Goal: Transaction & Acquisition: Book appointment/travel/reservation

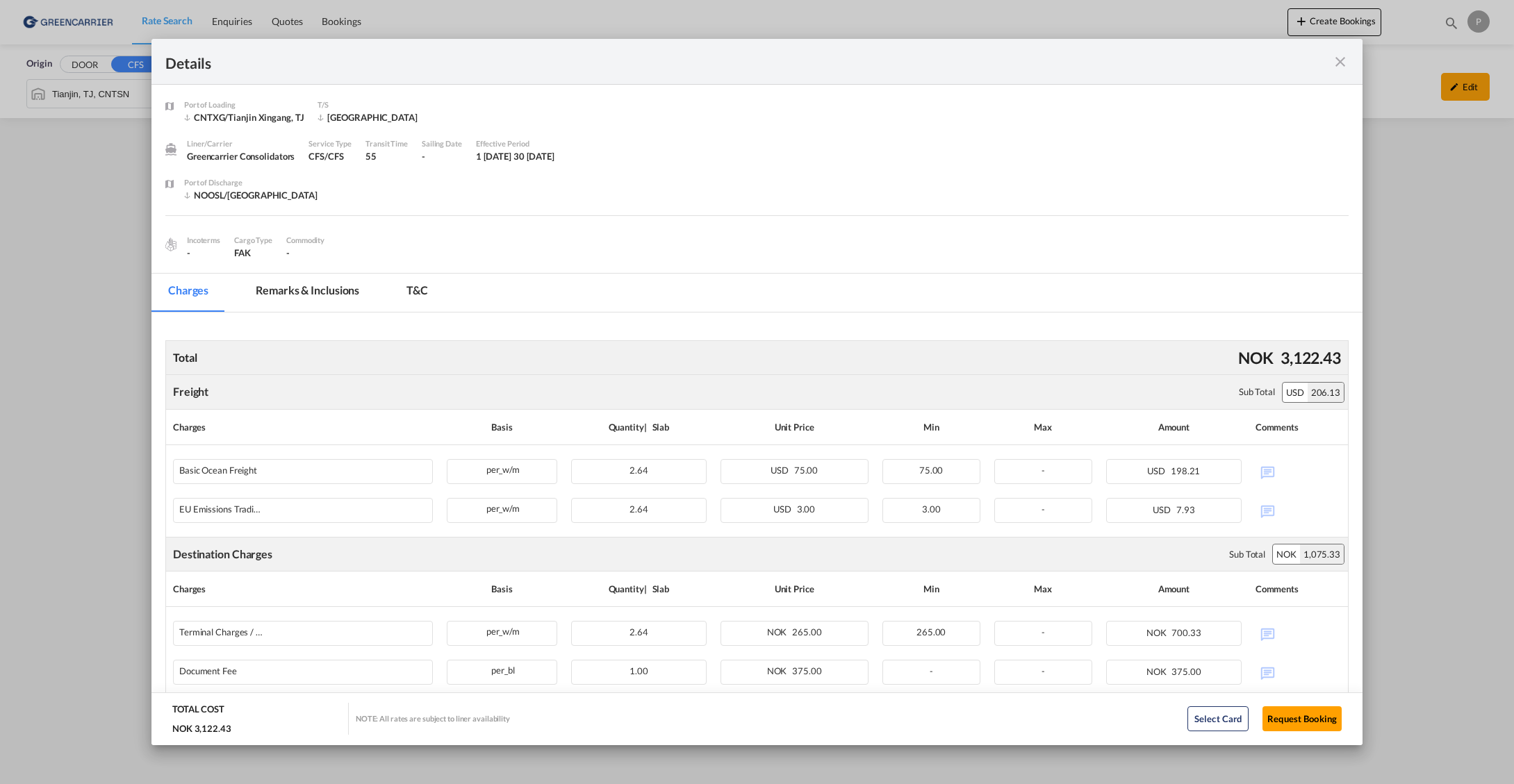
click at [1342, 64] on md-icon "icon-close fg-AAA8AD m-0 cursor" at bounding box center [1340, 61] width 16 height 16
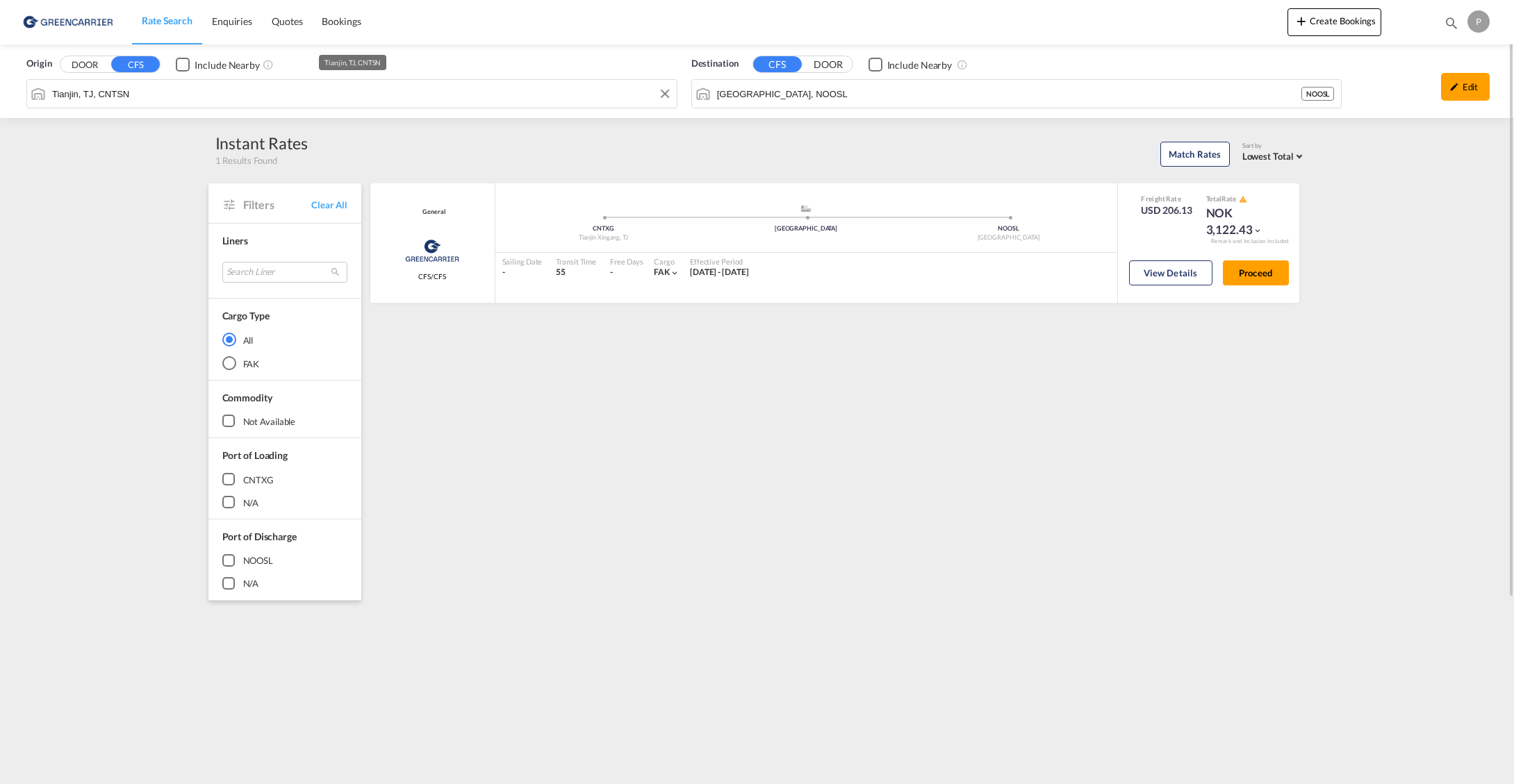
click at [135, 82] on md-input-container "Tianjin, TJ, CNTSN" at bounding box center [352, 94] width 650 height 27
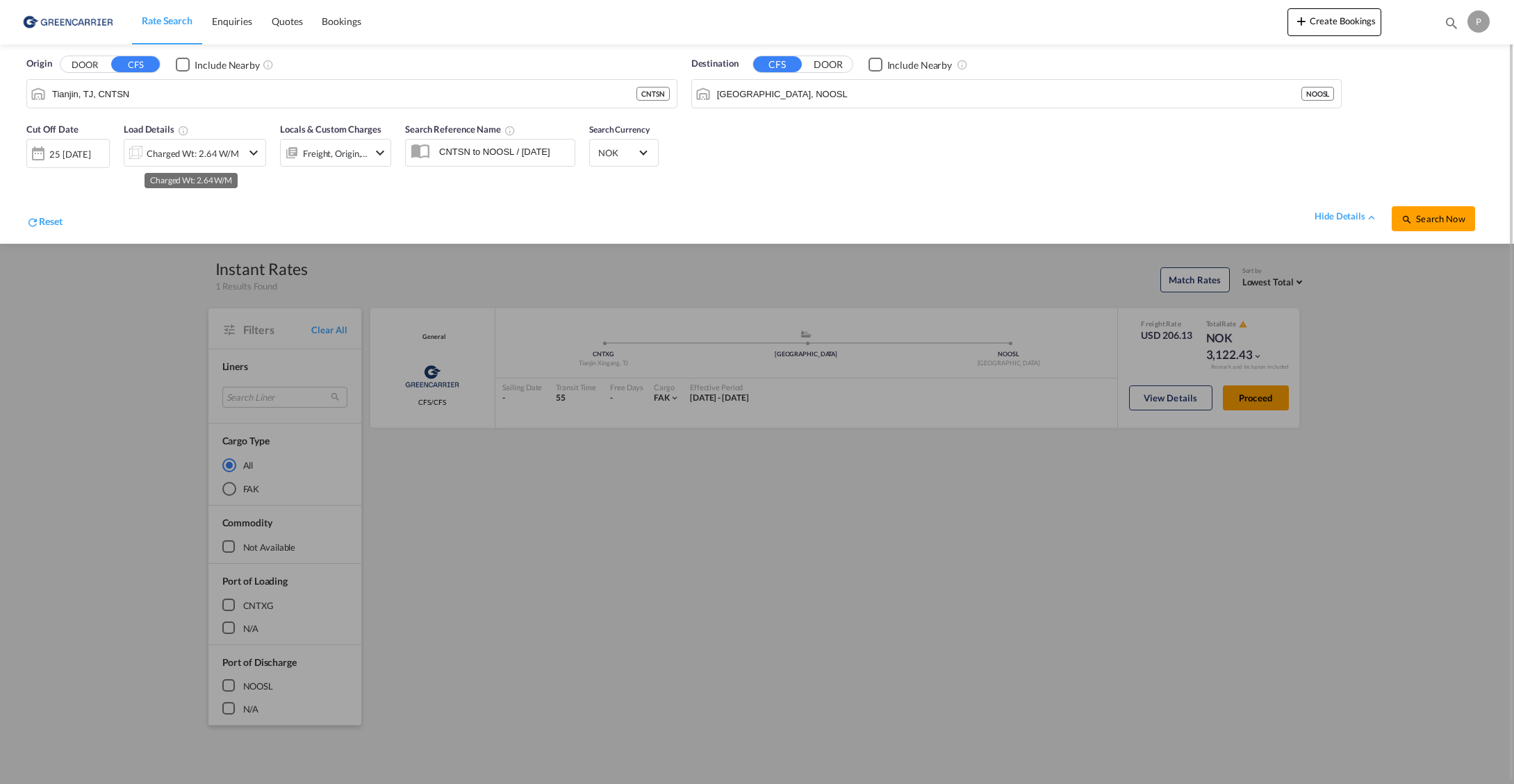
click at [168, 155] on div "Charged Wt: 2.64 W/M" at bounding box center [193, 153] width 93 height 20
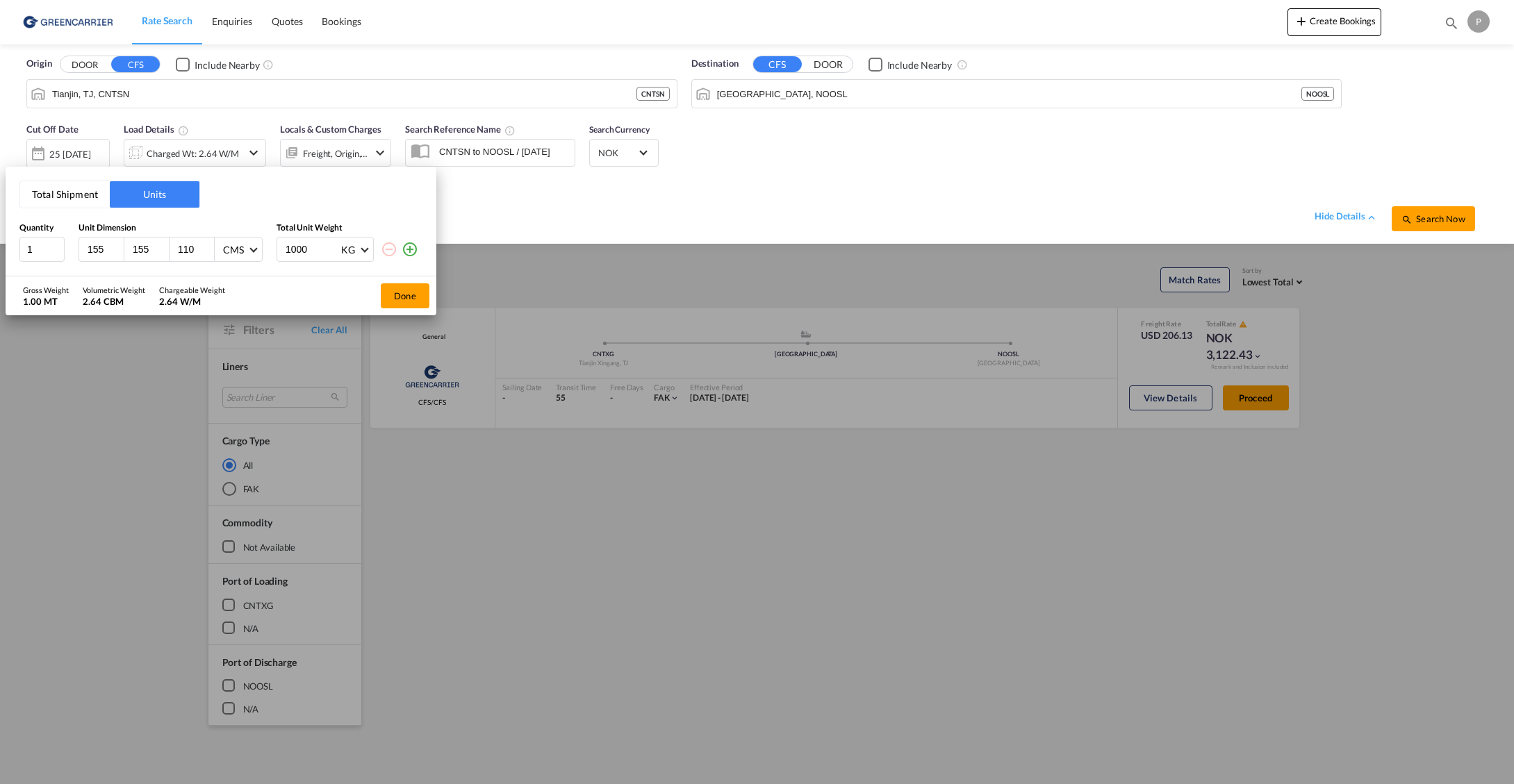
click at [70, 195] on button "Total Shipment" at bounding box center [64, 194] width 89 height 27
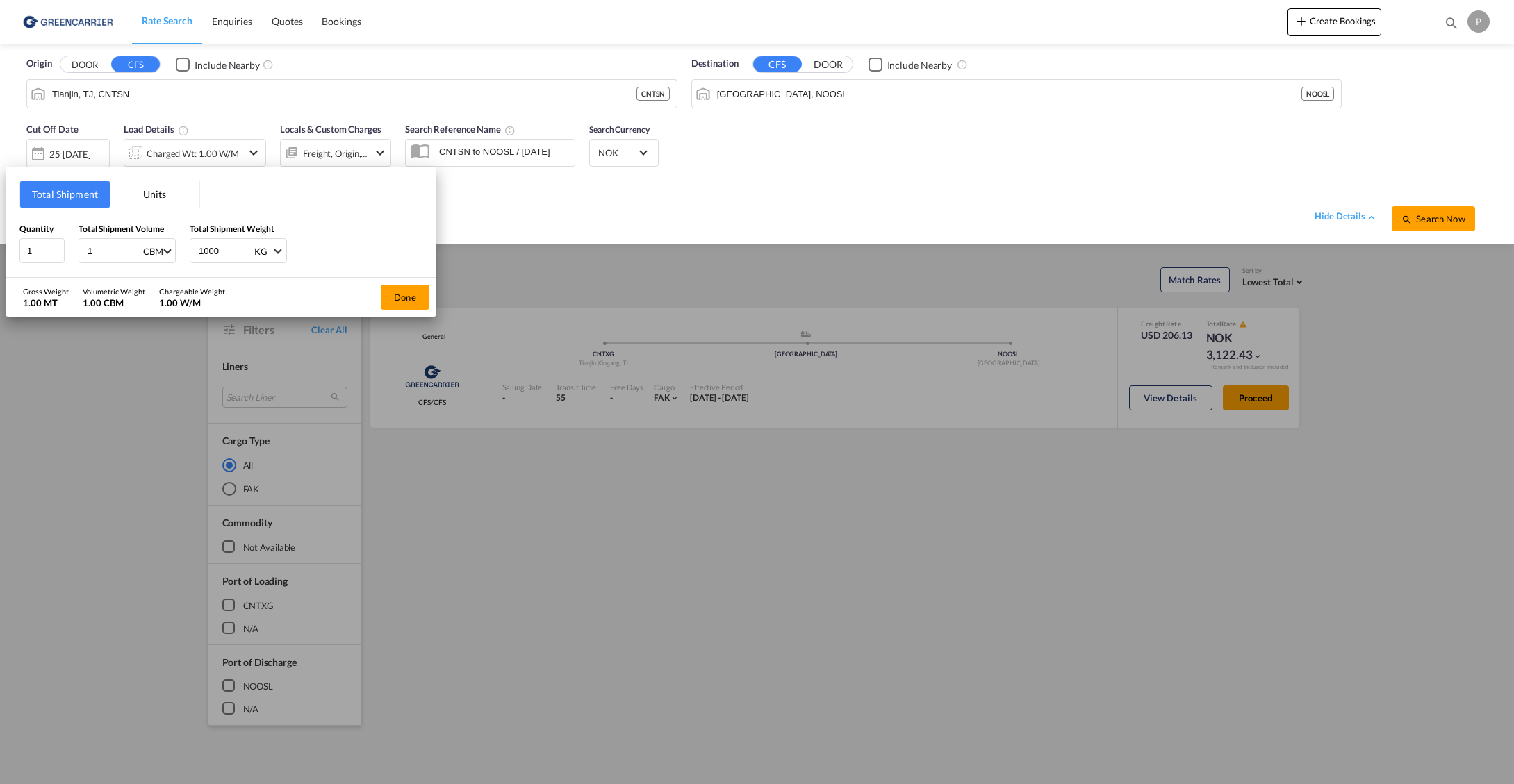
drag, startPoint x: 199, startPoint y: 189, endPoint x: 183, endPoint y: 190, distance: 16.0
click at [193, 190] on div "Total Shipment Units" at bounding box center [110, 194] width 180 height 27
click at [176, 190] on button "Units" at bounding box center [155, 194] width 89 height 27
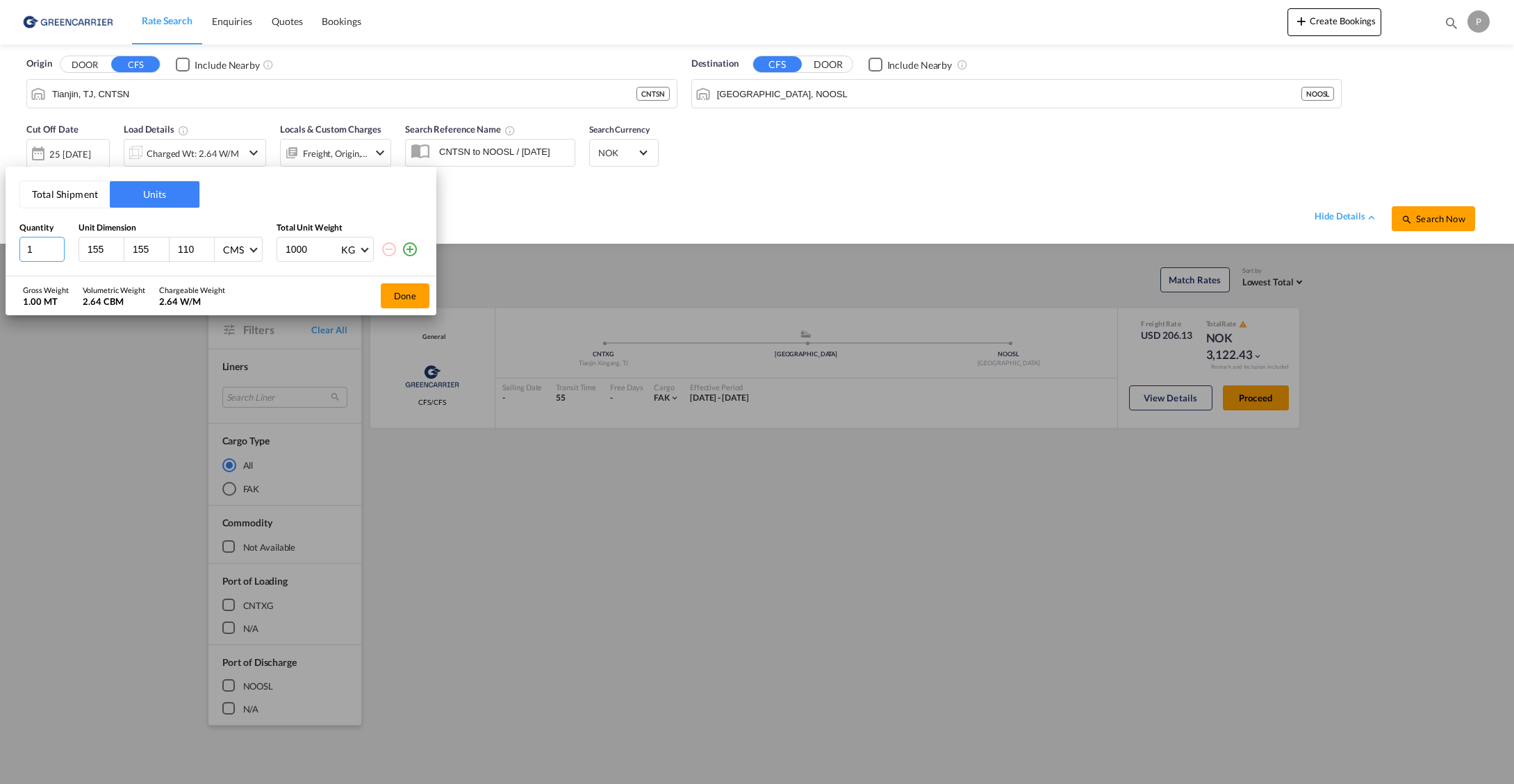
click at [49, 245] on input "1" at bounding box center [42, 249] width 46 height 25
type input "2"
type input "2.2"
type input "1"
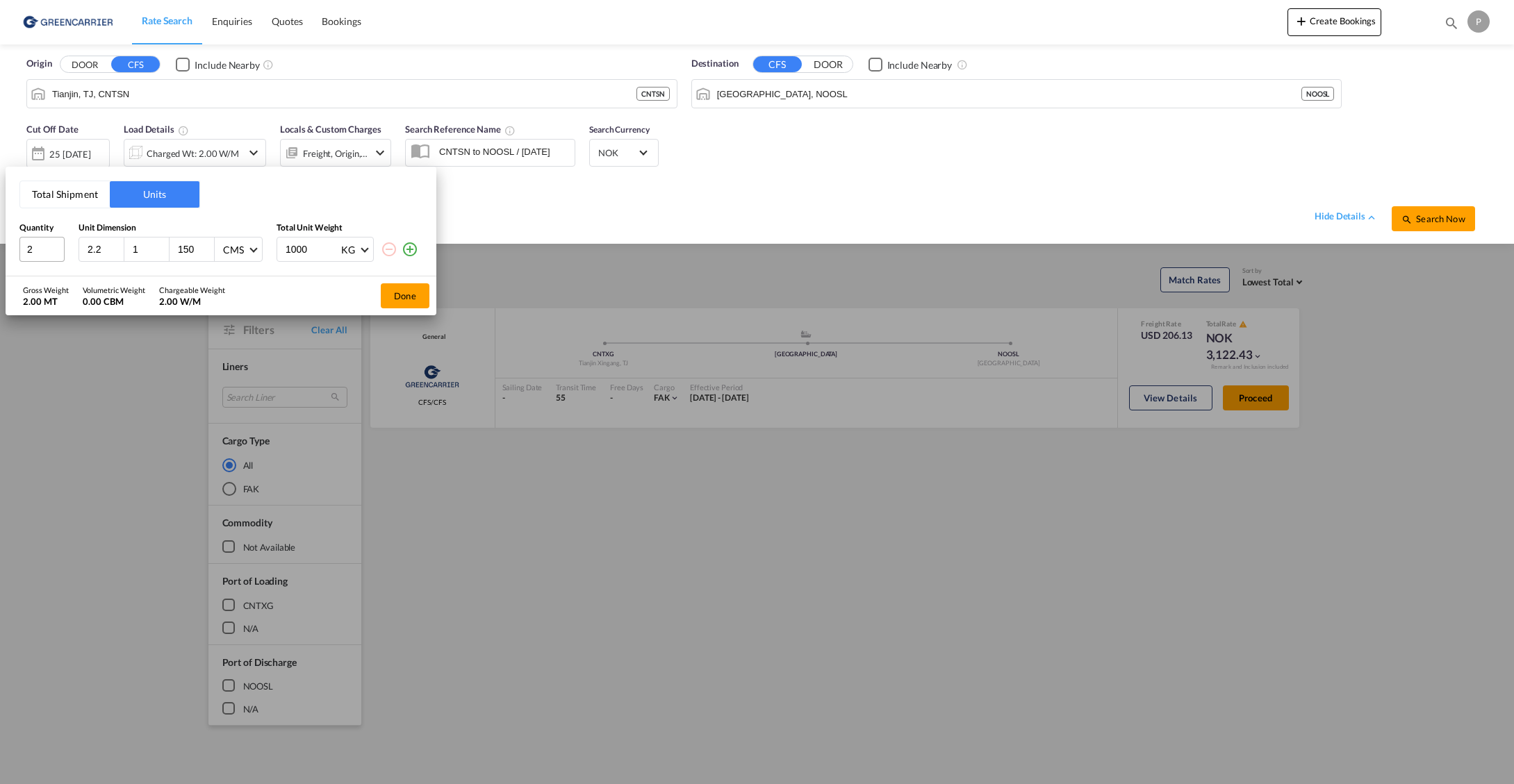
type input "150"
click at [276, 201] on div "Total Shipment Units Quantity Unit Dimension Total Unit Weight 2 2.2 1 150 CMS …" at bounding box center [220, 222] width 430 height 110
drag, startPoint x: 314, startPoint y: 247, endPoint x: 290, endPoint y: 230, distance: 29.4
click at [272, 247] on div "2 2.2 1 150 CMS CMS Inches 1000 KG KG LB" at bounding box center [221, 249] width 403 height 25
click at [327, 190] on div "Total Shipment Units Quantity Unit Dimension Total Unit Weight 2 2.2 1 150 CMS …" at bounding box center [220, 222] width 430 height 110
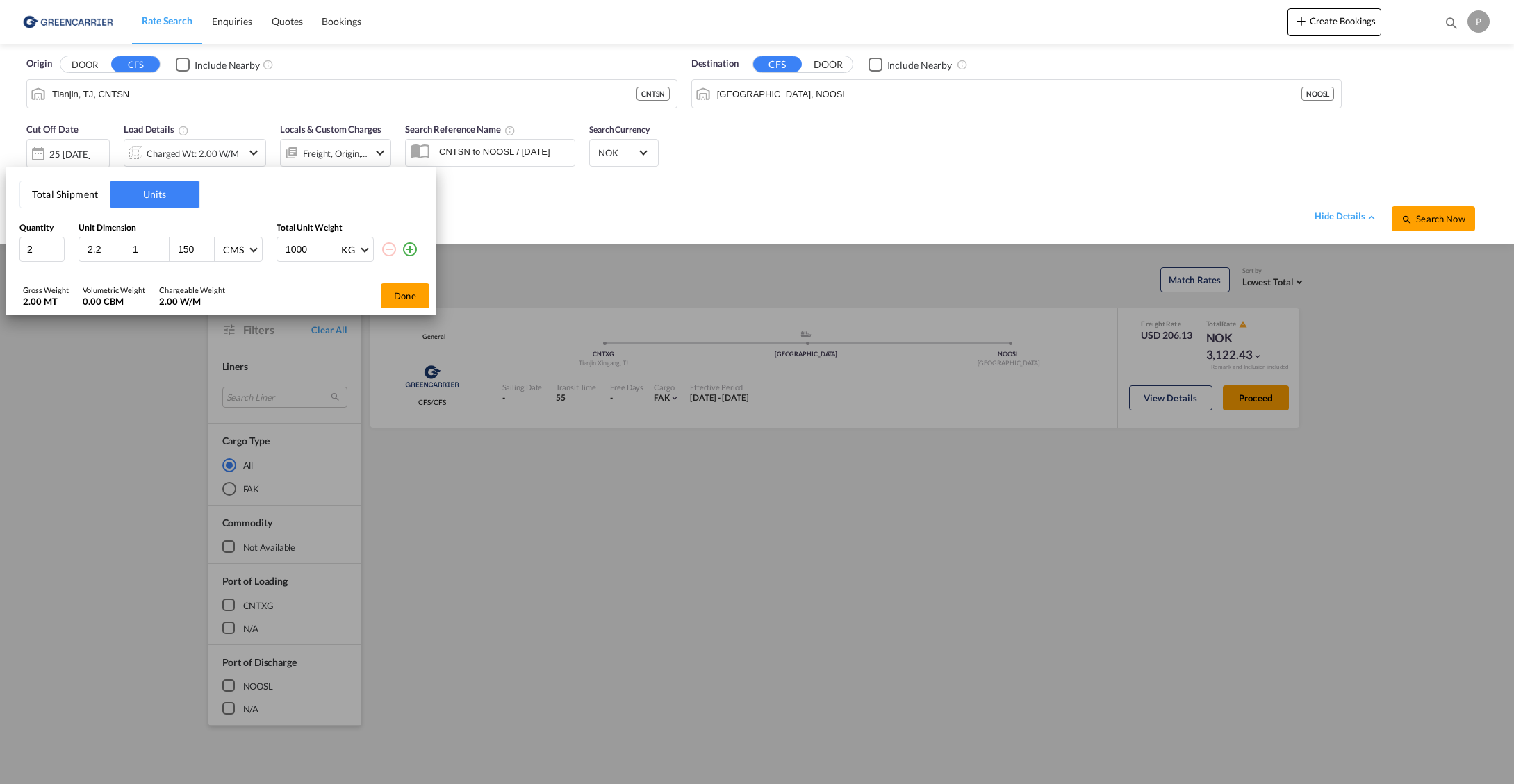
drag, startPoint x: 313, startPoint y: 252, endPoint x: 220, endPoint y: 249, distance: 93.0
click at [220, 249] on div "2 2.2 1 150 CMS CMS Inches 1000 KG KG LB" at bounding box center [221, 249] width 403 height 25
type input "500"
click at [264, 198] on div "Total Shipment Units Quantity Unit Dimension Total Unit Weight 2 2.2 1 150 CMS …" at bounding box center [220, 222] width 430 height 110
click at [406, 296] on button "Done" at bounding box center [405, 295] width 49 height 25
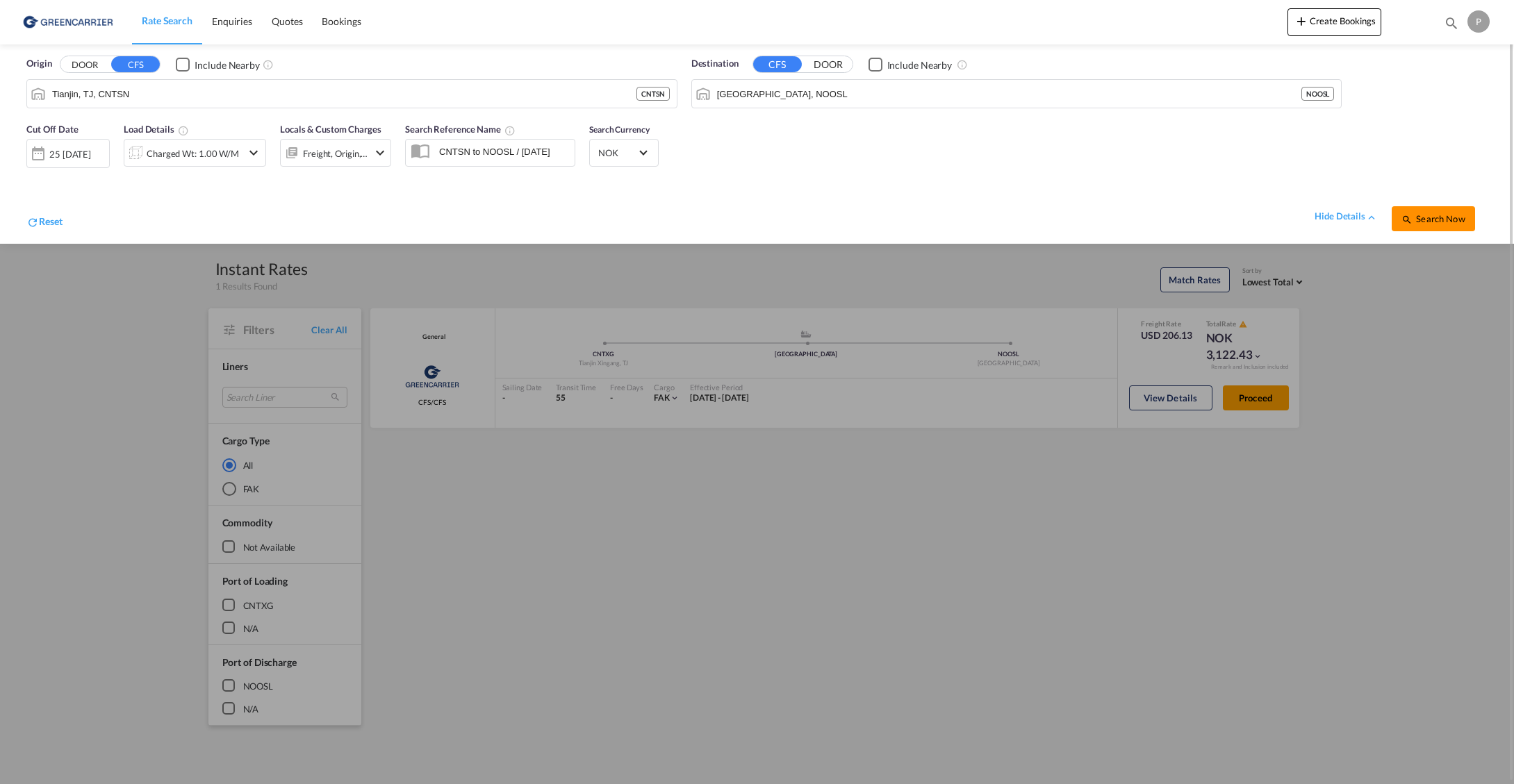
click at [1451, 219] on span "Search Now" at bounding box center [1433, 218] width 64 height 11
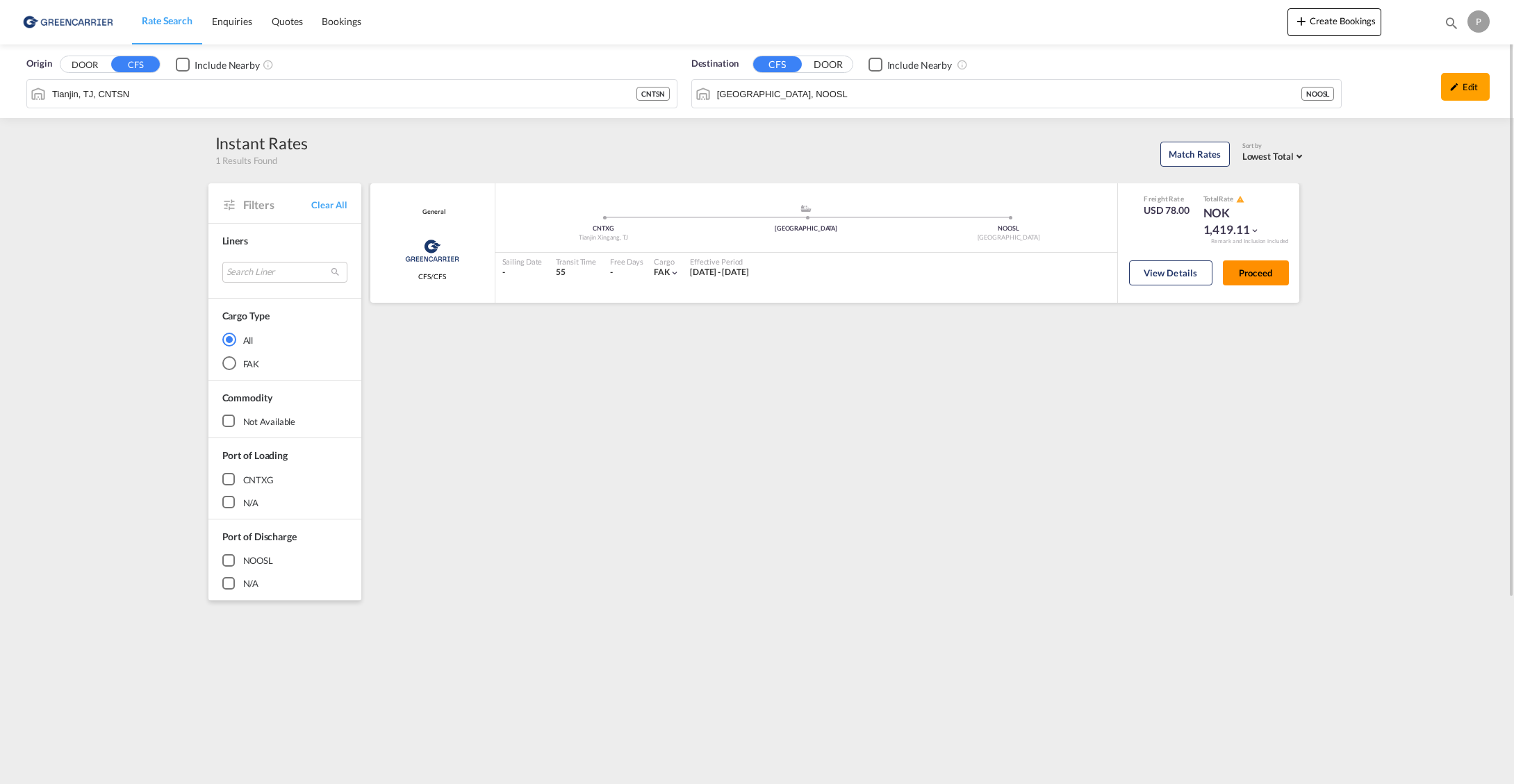
click at [1258, 274] on button "Proceed" at bounding box center [1256, 272] width 66 height 25
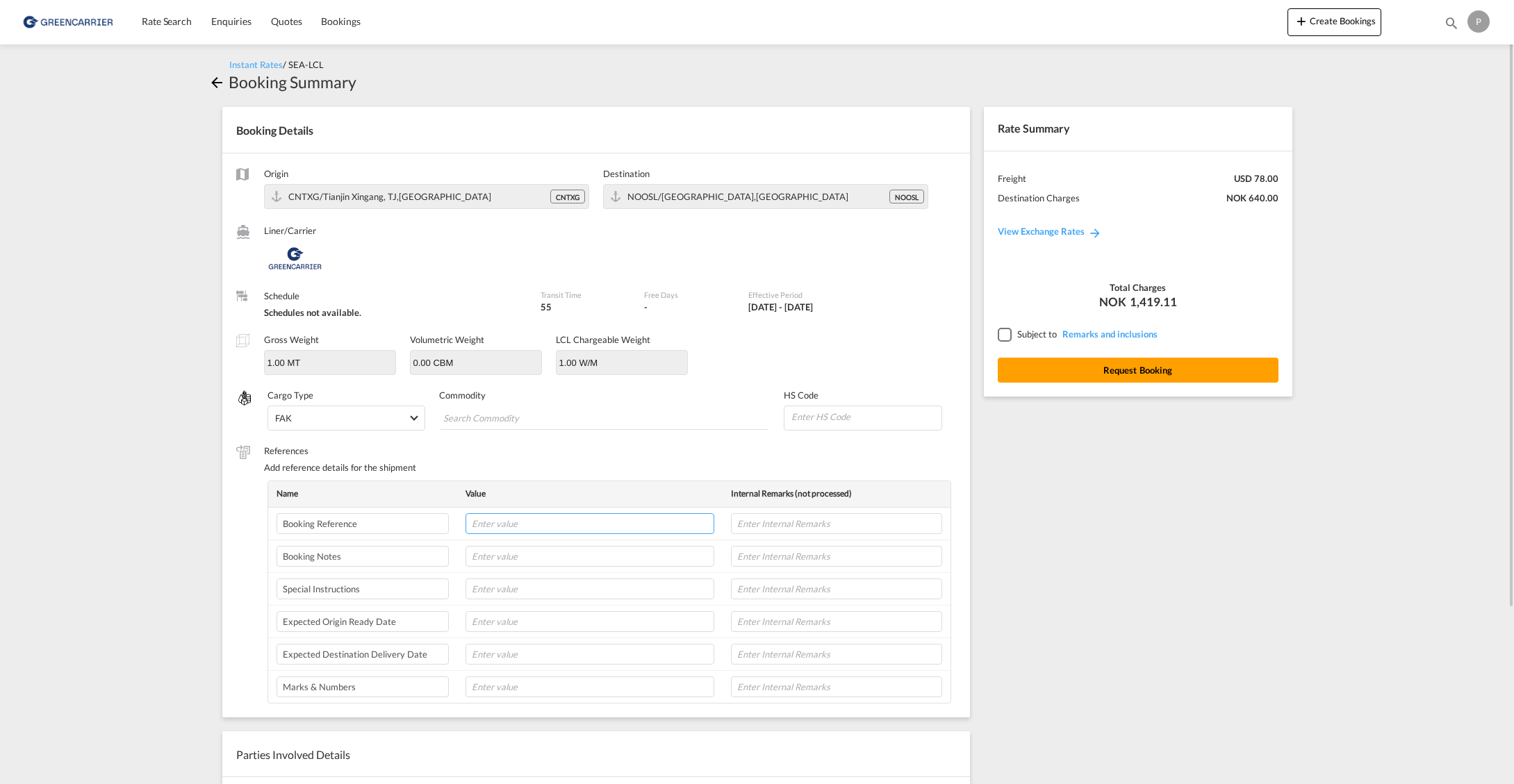
click at [527, 520] on input "text" at bounding box center [590, 524] width 249 height 21
type input "Kaizen 22537"
click at [682, 423] on md-chips-wrap "Chips container with autocompletion. Enter the text area, type text to search, …" at bounding box center [605, 417] width 328 height 25
type input "@"
type input "Steel pipe"
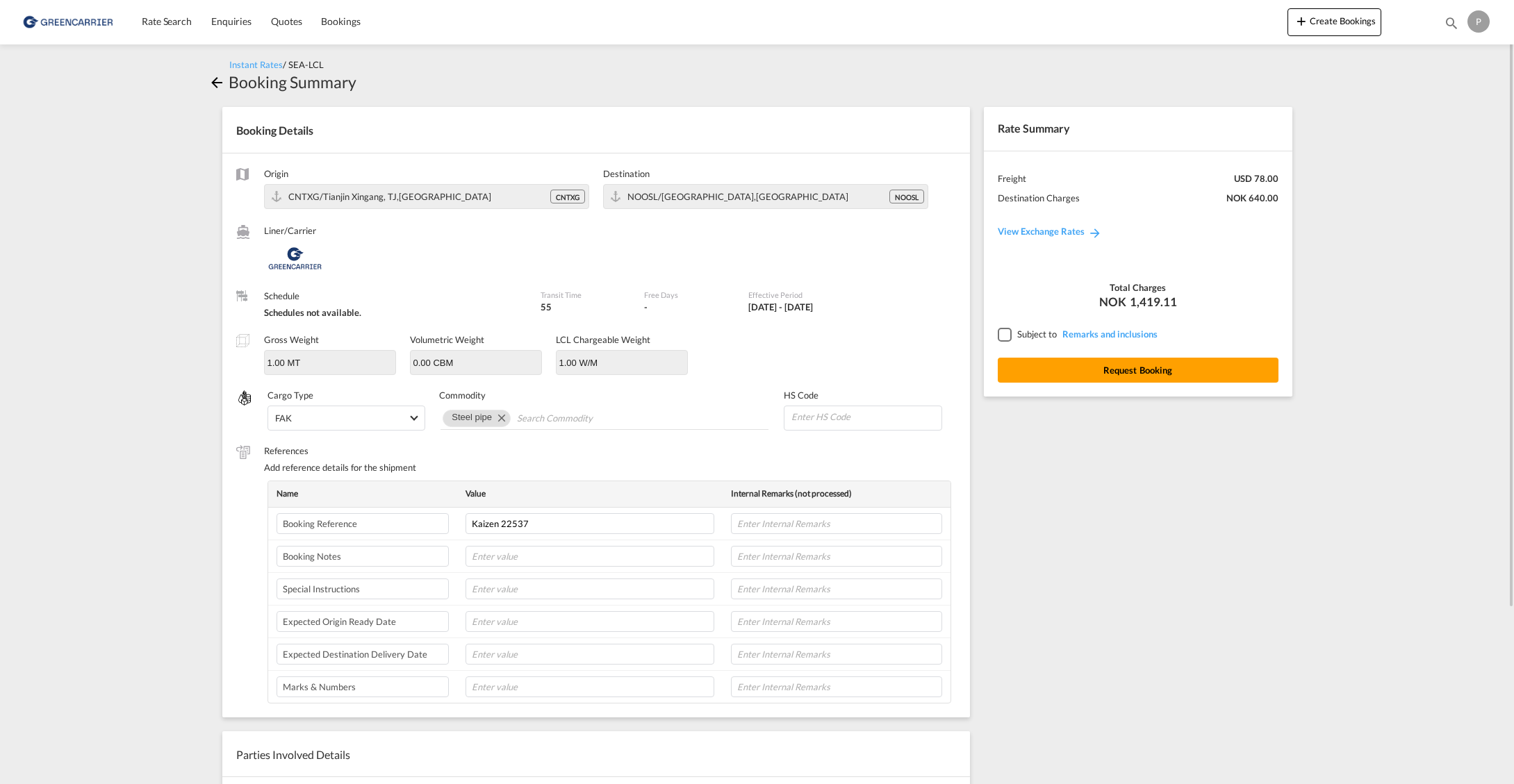
click at [862, 413] on input at bounding box center [866, 416] width 151 height 21
paste input "73.04.49"
type input "730449"
click at [878, 339] on div "Gross Weight 1.00 MT Volumetric Weight 0.00 CBM LCL Chargeable Weight 1.00 W/M" at bounding box center [596, 361] width 720 height 56
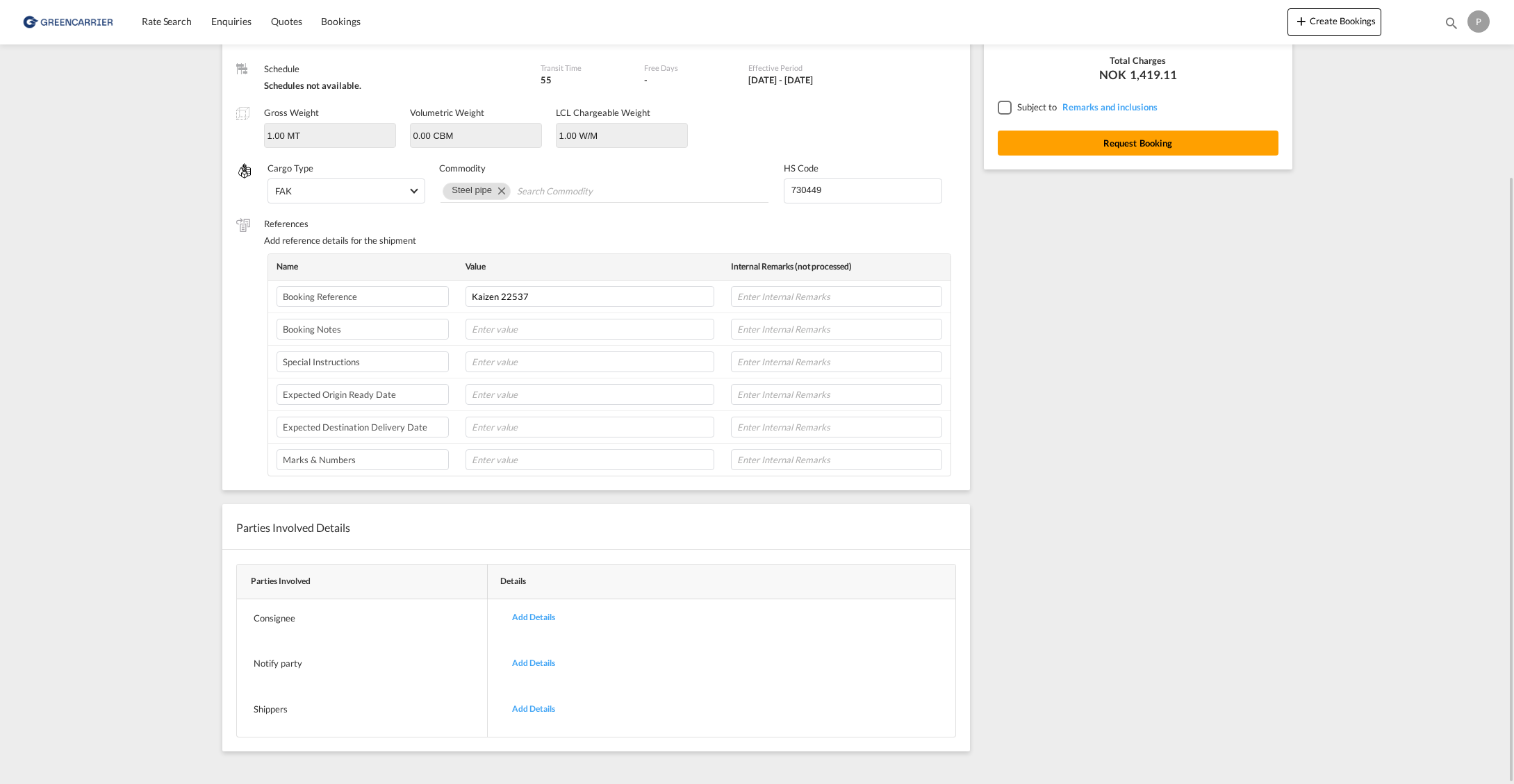
click at [540, 616] on div "Add Details" at bounding box center [534, 617] width 64 height 33
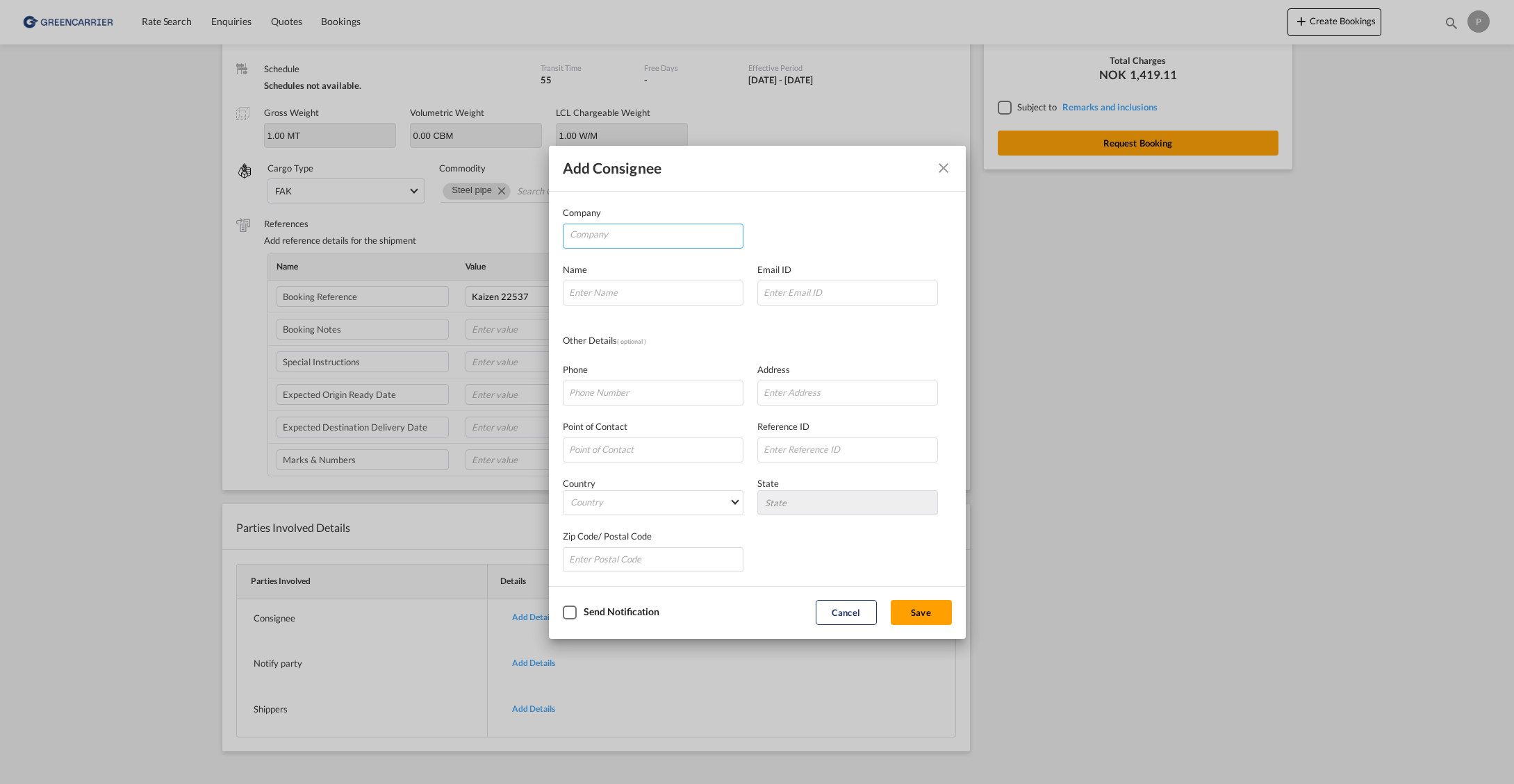
click at [658, 236] on input "Company" at bounding box center [656, 234] width 173 height 21
paste input "Glennas Produkter AS"
type input "Glennas Produkter AS"
type input "[PERSON_NAME]"
paste input "[EMAIL_ADDRESS][DOMAIN_NAME]"
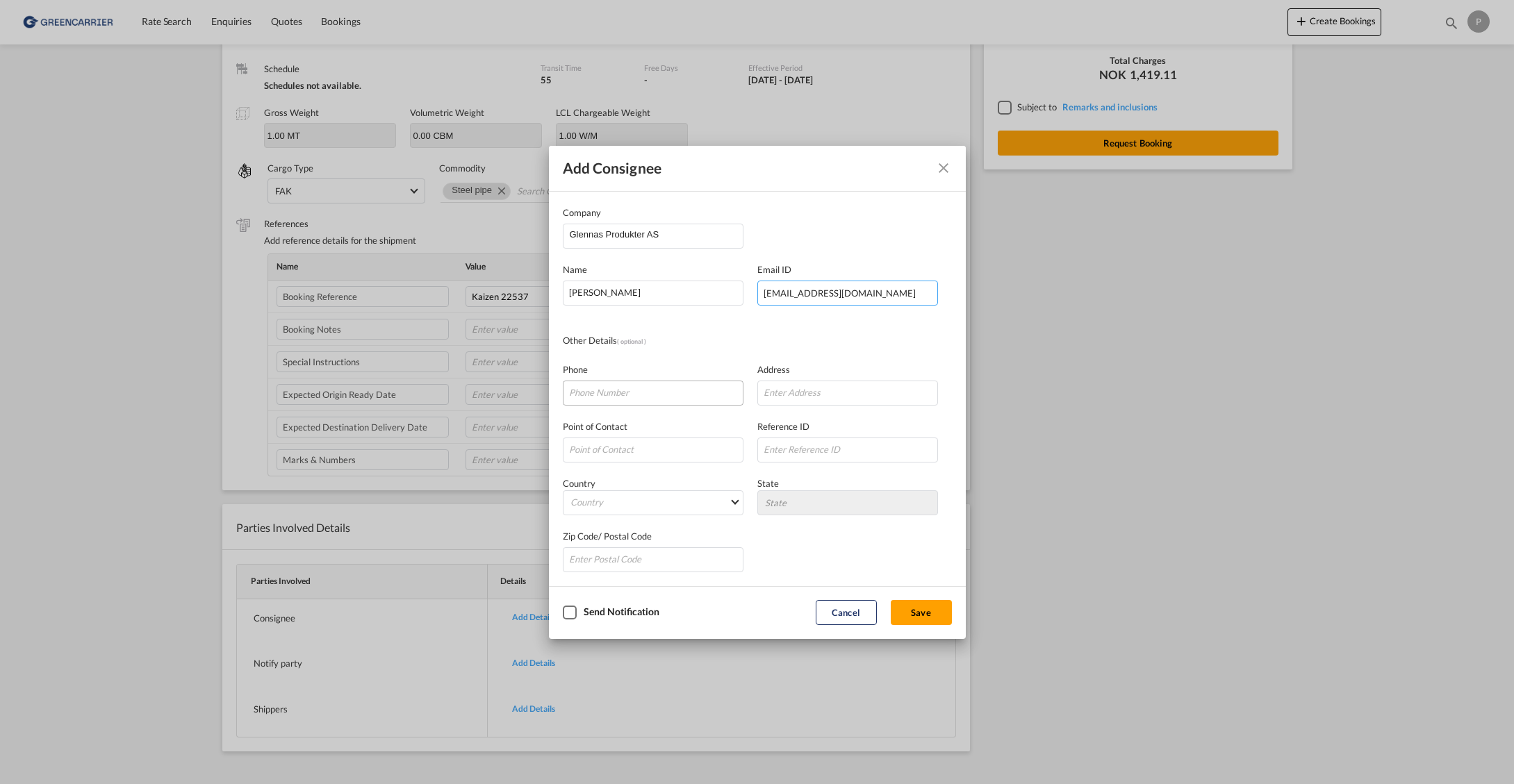
type input "[EMAIL_ADDRESS][DOMAIN_NAME]"
paste input "91120181"
type input "91120181"
paste input "Rotebergvegen"
type input "[STREET_ADDRESS]"
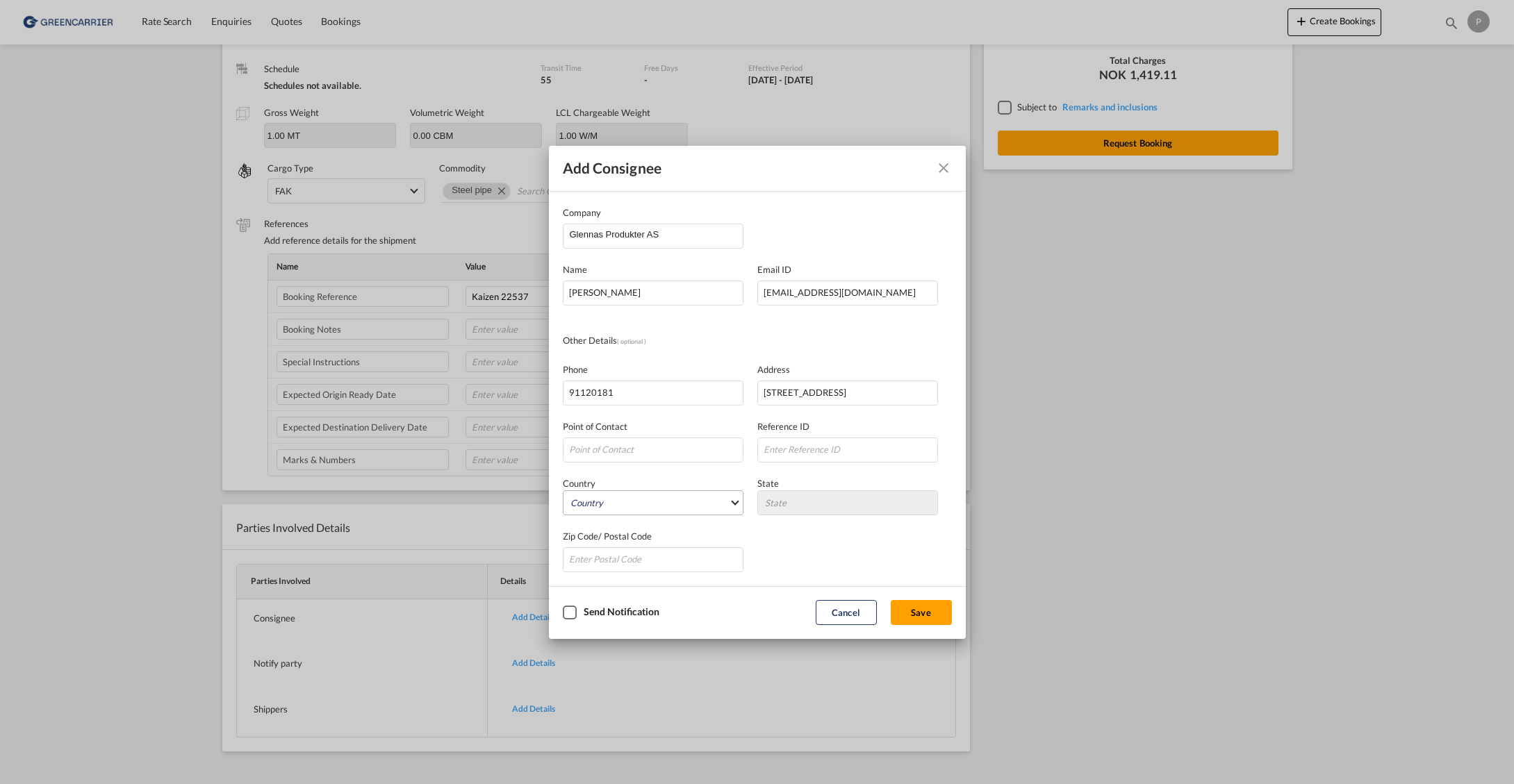
click at [681, 507] on md-select "Country [GEOGRAPHIC_DATA] [GEOGRAPHIC_DATA] [GEOGRAPHIC_DATA] [US_STATE] [GEOGR…" at bounding box center [653, 502] width 180 height 25
type md-option "[GEOGRAPHIC_DATA]"
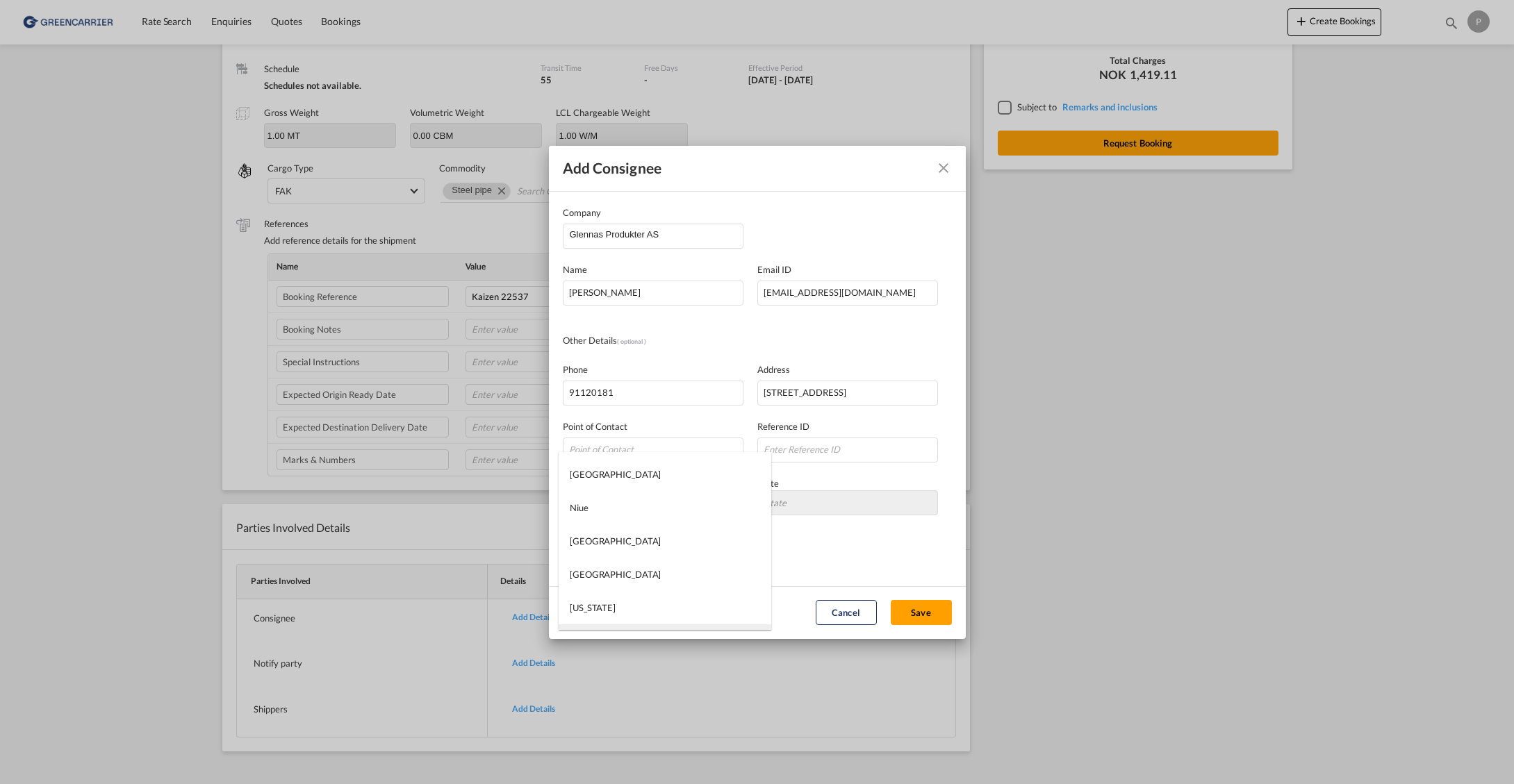
scroll to position [5590, 0]
type input "3802"
click at [926, 607] on button "Save" at bounding box center [921, 612] width 61 height 25
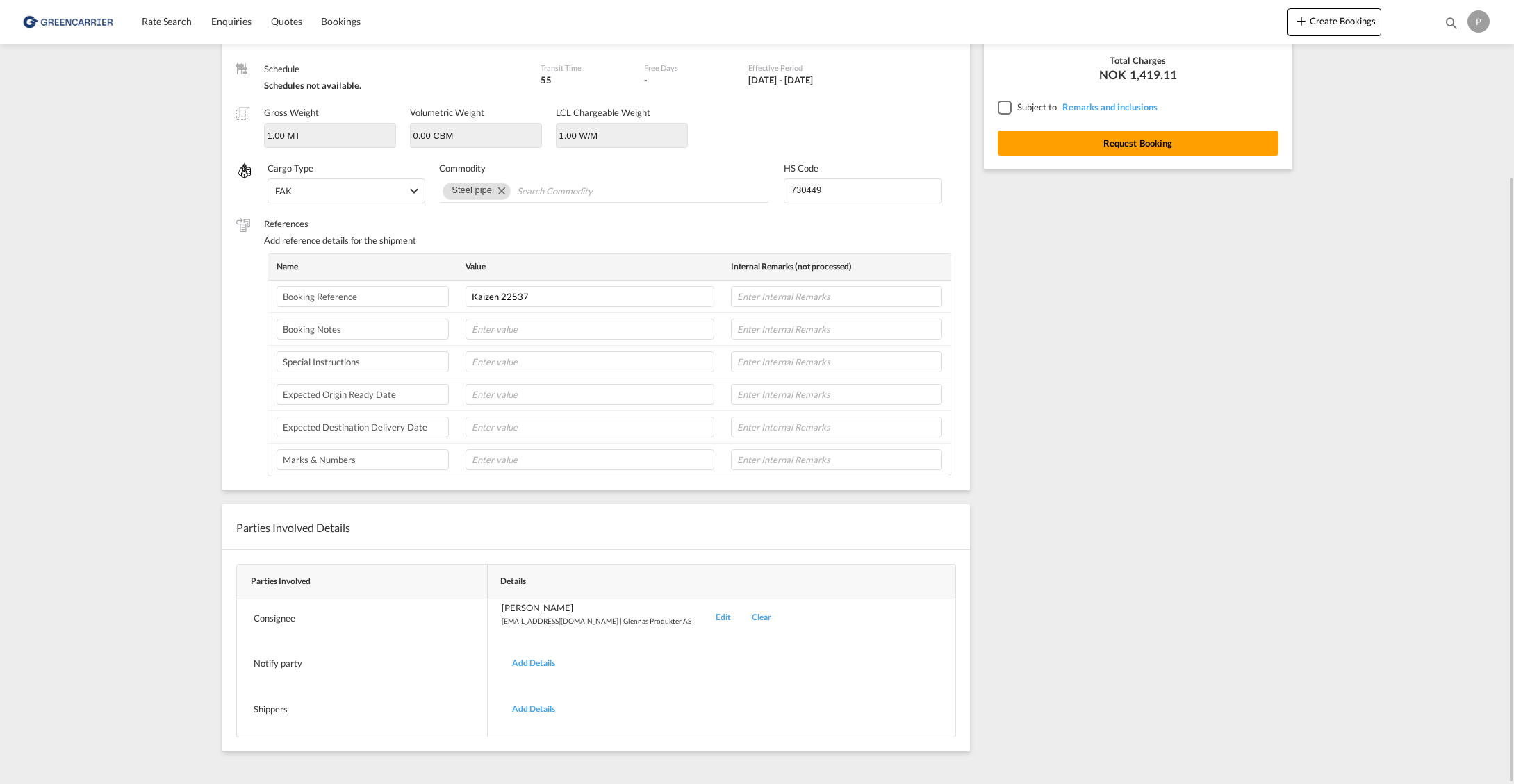
click at [546, 656] on div "Add Details" at bounding box center [534, 664] width 64 height 33
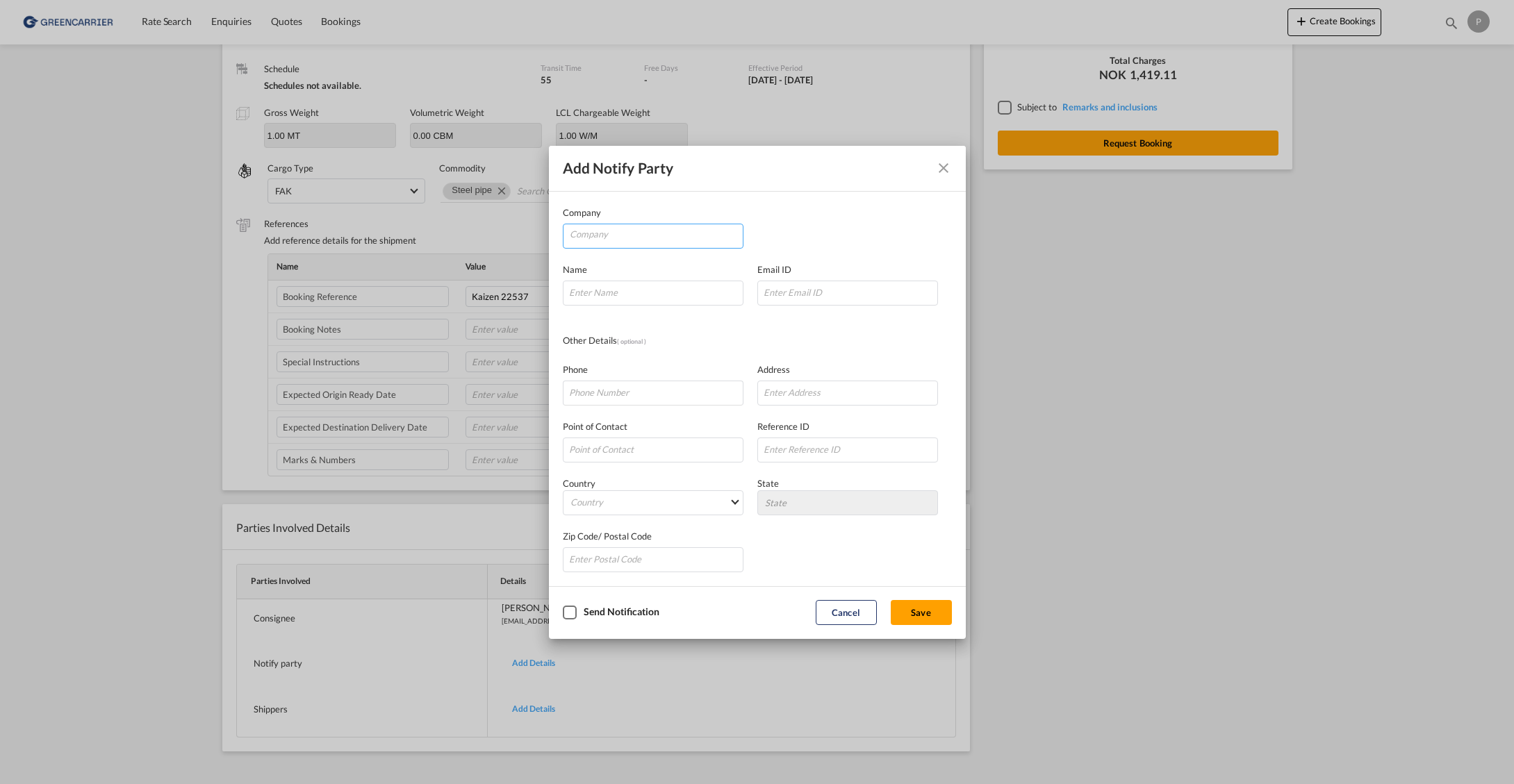
click at [657, 247] on md-autocomplete-wrap "Company Name Email ..." at bounding box center [656, 238] width 174 height 27
click at [660, 234] on input "Company" at bounding box center [656, 234] width 173 height 21
click at [740, 258] on li "Kaizen Shipping AS" at bounding box center [656, 269] width 174 height 33
type input "Kaizen Shipping AS"
type input "[EMAIL_ADDRESS][DOMAIN_NAME]"
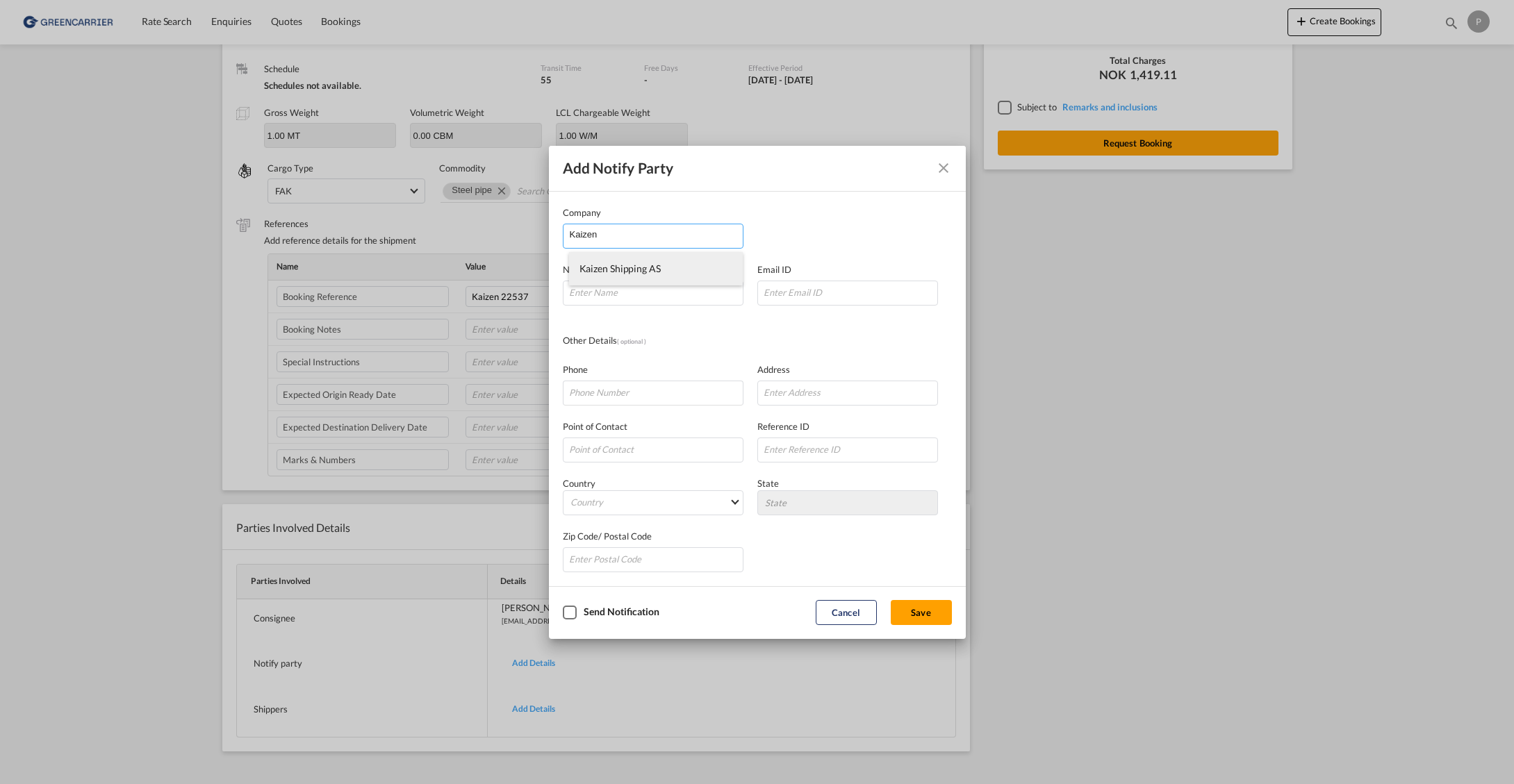
type input "[PHONE_NUMBER]"
type input "[STREET_ADDRESS]"
type input "1423"
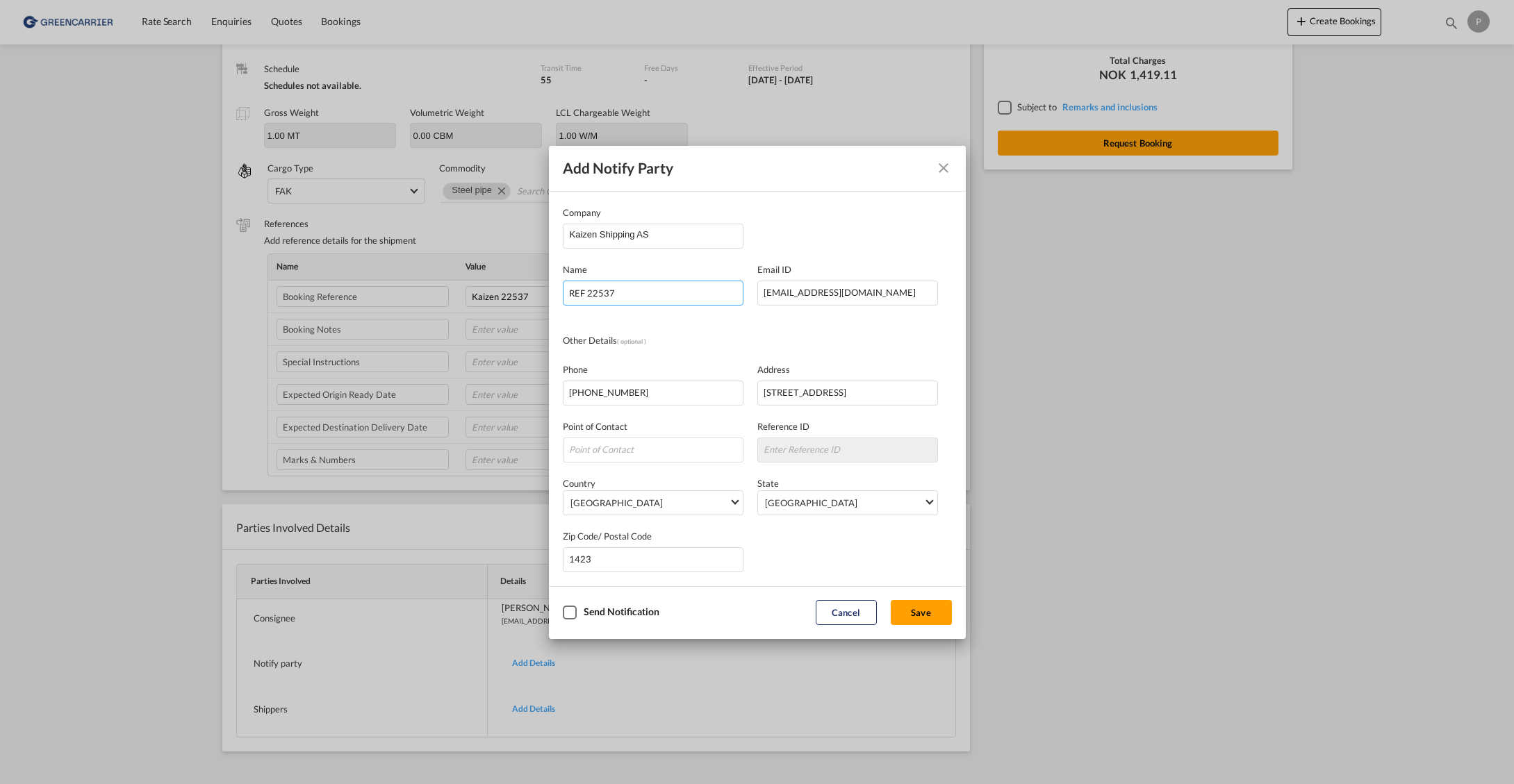
type input "REF 22537"
click at [576, 611] on div "Checkbox No Ink" at bounding box center [570, 612] width 14 height 14
click at [931, 603] on button "Save" at bounding box center [921, 612] width 61 height 25
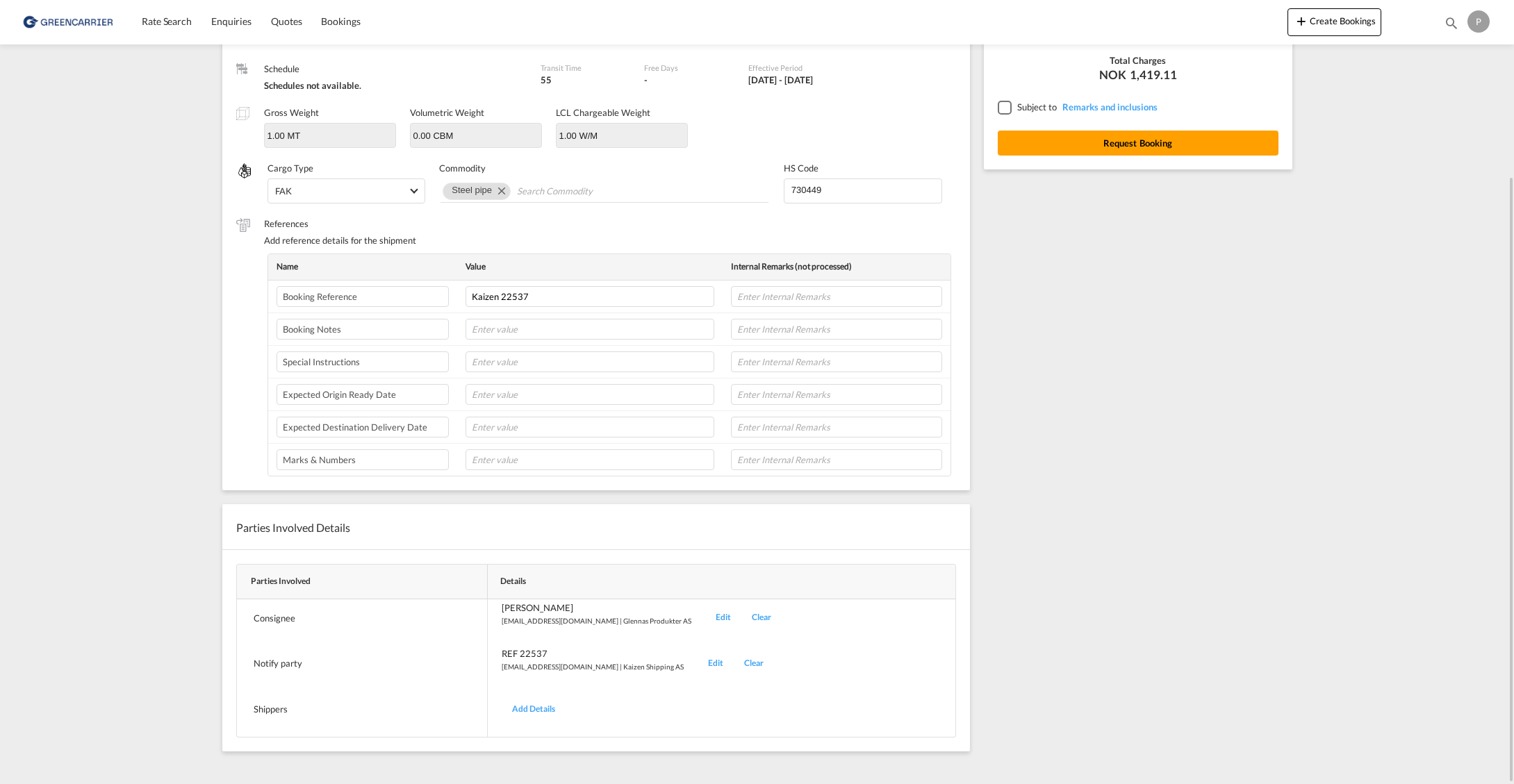
click at [540, 703] on div "Add Details" at bounding box center [534, 709] width 64 height 33
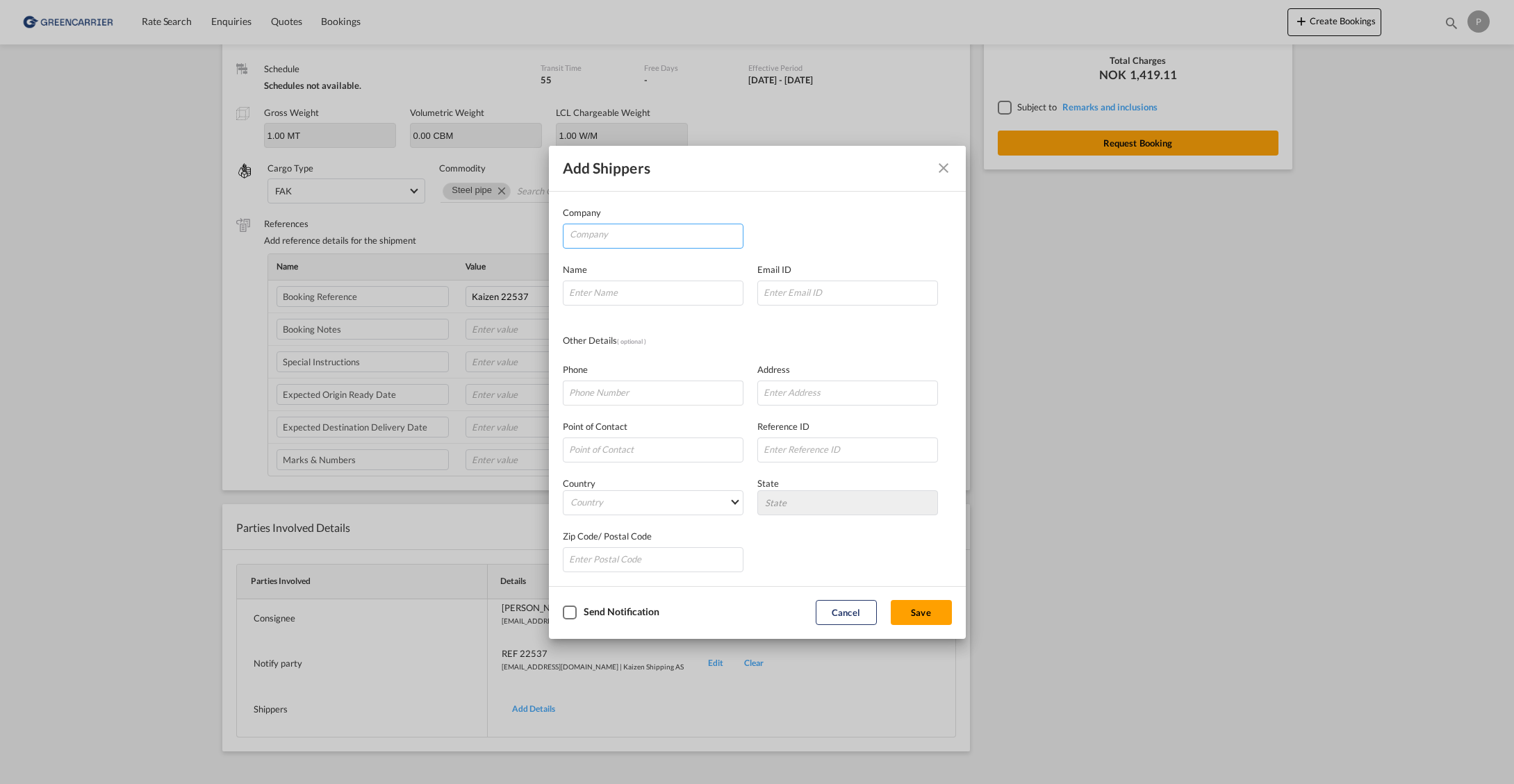
click at [638, 230] on input "Company" at bounding box center [656, 234] width 173 height 21
paste input "[PERSON_NAME] Da Metal Material Co."
type input "[PERSON_NAME] Da Metal Material Co."
paste input "Add:[STREET_ADDRESS]"
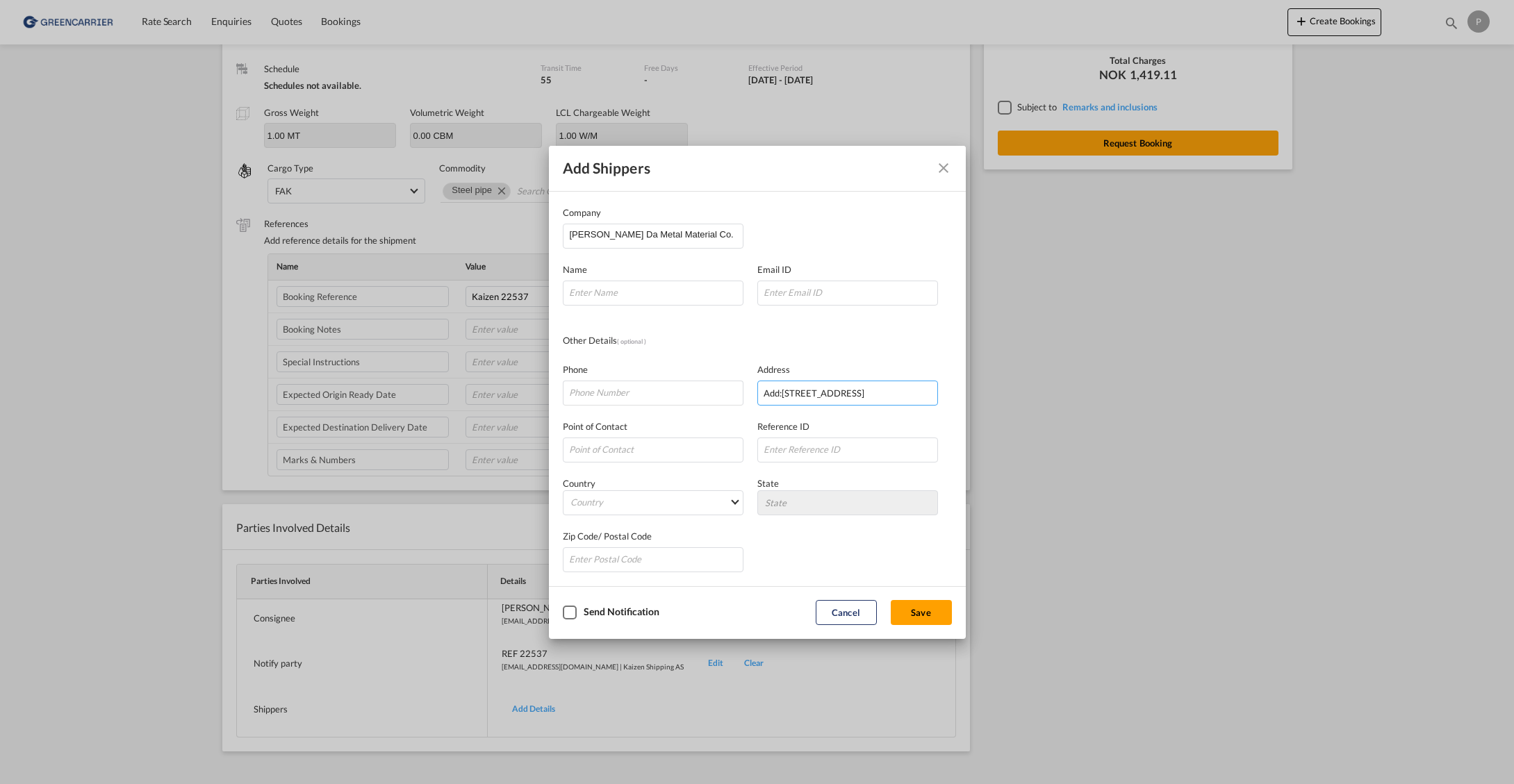
drag, startPoint x: 784, startPoint y: 391, endPoint x: 749, endPoint y: 394, distance: 35.1
click at [748, 394] on div "Phone Address Add:[STREET_ADDRESS]" at bounding box center [757, 377] width 389 height 57
click at [901, 391] on input "[STREET_ADDRESS]" at bounding box center [848, 392] width 180 height 25
paste input "[GEOGRAPHIC_DATA], Qianzhou Supporting Zone, Huisha"
type input "[STREET_ADDRESS]"
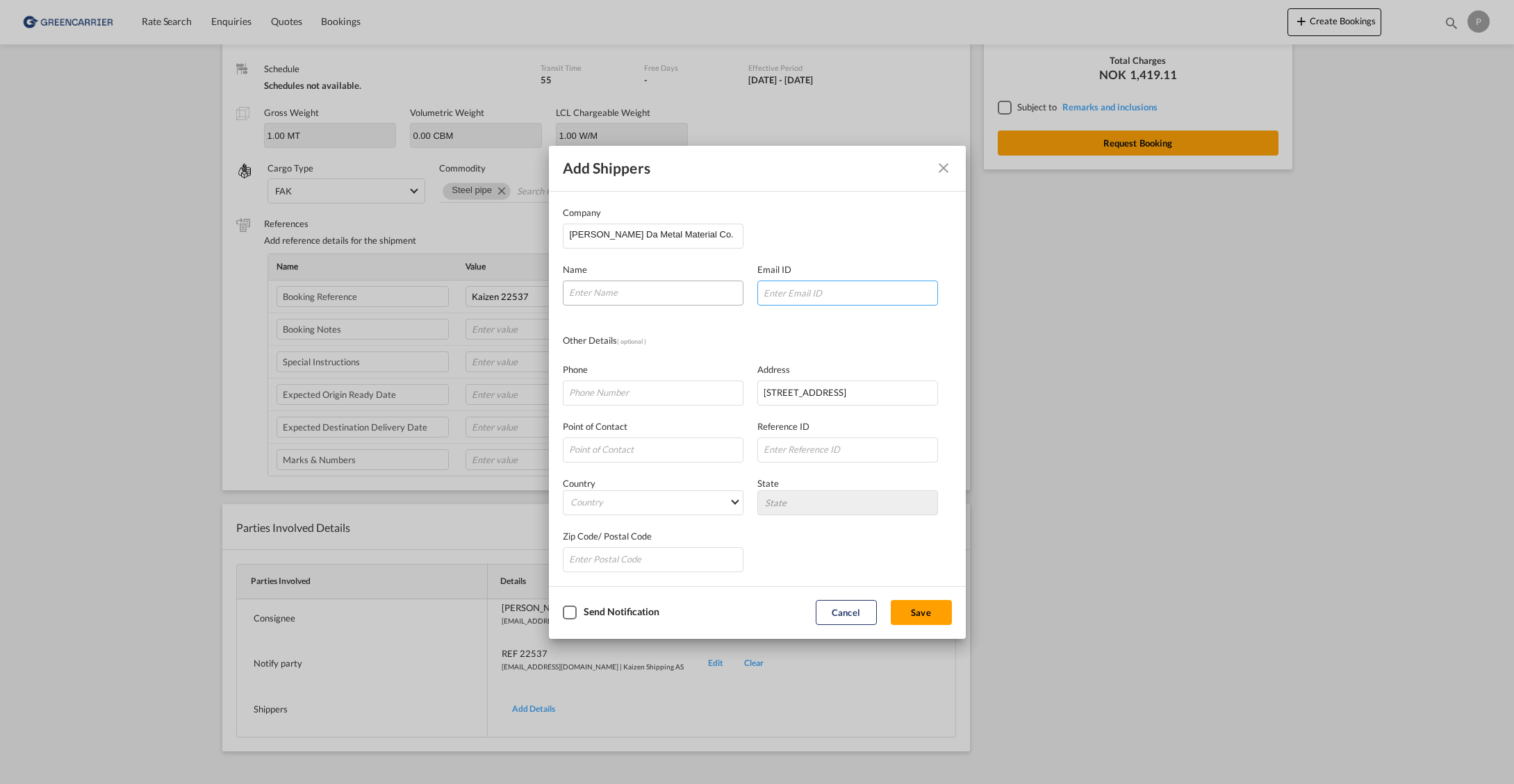
paste input "[EMAIL_ADDRESS][DOMAIN_NAME]"
type input "[EMAIL_ADDRESS][DOMAIN_NAME]"
type input "Echo"
paste input "Tel:[PHONE_NUMBER]"
drag, startPoint x: 583, startPoint y: 392, endPoint x: 512, endPoint y: 388, distance: 71.1
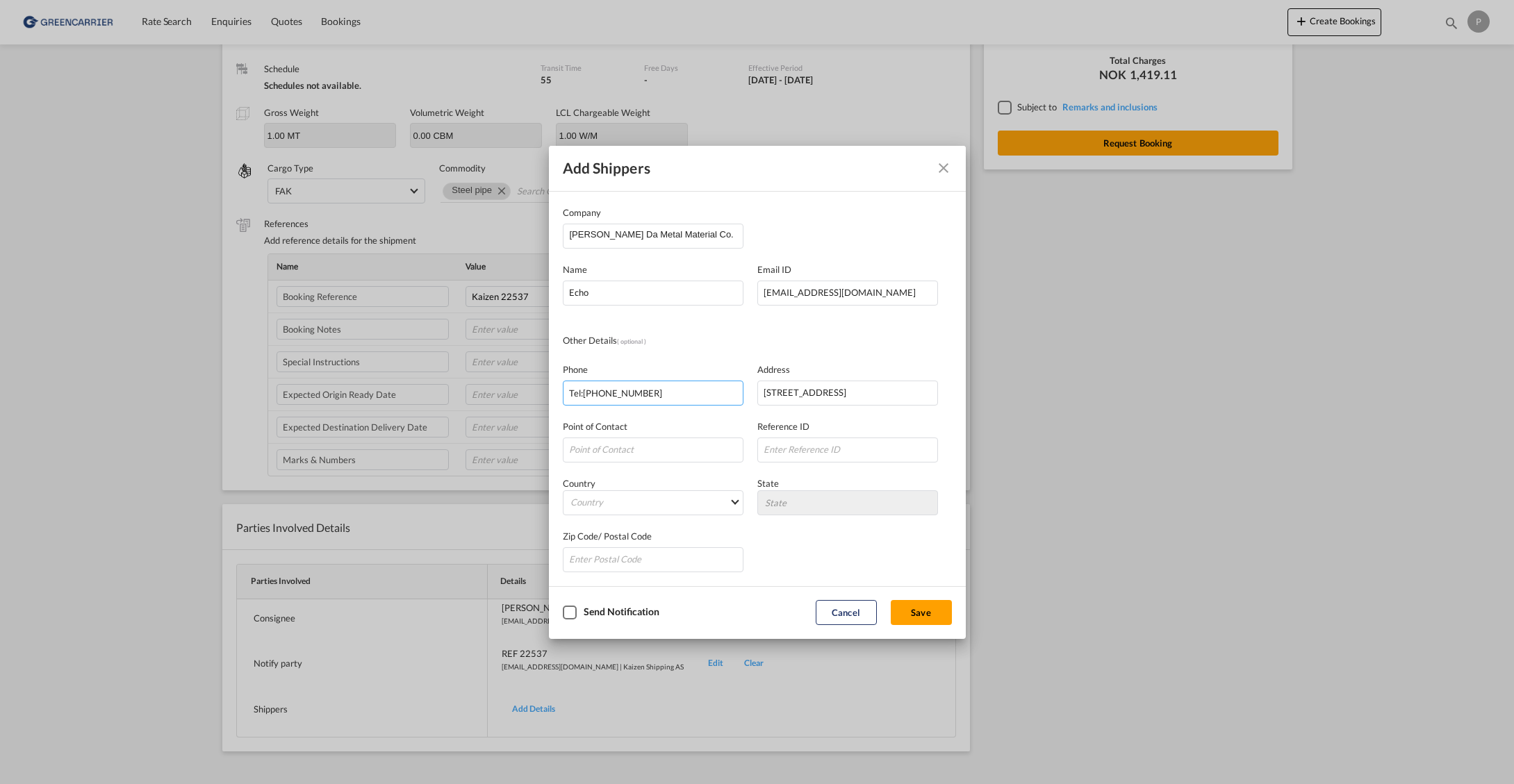
click at [512, 388] on div "Add shippers Company Wuxi Chengye Da Metal Material Co. Name Echo Email ID [EMA…" at bounding box center [757, 392] width 1514 height 784
type input "[PHONE_NUMBER]"
click at [653, 507] on md-select "Country [GEOGRAPHIC_DATA] [GEOGRAPHIC_DATA] [GEOGRAPHIC_DATA] [US_STATE] [GEOGR…" at bounding box center [653, 502] width 180 height 25
click at [653, 507] on body "Rate Search Enquiries Quotes Bookings Rate Search Enquiries" at bounding box center [757, 392] width 1514 height 784
type md-option "[GEOGRAPHIC_DATA]"
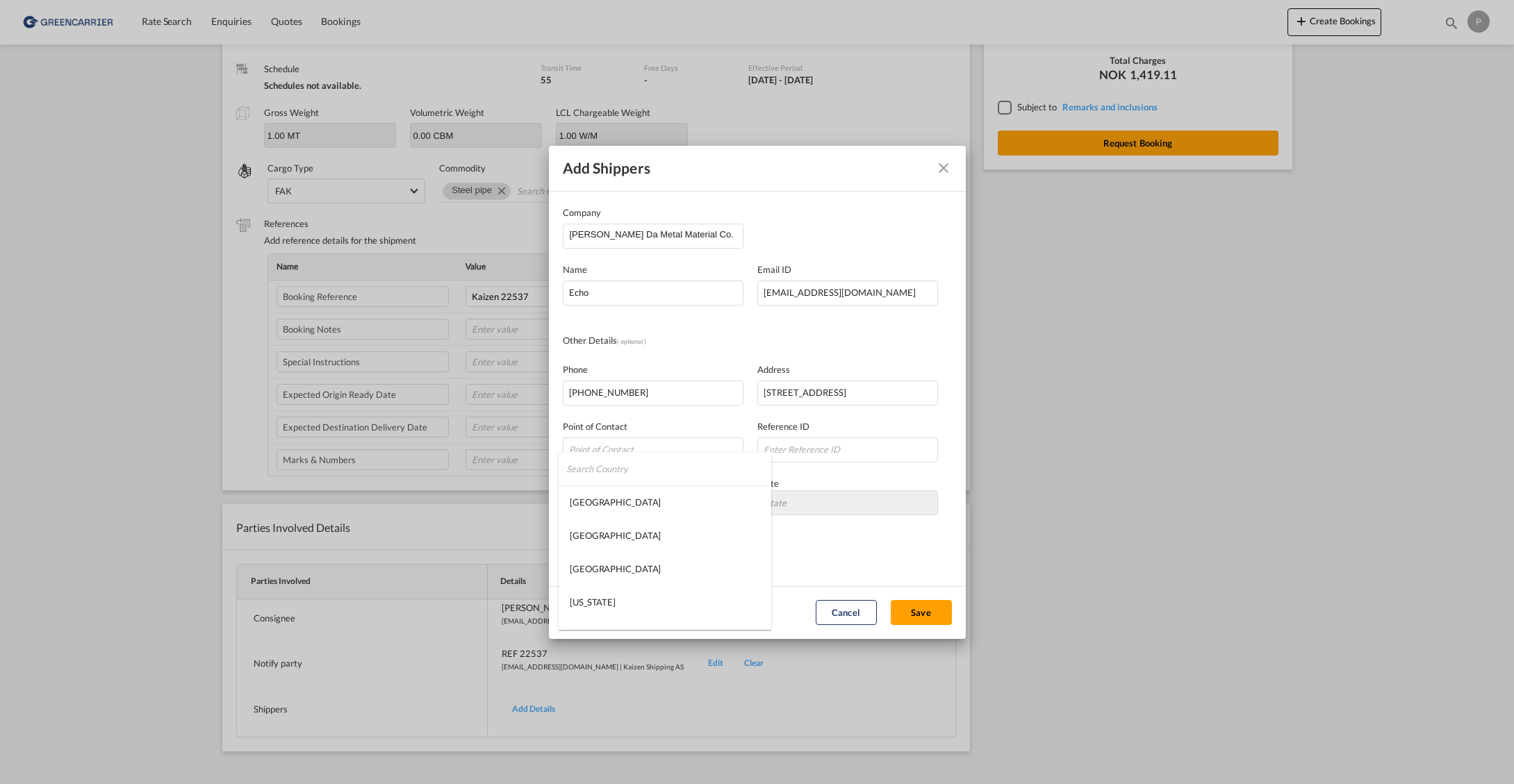
type md-option "[GEOGRAPHIC_DATA]"
type md-option "[PERSON_NAME]"
type md-option "[GEOGRAPHIC_DATA]"
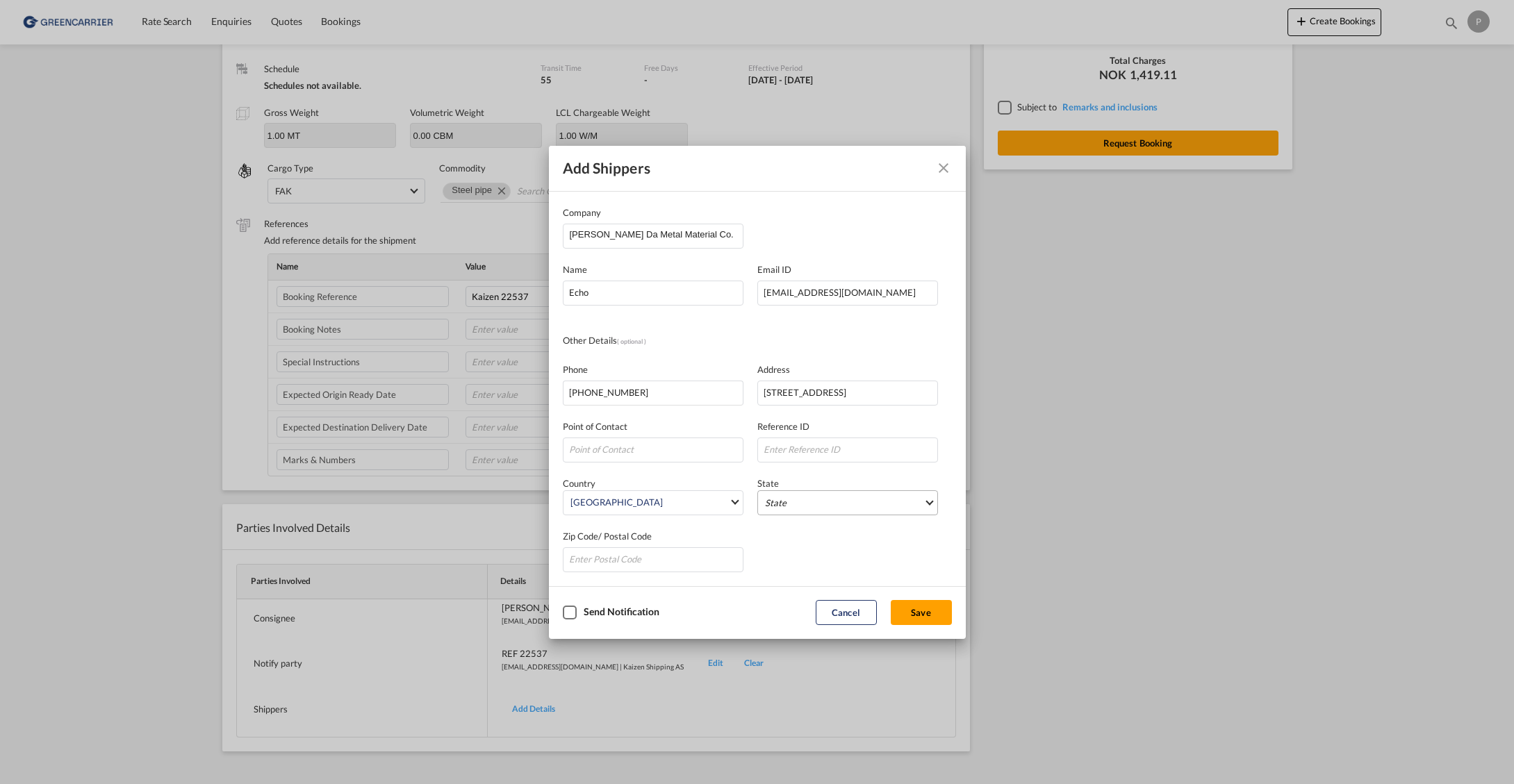
click at [858, 498] on md-select "State [GEOGRAPHIC_DATA] [GEOGRAPHIC_DATA] [GEOGRAPHIC_DATA] [PERSON_NAME][GEOGR…" at bounding box center [848, 502] width 180 height 25
type md-option "Anhui"
type md-option "Jiangsu"
click at [813, 546] on md-option "Jiangsu" at bounding box center [852, 541] width 196 height 33
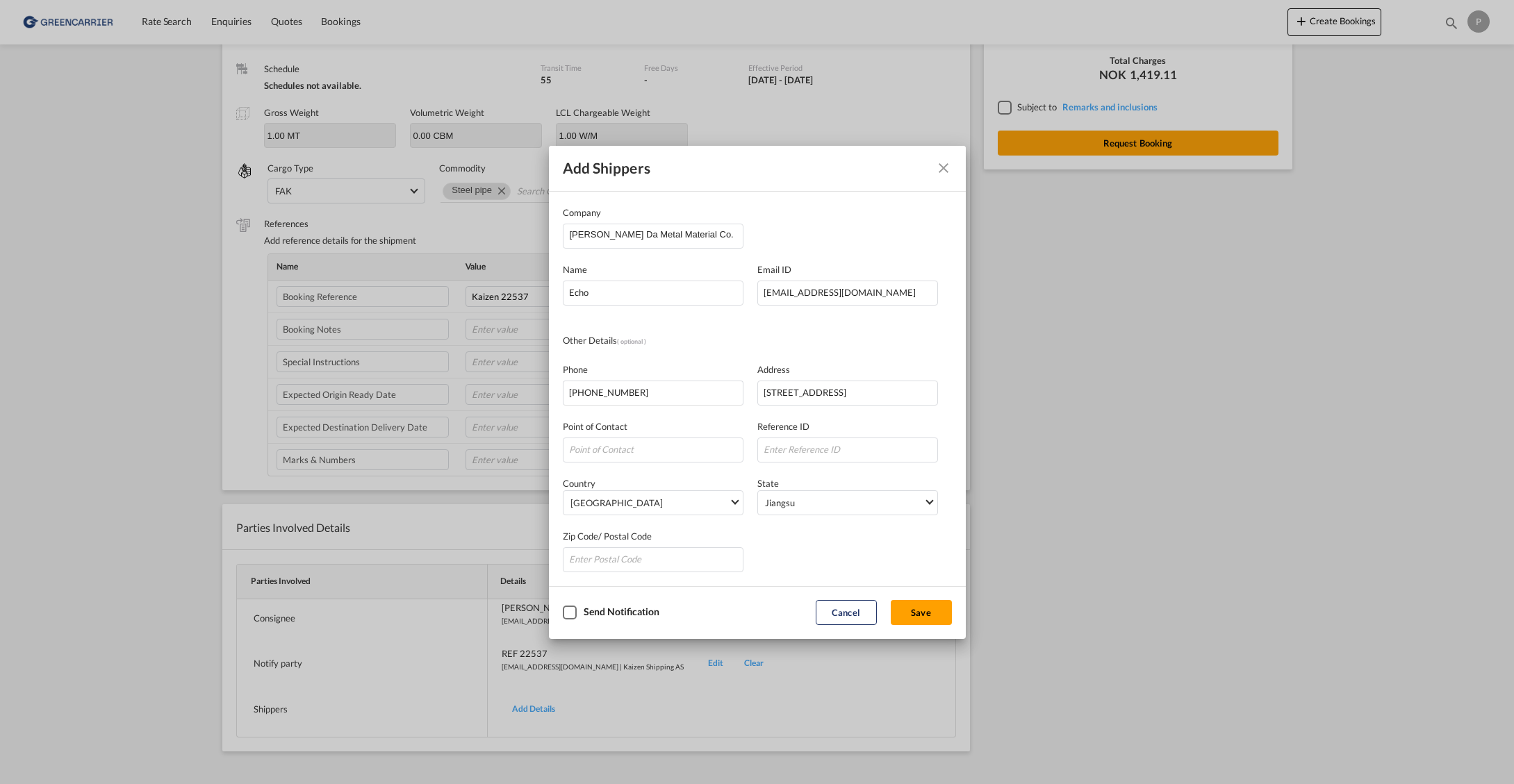
click at [569, 611] on div "Checkbox No Ink" at bounding box center [570, 612] width 14 height 14
click at [929, 611] on button "Save" at bounding box center [921, 612] width 61 height 25
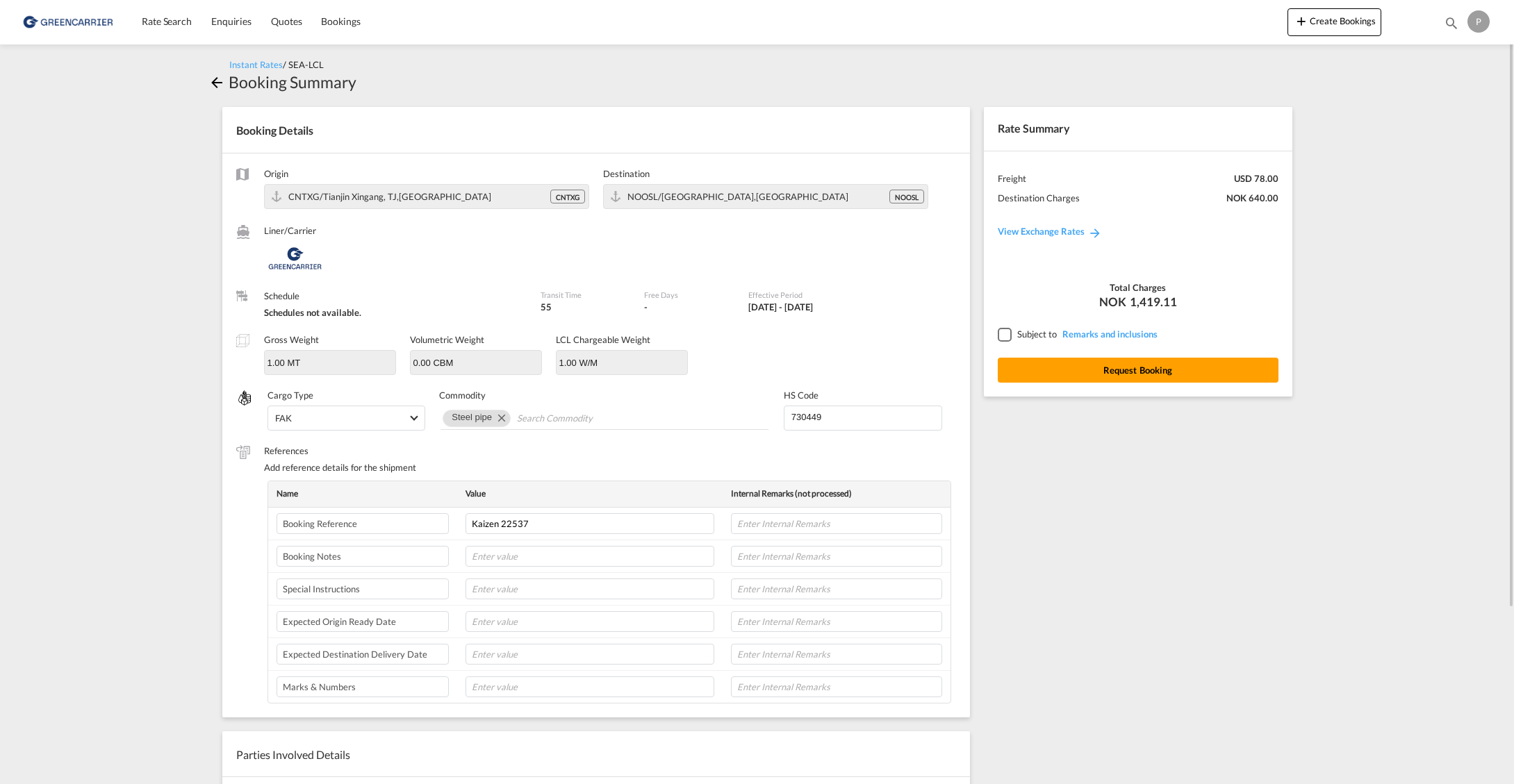
scroll to position [0, 0]
click at [1005, 333] on div at bounding box center [1004, 334] width 13 height 13
click at [1145, 370] on button "Request Booking" at bounding box center [1139, 370] width 281 height 25
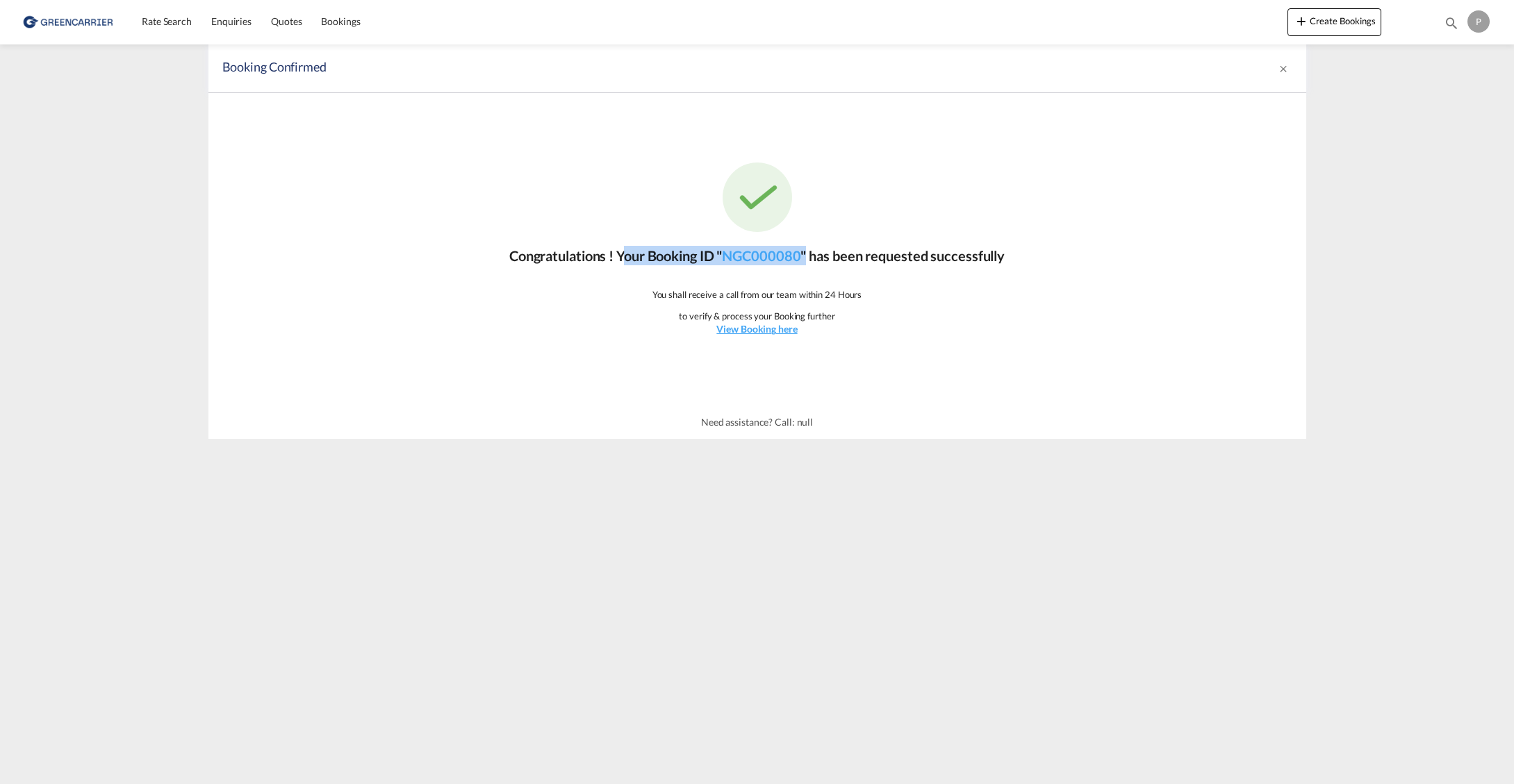
drag, startPoint x: 811, startPoint y: 255, endPoint x: 648, endPoint y: 311, distance: 172.4
click at [616, 259] on p "Congratulations ! Your Booking ID " NGC000080 " has been requested successfully" at bounding box center [757, 255] width 496 height 20
copy p "Your Booking ID " NGC000080 ""
click at [162, 23] on span "Rate Search" at bounding box center [167, 21] width 50 height 12
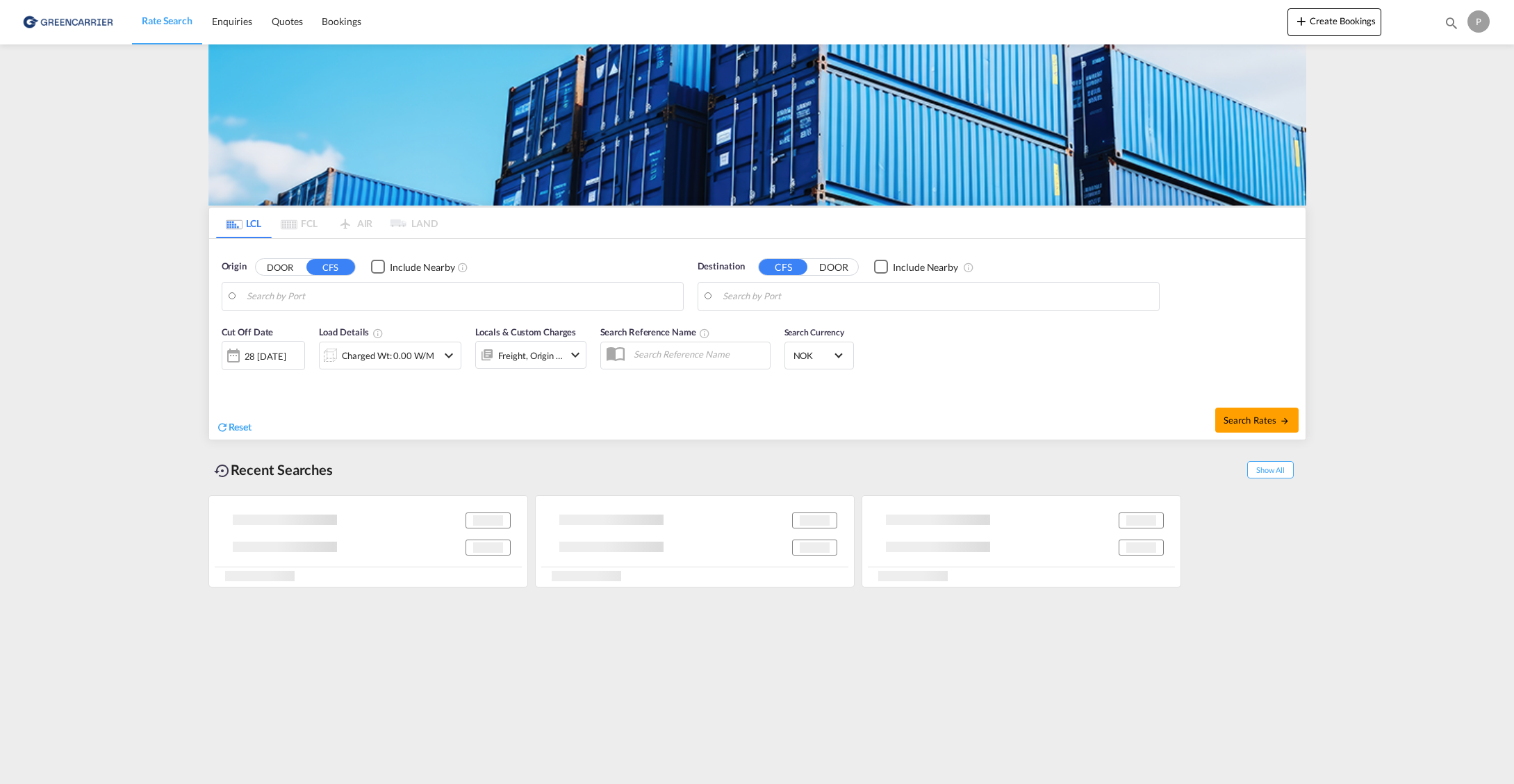
type input "Tianjin, TJ, CNTSN"
type input "[GEOGRAPHIC_DATA], NOOSL"
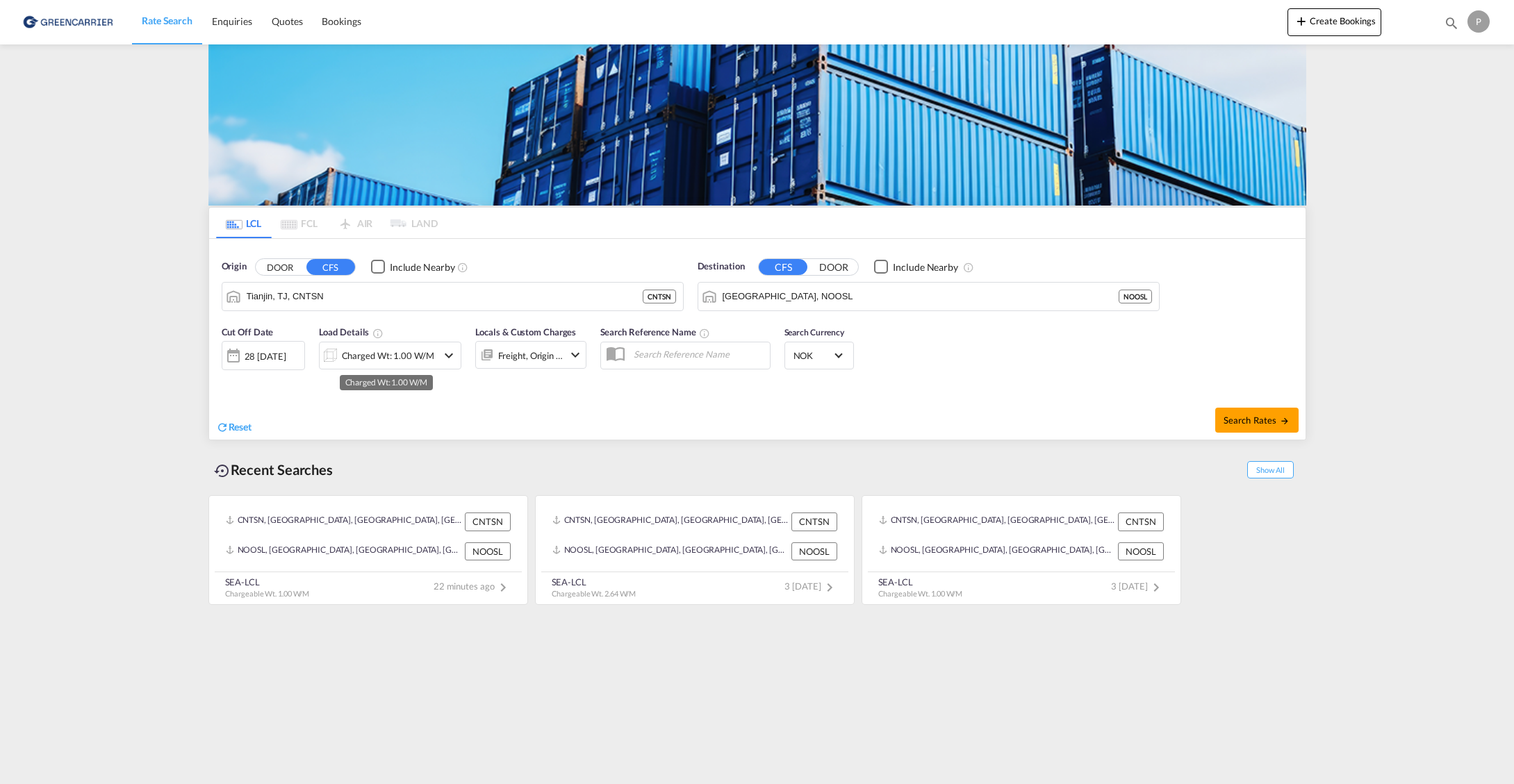
click at [415, 363] on div "Charged Wt: 1.00 W/M" at bounding box center [388, 356] width 93 height 20
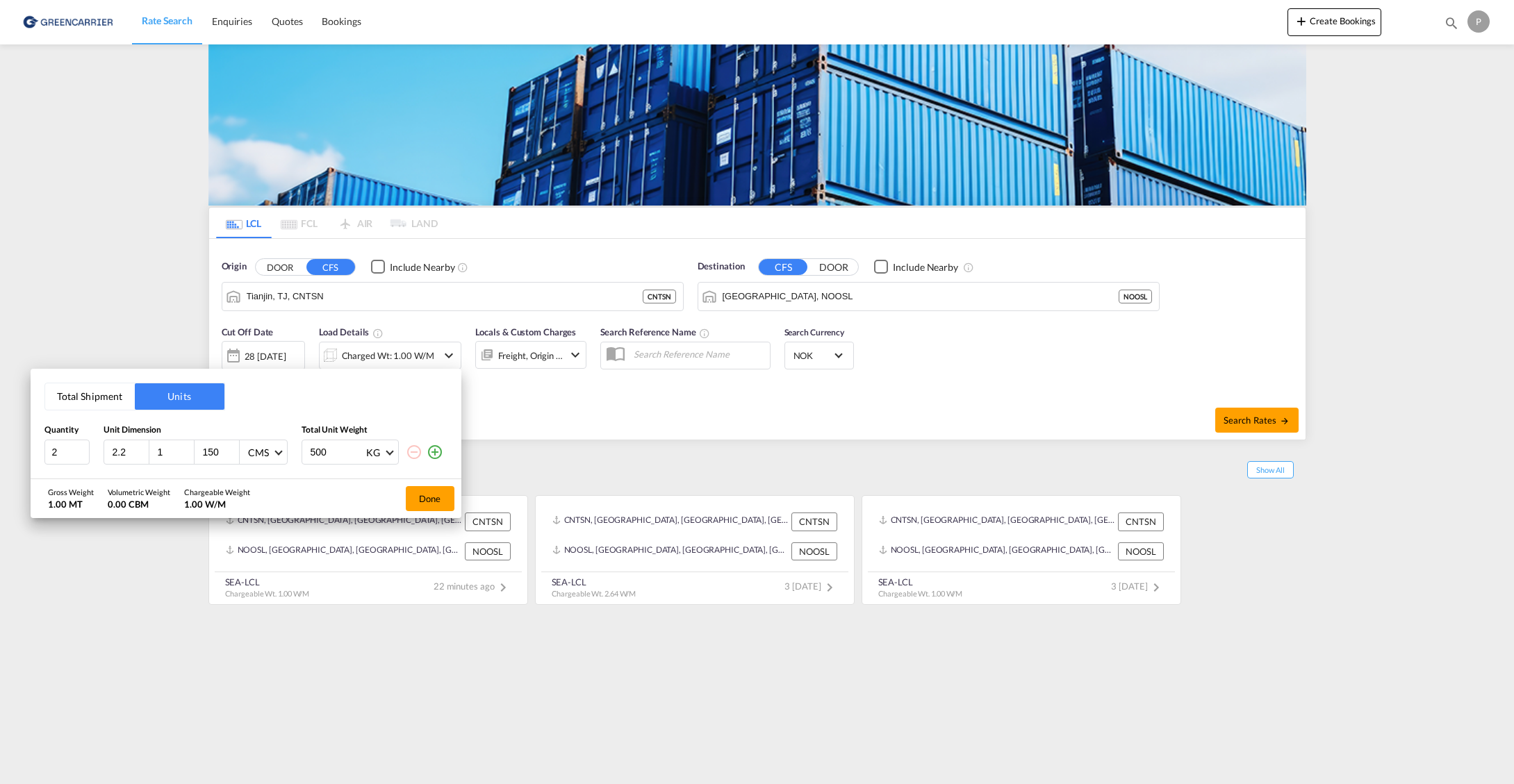
click at [86, 399] on button "Total Shipment" at bounding box center [90, 396] width 89 height 27
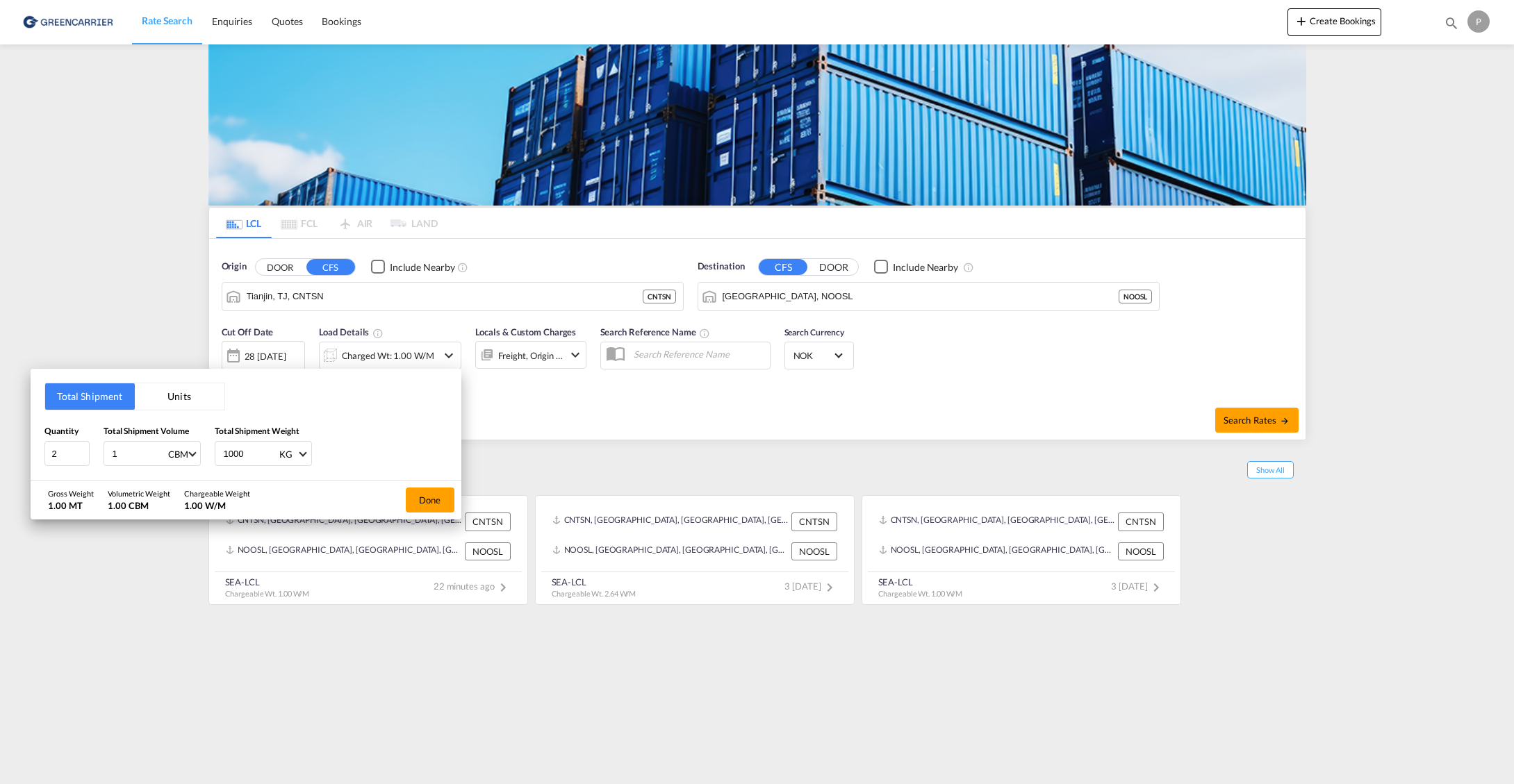
click at [140, 454] on input "1" at bounding box center [138, 453] width 56 height 24
type input "1.4"
type input "182"
click at [75, 456] on input "2" at bounding box center [67, 453] width 46 height 25
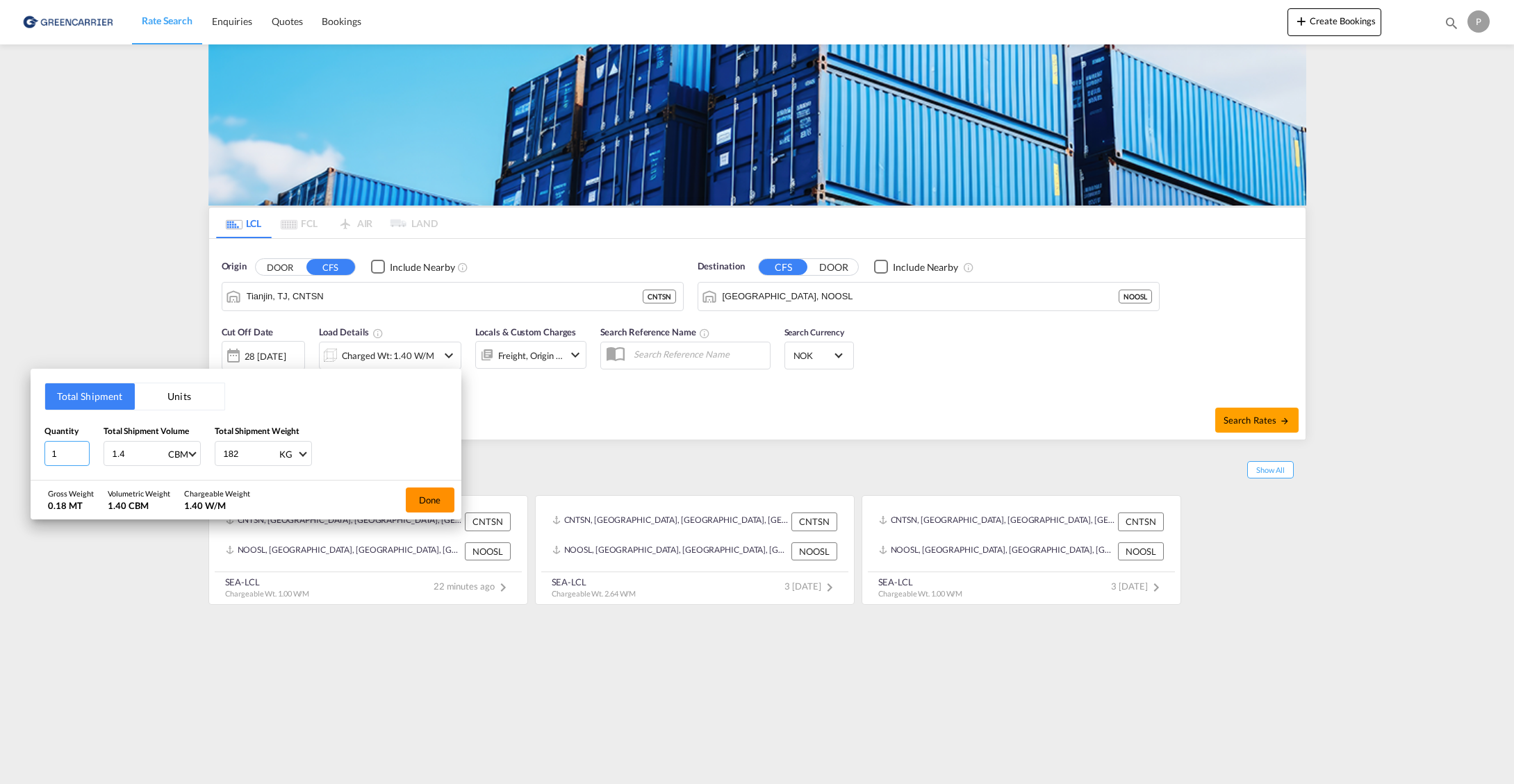
type input "1"
click at [430, 501] on button "Done" at bounding box center [430, 500] width 49 height 25
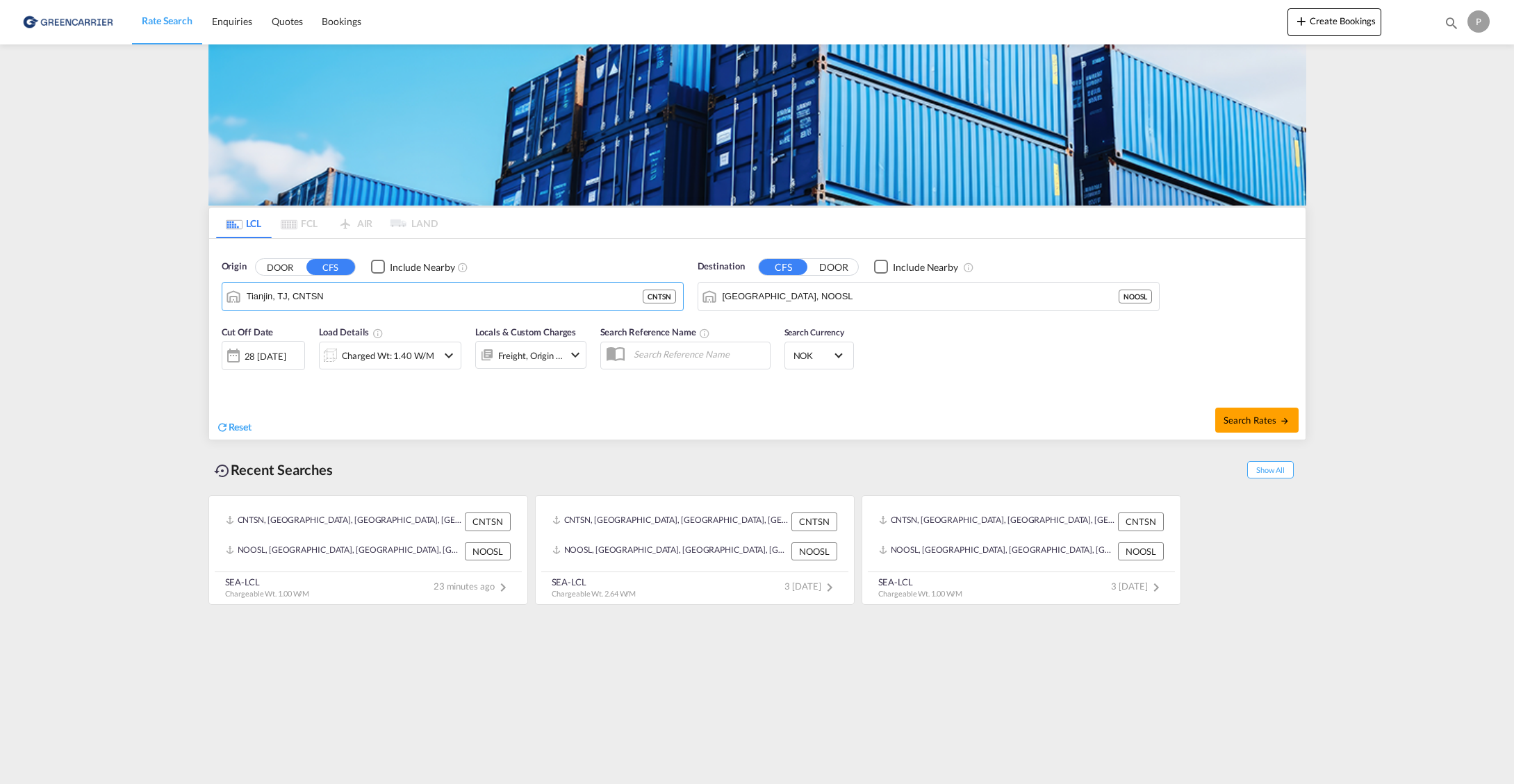
drag, startPoint x: 369, startPoint y: 303, endPoint x: 143, endPoint y: 294, distance: 226.2
click at [143, 294] on md-content "Rate Search Enquiries Quotes Bookings Create Bookings Bookings Quotes Enquiries…" at bounding box center [757, 392] width 1514 height 784
click at [399, 300] on input "Tianjin, TJ, CNTSN" at bounding box center [461, 296] width 430 height 21
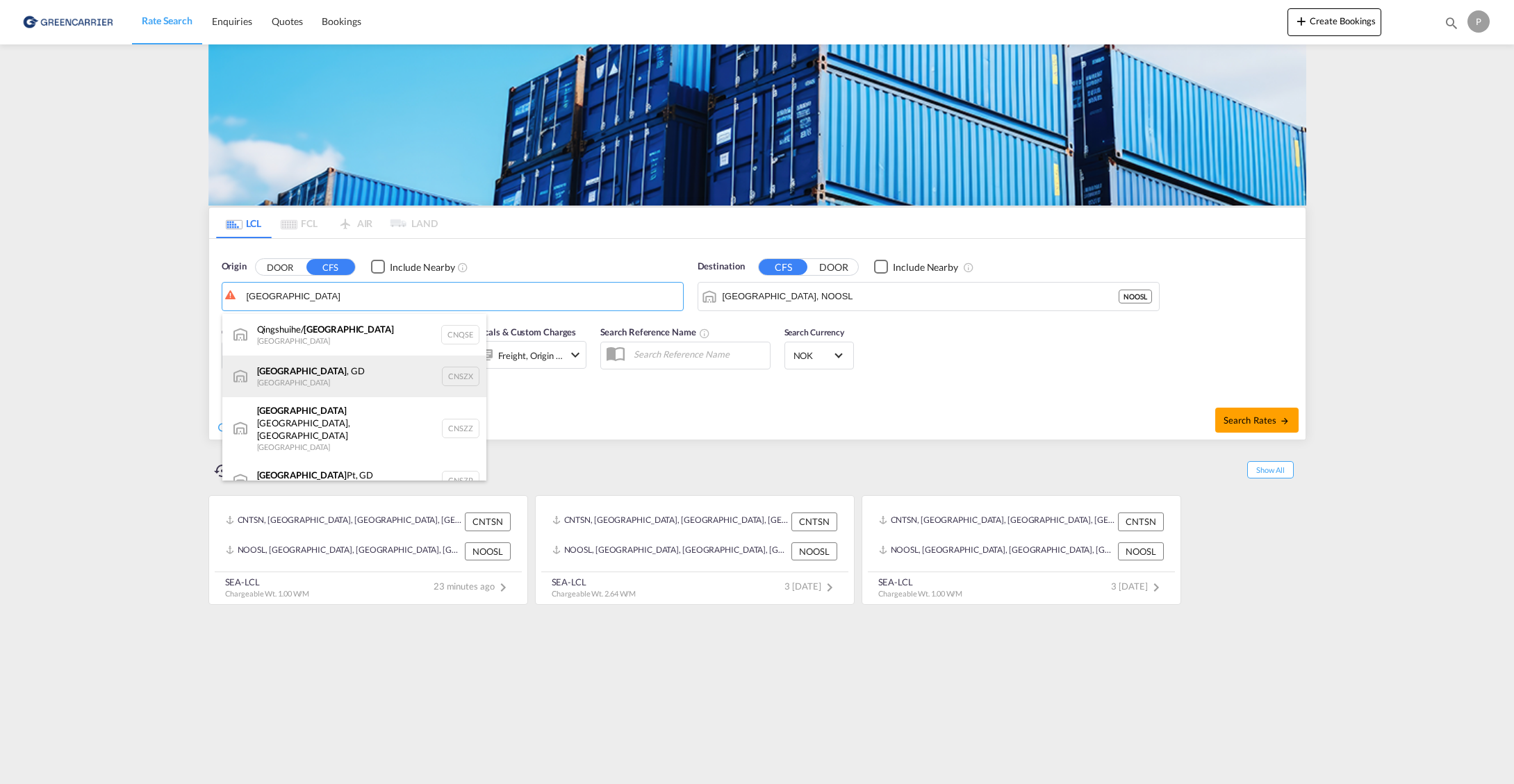
click at [362, 379] on div "[GEOGRAPHIC_DATA] , GD [GEOGRAPHIC_DATA] CNSZX" at bounding box center [354, 376] width 264 height 42
type input "[GEOGRAPHIC_DATA], GD, CNSZX"
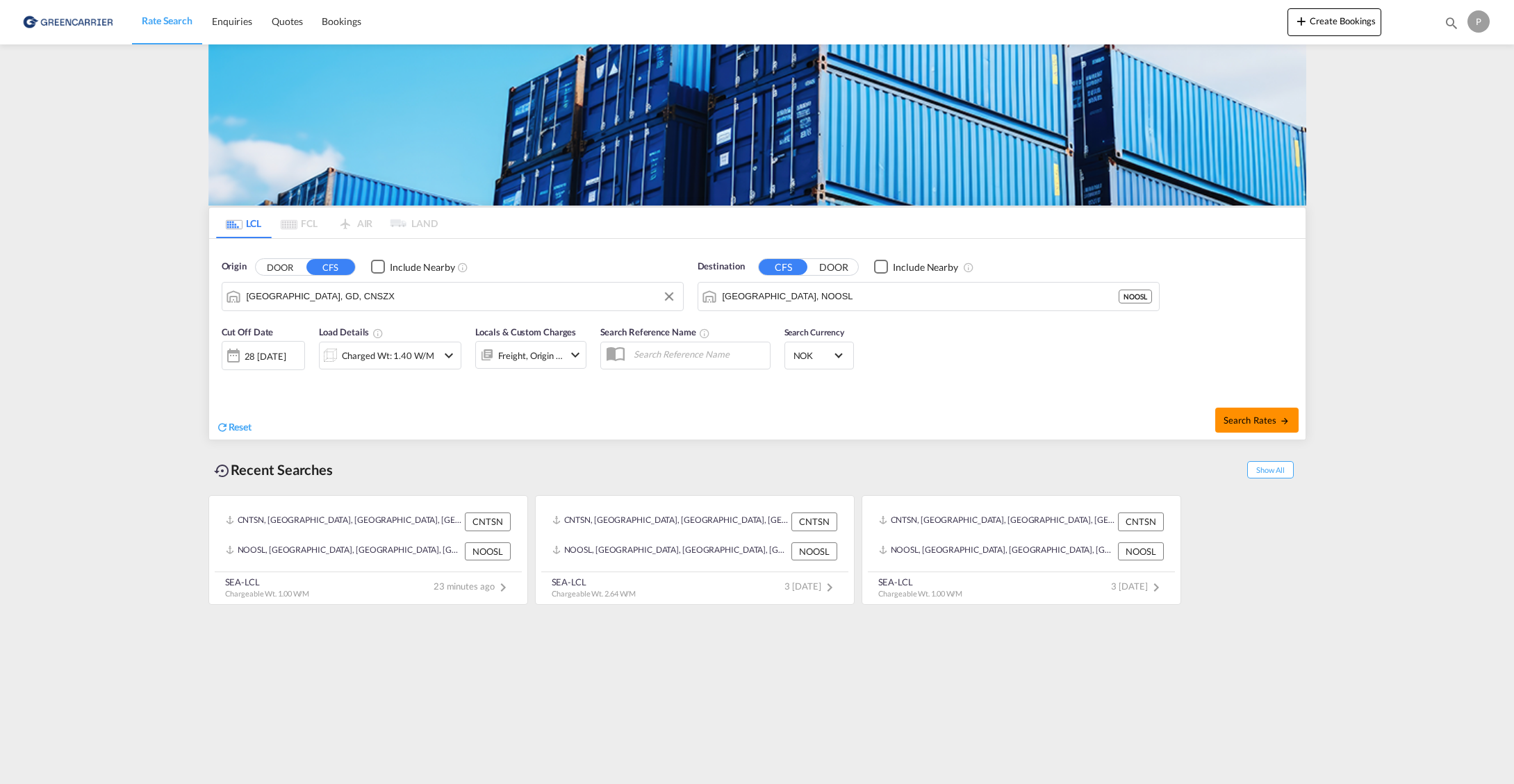
click at [1273, 423] on span "Search Rates" at bounding box center [1257, 420] width 67 height 11
type input "CNSZX to NOOSL / 28 [DATE]"
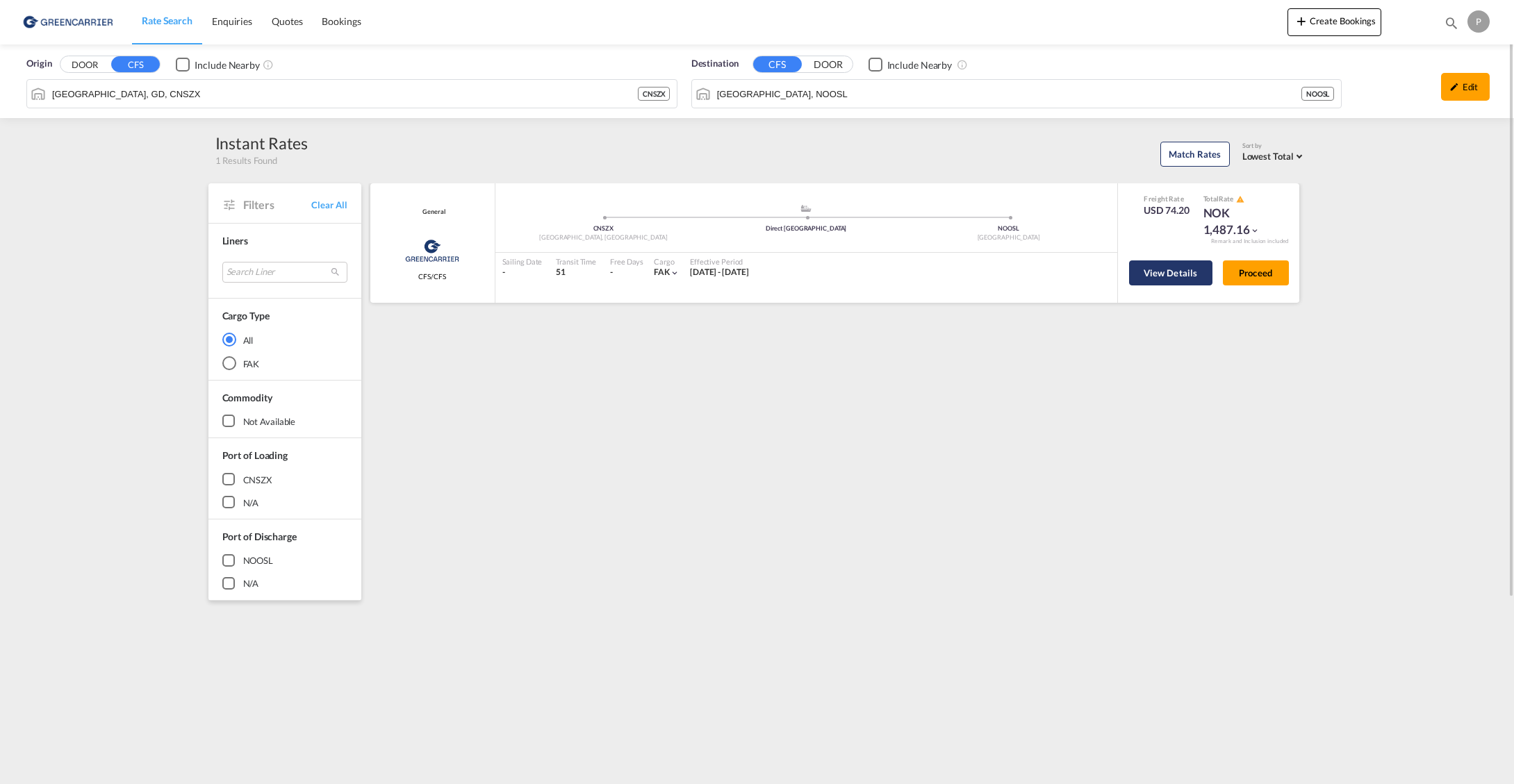
click at [1178, 264] on button "View Details" at bounding box center [1170, 272] width 83 height 25
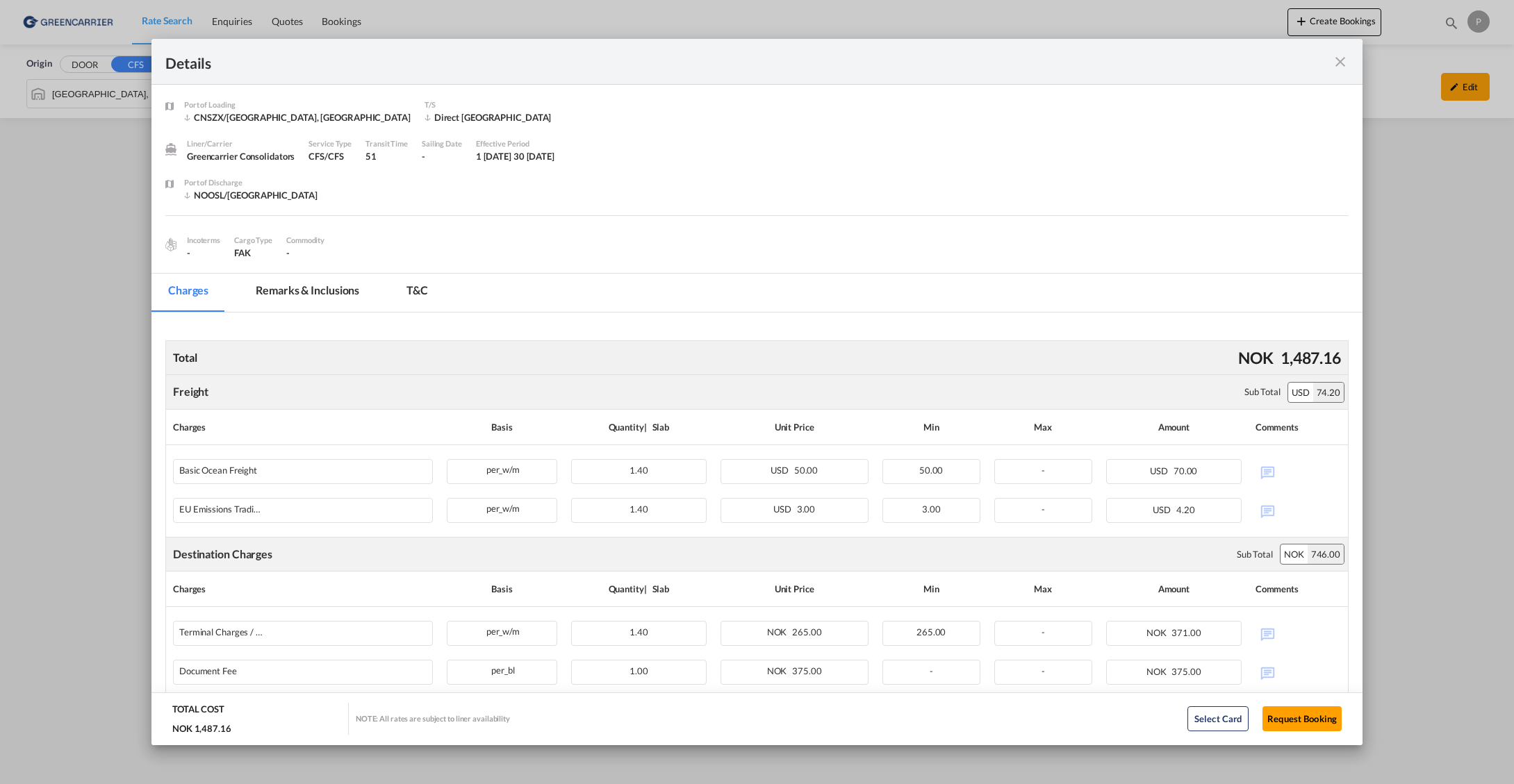
click at [1340, 63] on md-icon "icon-close fg-AAA8AD m-0 cursor" at bounding box center [1340, 61] width 16 height 16
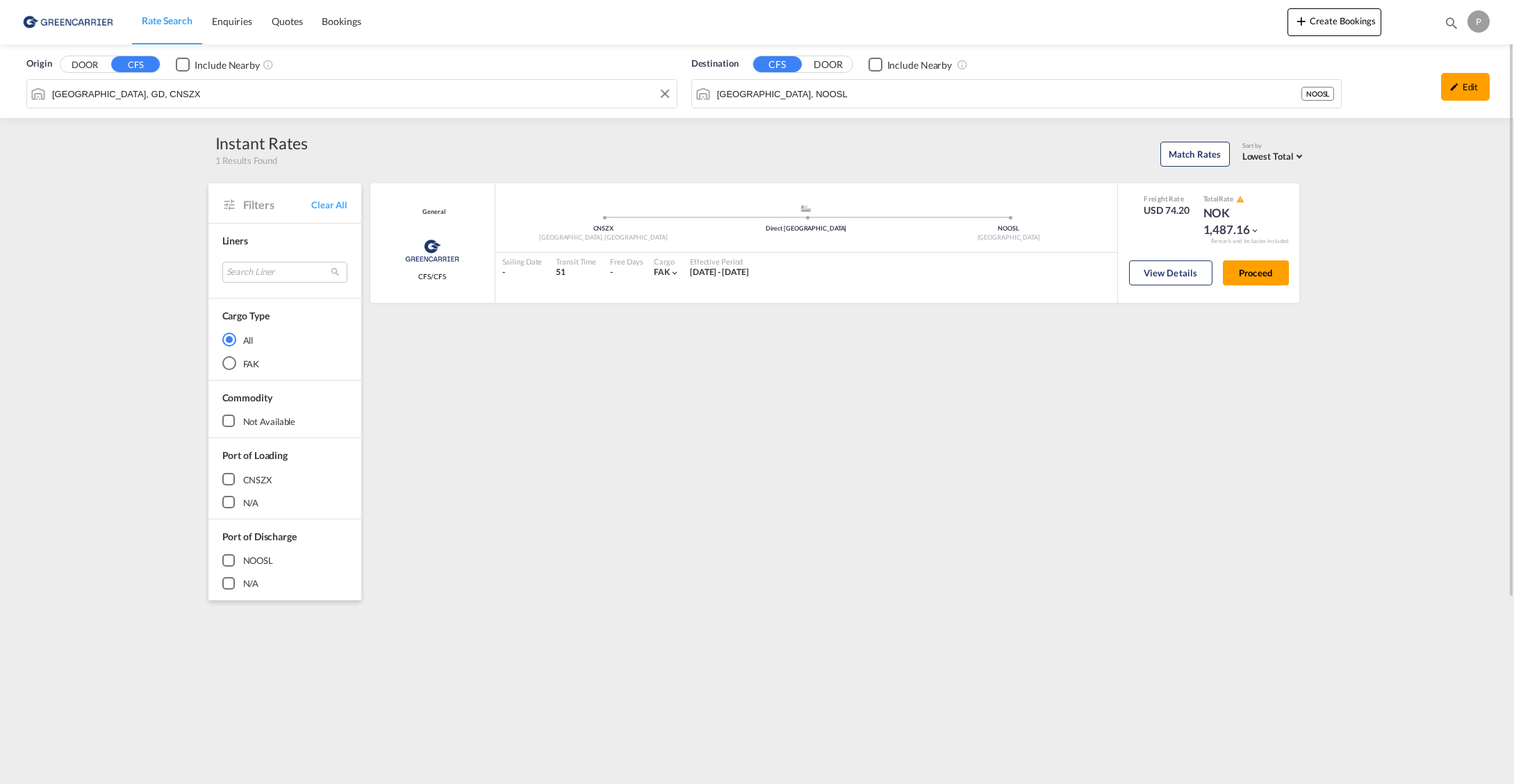
drag, startPoint x: 168, startPoint y: 96, endPoint x: 147, endPoint y: 119, distance: 31.1
click at [168, 96] on input "[GEOGRAPHIC_DATA], GD, CNSZX" at bounding box center [361, 94] width 618 height 21
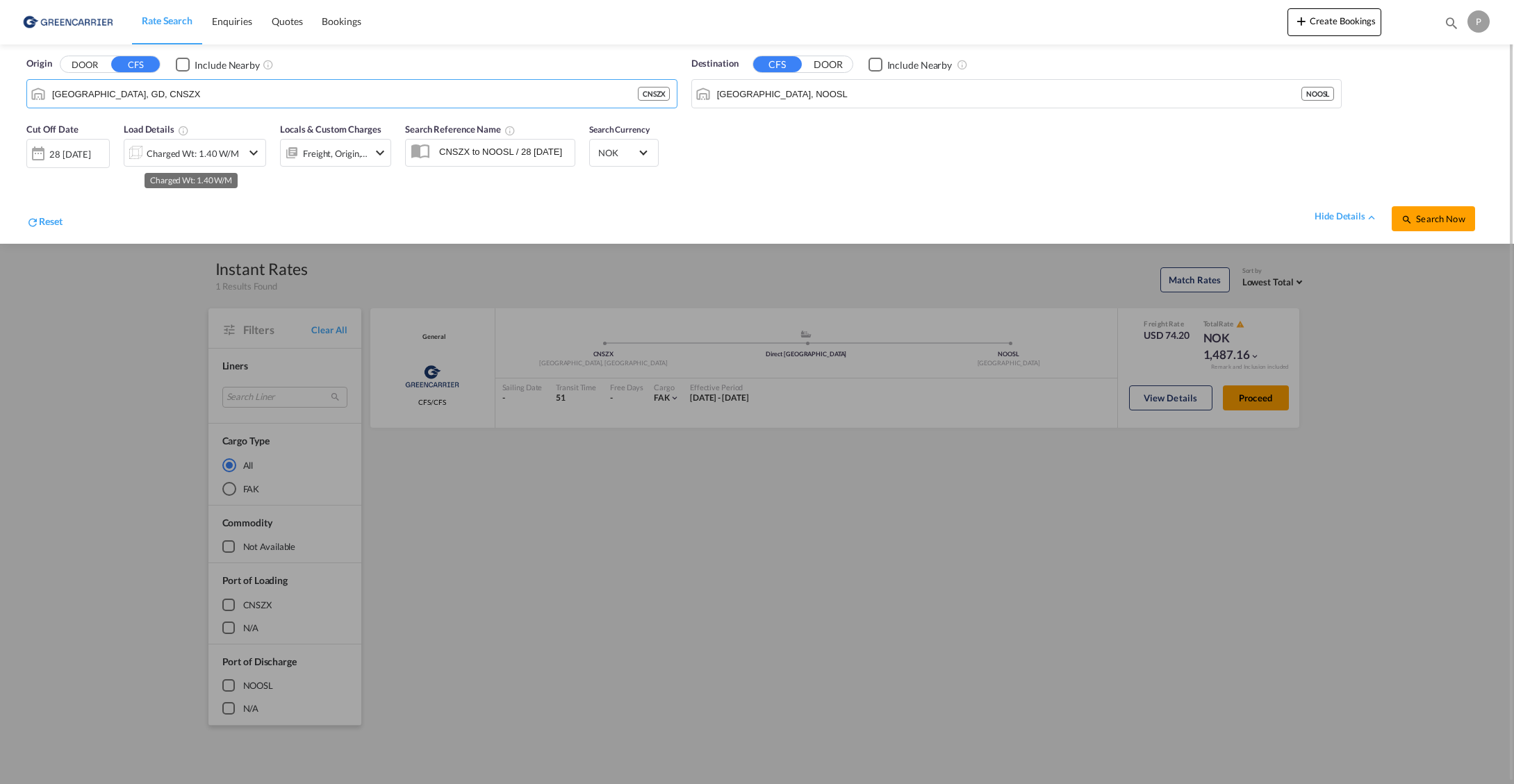
click at [191, 155] on div "Charged Wt: 1.40 W/M" at bounding box center [193, 153] width 93 height 20
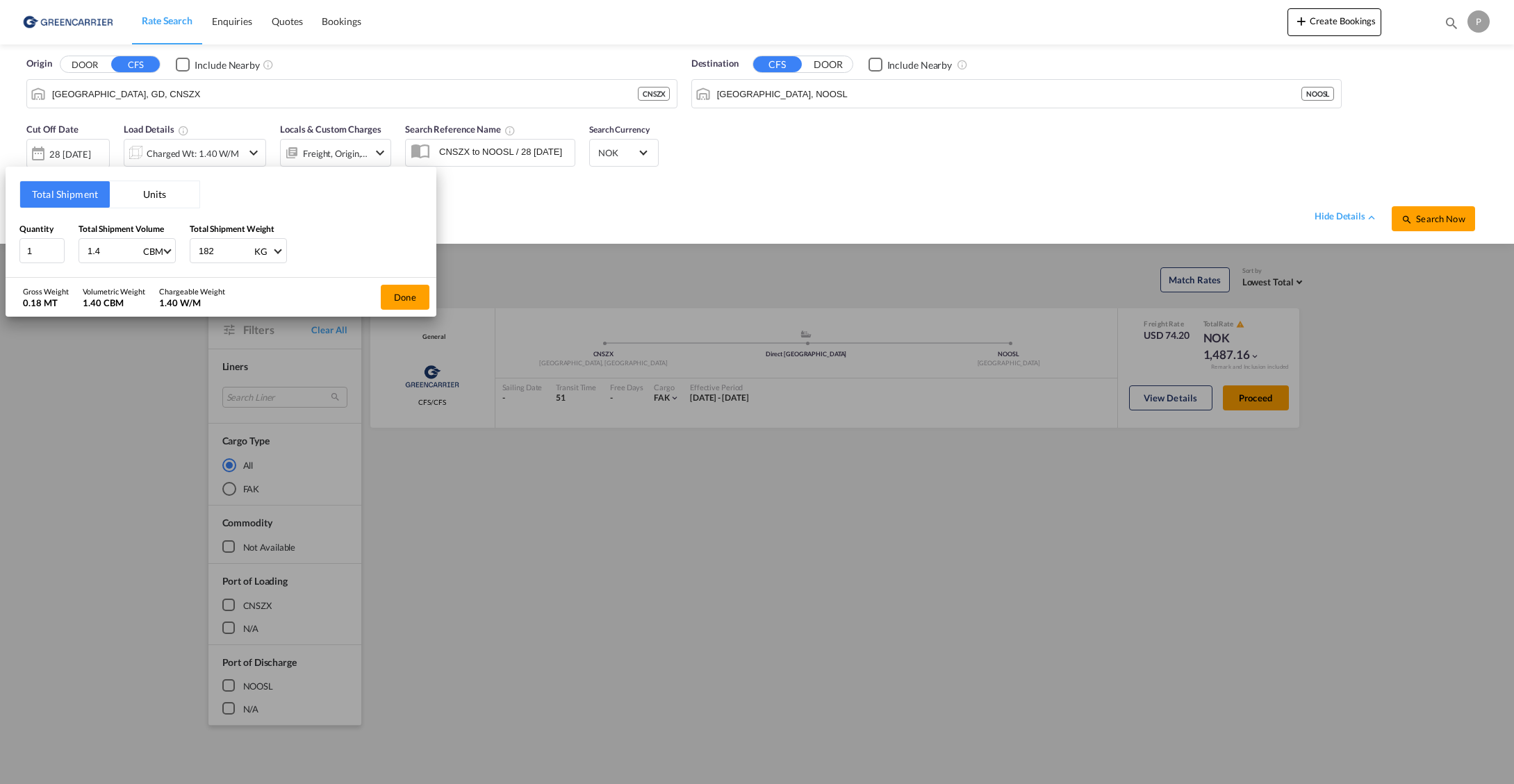
click at [101, 251] on input "1.4" at bounding box center [113, 251] width 56 height 24
type input "1.09"
click at [394, 293] on button "Done" at bounding box center [405, 297] width 49 height 25
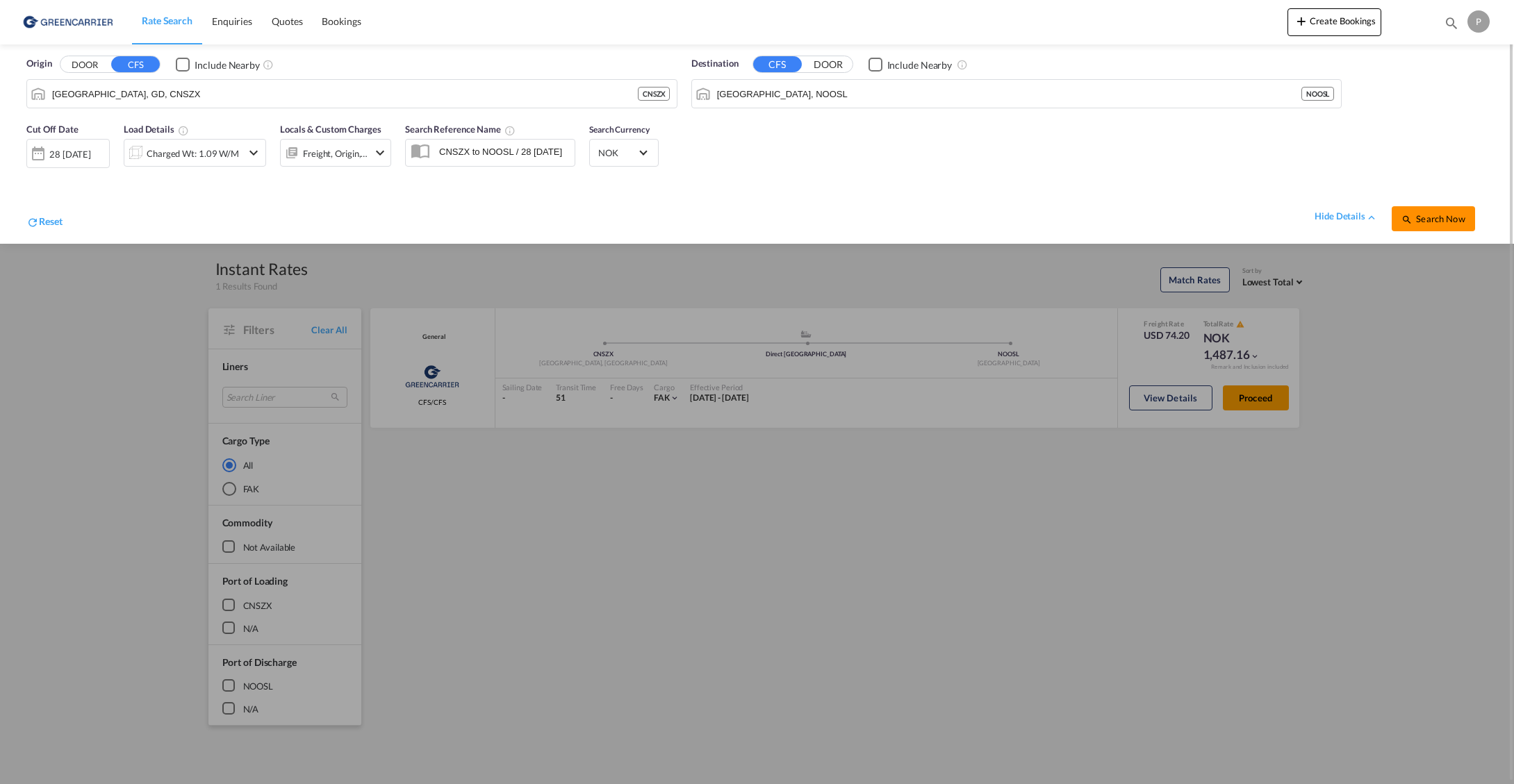
click at [1452, 221] on span "Search Now" at bounding box center [1433, 218] width 64 height 11
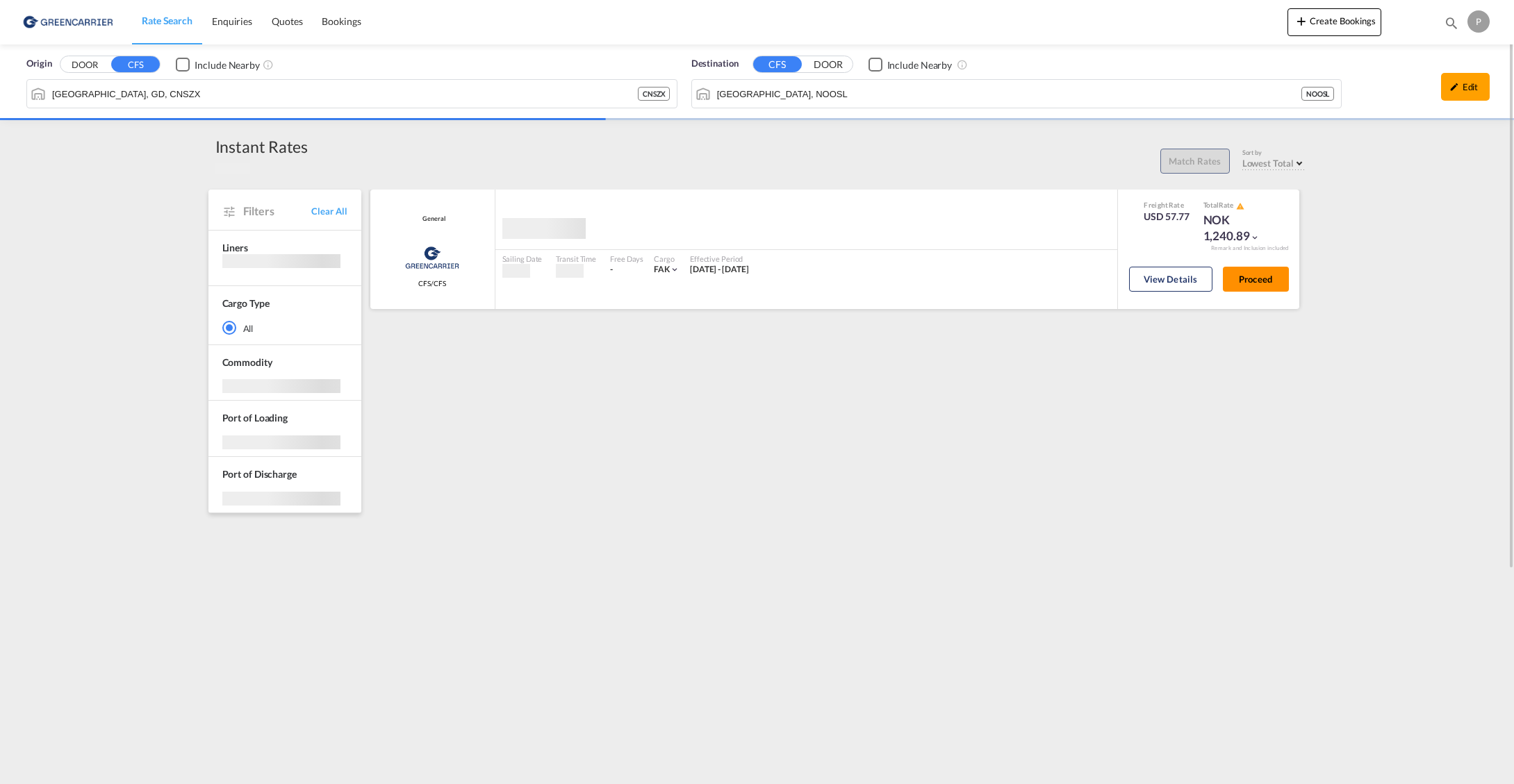
click at [1260, 278] on button "Proceed" at bounding box center [1256, 279] width 66 height 25
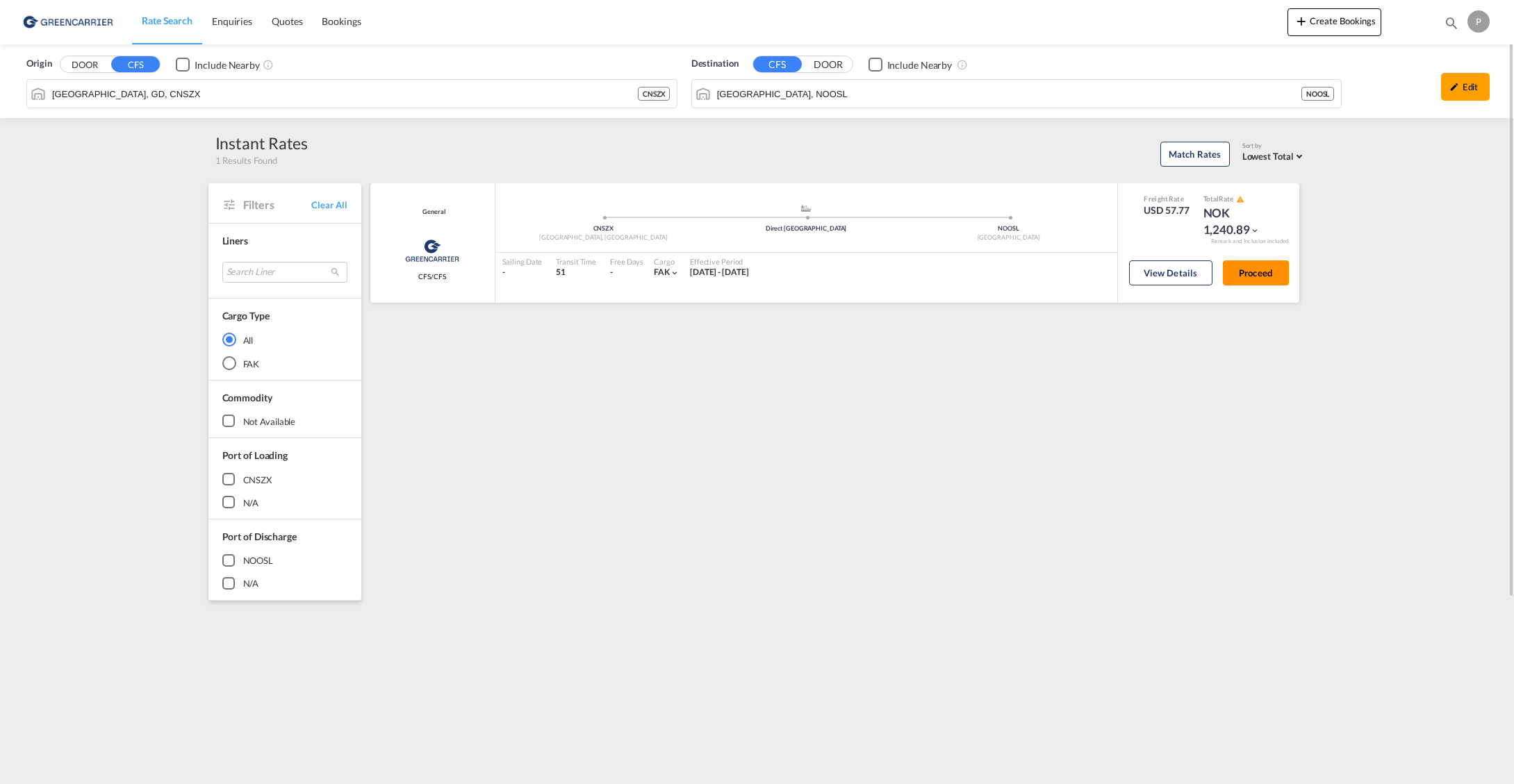
click at [1255, 275] on button "Proceed" at bounding box center [1256, 272] width 66 height 25
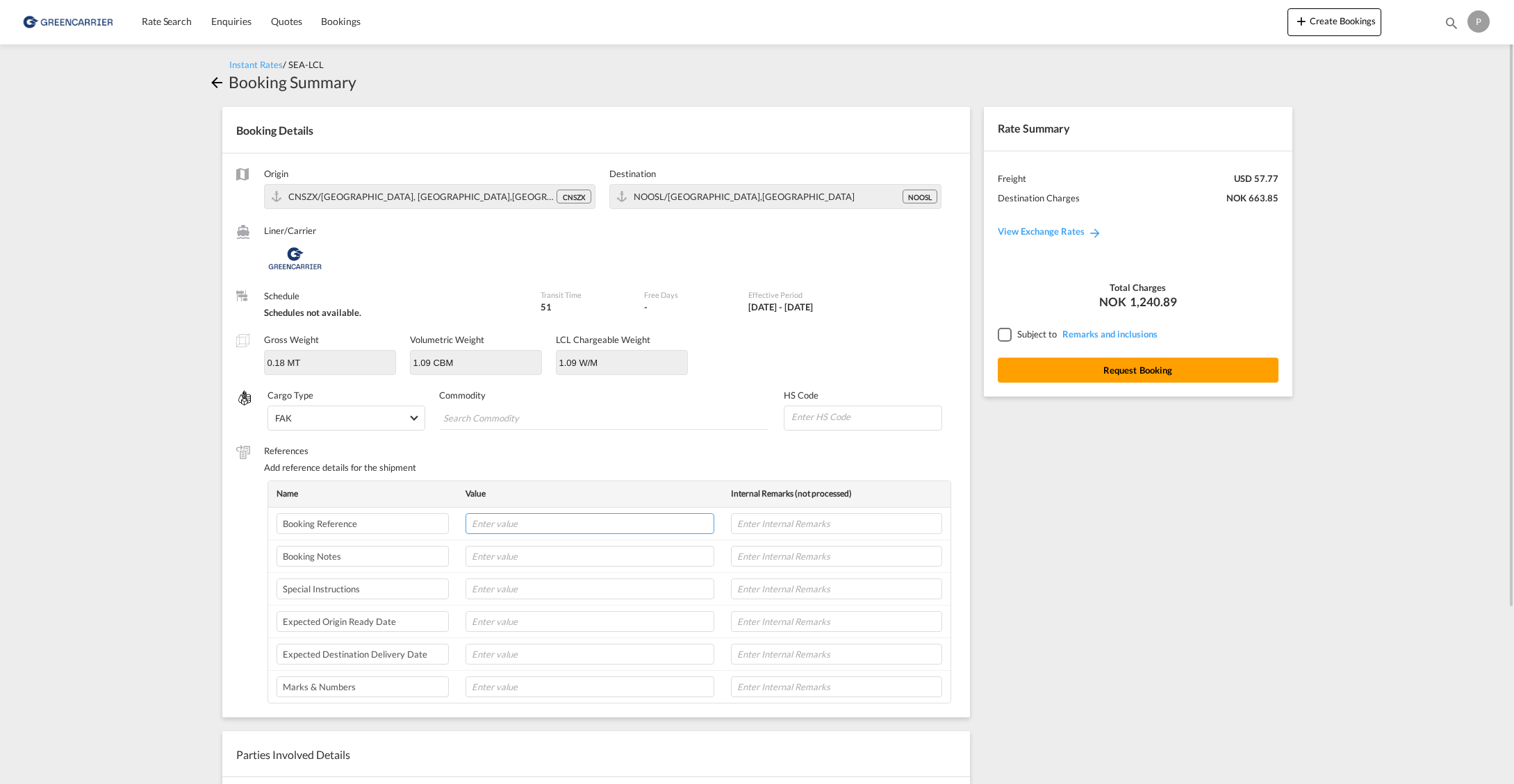
click at [500, 528] on input "text" at bounding box center [590, 524] width 249 height 21
paste input "22546"
drag, startPoint x: 569, startPoint y: 521, endPoint x: 450, endPoint y: 521, distance: 119.0
click at [450, 521] on tr "Booking Reference Kaizen Ref 22546" at bounding box center [609, 524] width 682 height 33
type input "Kaizen Ref 22546"
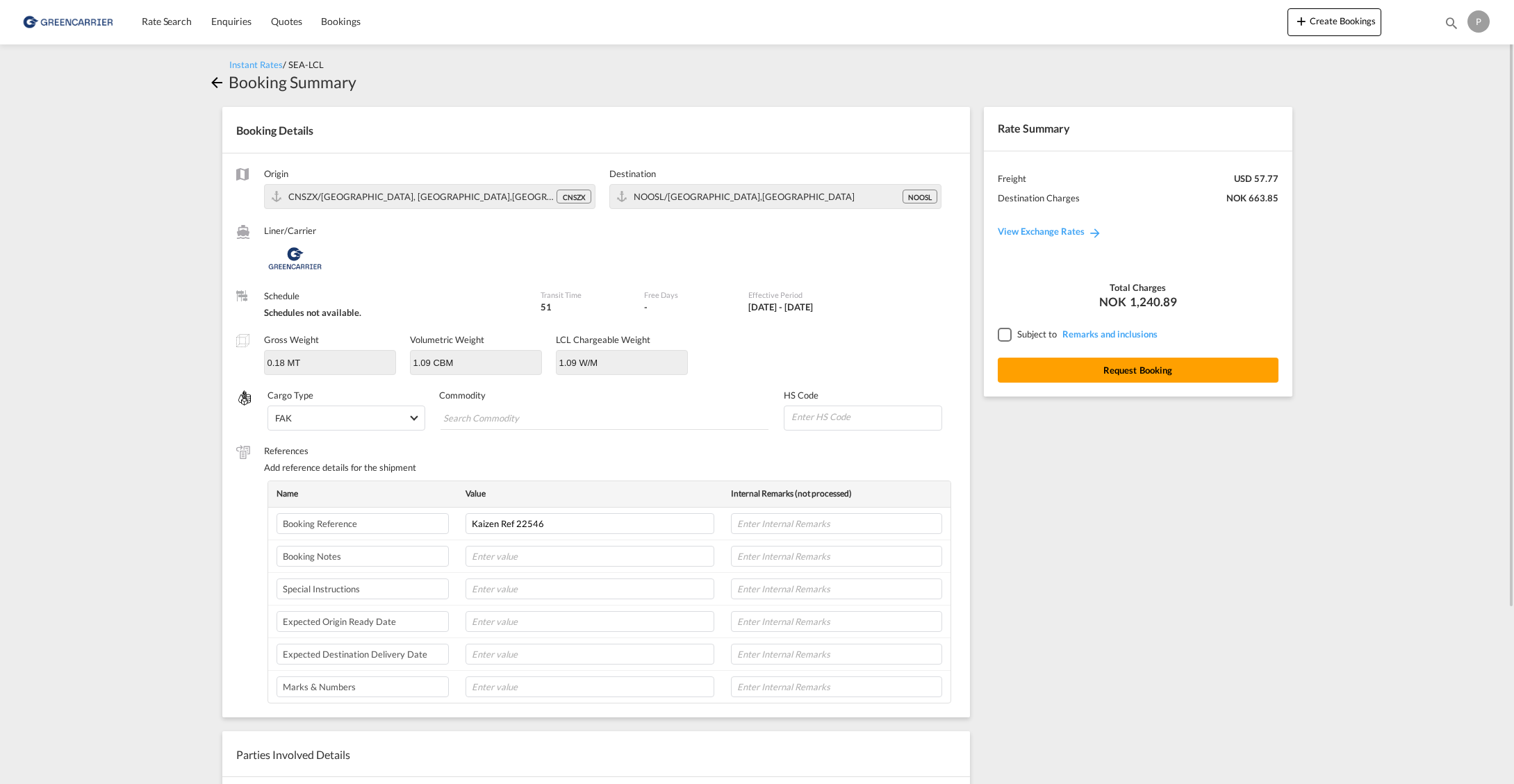
click at [1132, 526] on div "Rate Summary Freight USD 57.77 Destination Charges NOK 663.85 View Exchange Rat…" at bounding box center [1141, 554] width 329 height 923
click at [658, 417] on md-chips-wrap "Chips container with autocompletion. Enter the text area, type text to search, …" at bounding box center [605, 417] width 328 height 25
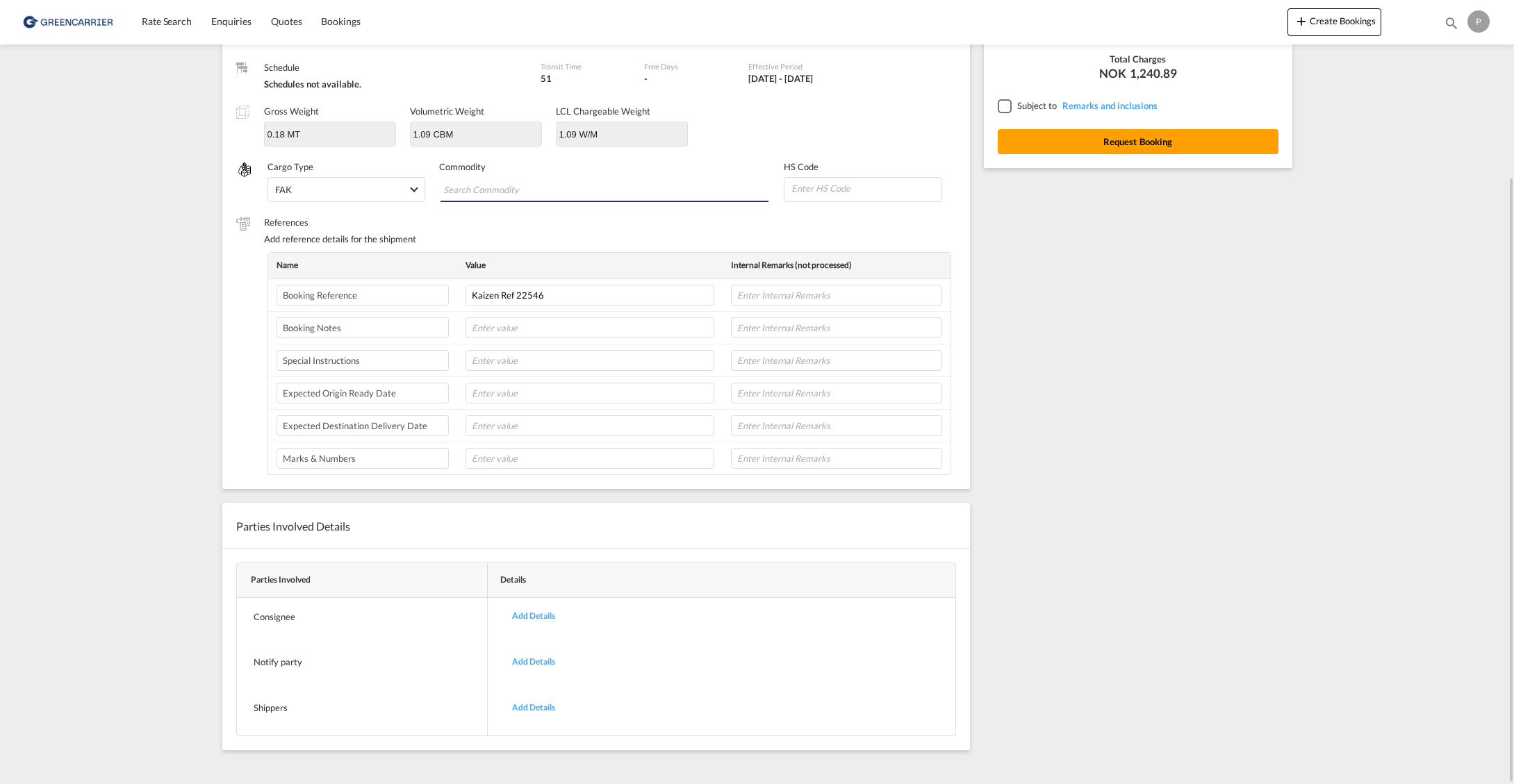
click at [542, 617] on div "Add Details" at bounding box center [534, 617] width 64 height 33
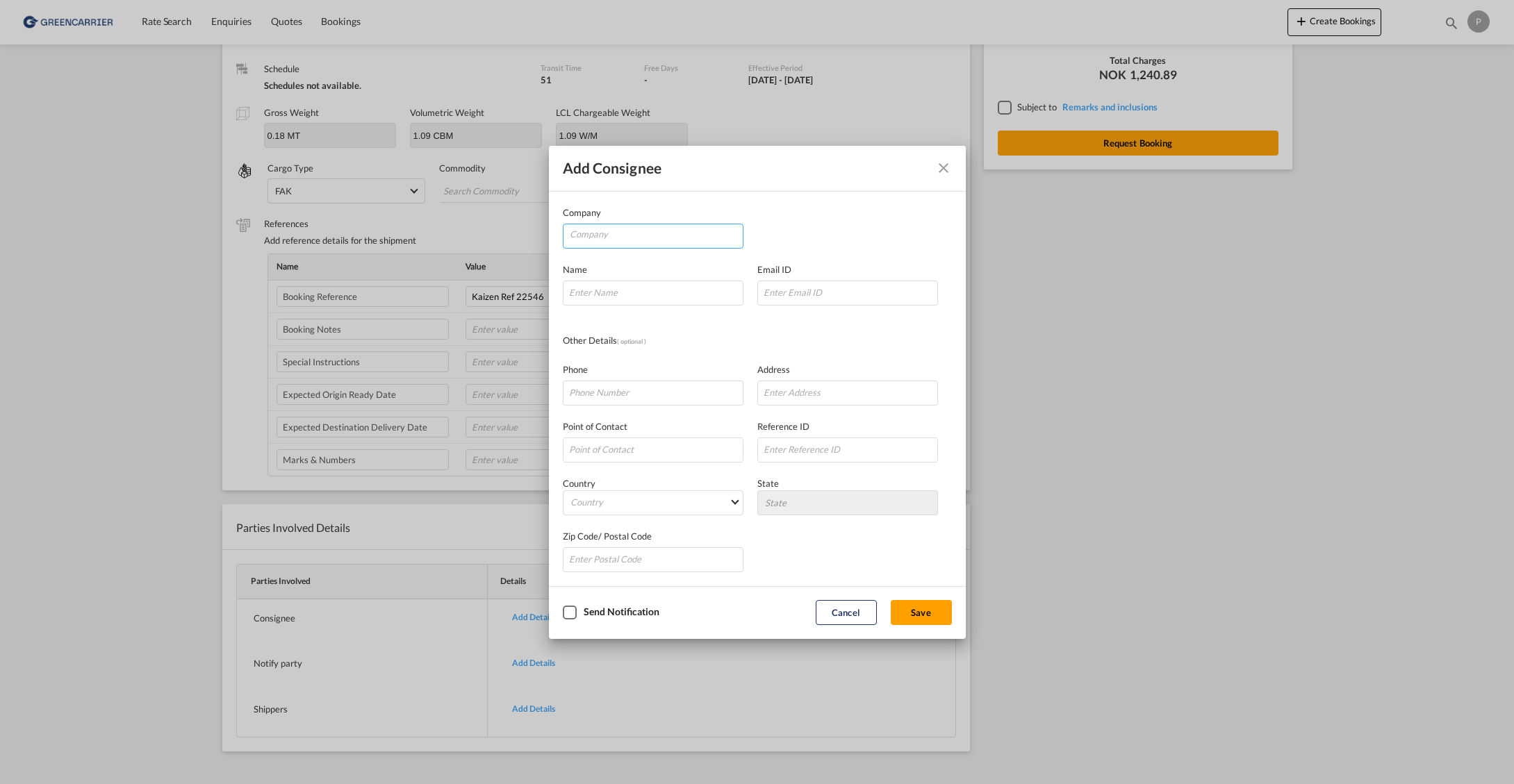
click at [606, 234] on input "Company" at bounding box center [656, 234] width 173 height 21
paste input "Shoppen AS"
type input "Shoppen AS"
type input "[PERSON_NAME]"
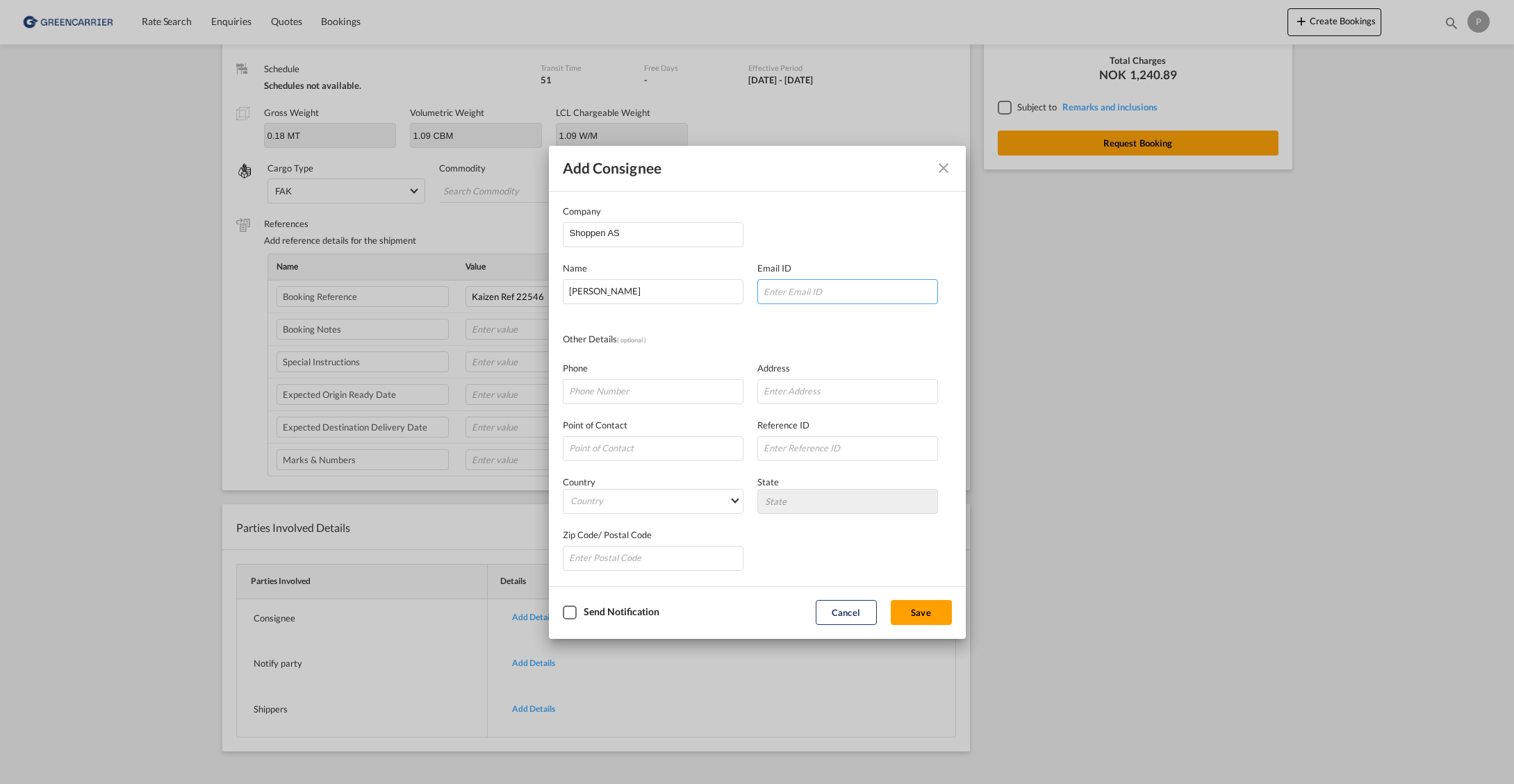
paste input "[EMAIL_ADDRESS][DOMAIN_NAME]"
type input "[EMAIL_ADDRESS][DOMAIN_NAME]"
paste input "90184308"
type input "90184308"
click at [806, 398] on input "Company Name Email ..." at bounding box center [848, 392] width 180 height 25
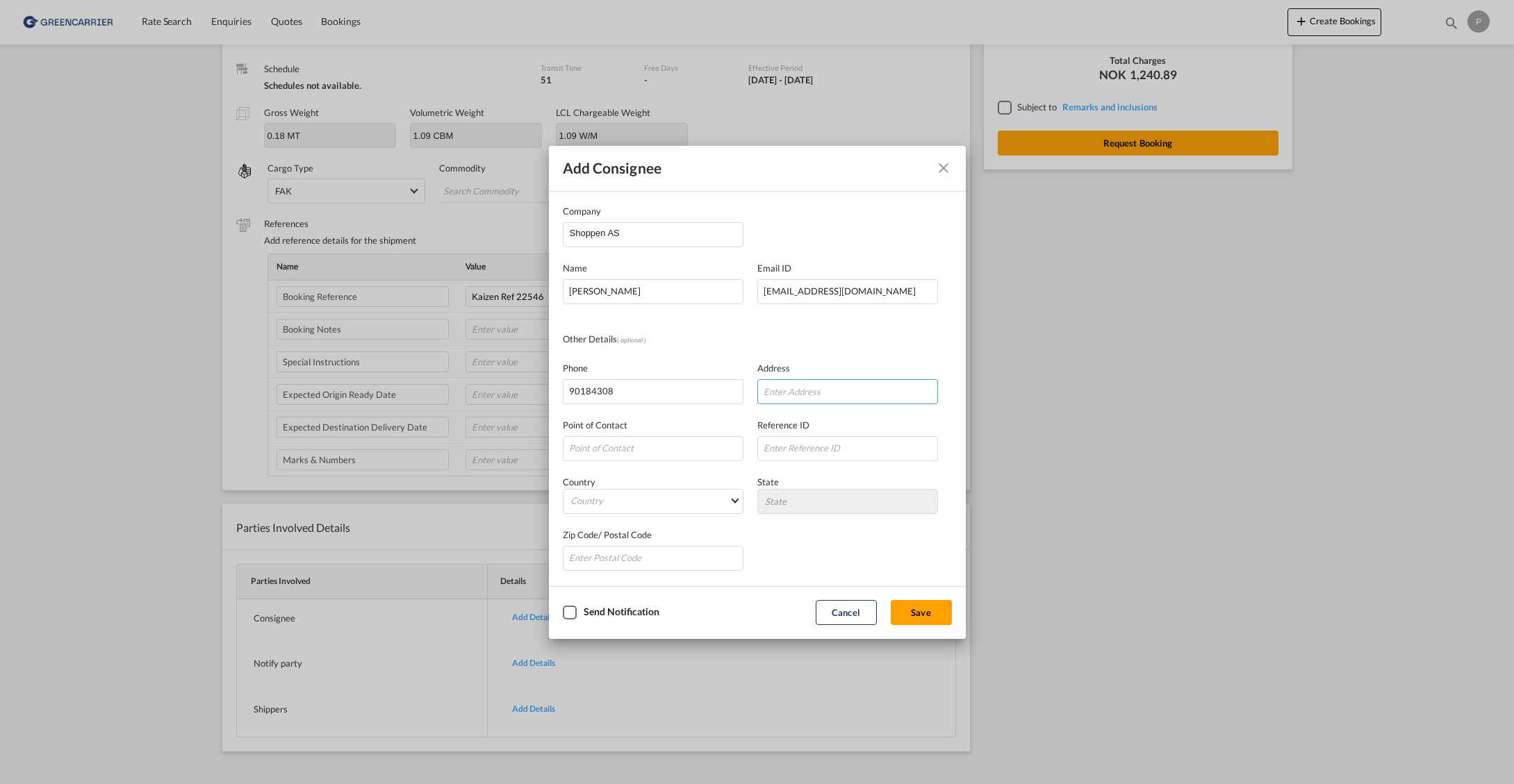
paste input "Tillerbruvegen"
type input "[STREET_ADDRESS]"
type md-option "[GEOGRAPHIC_DATA]"
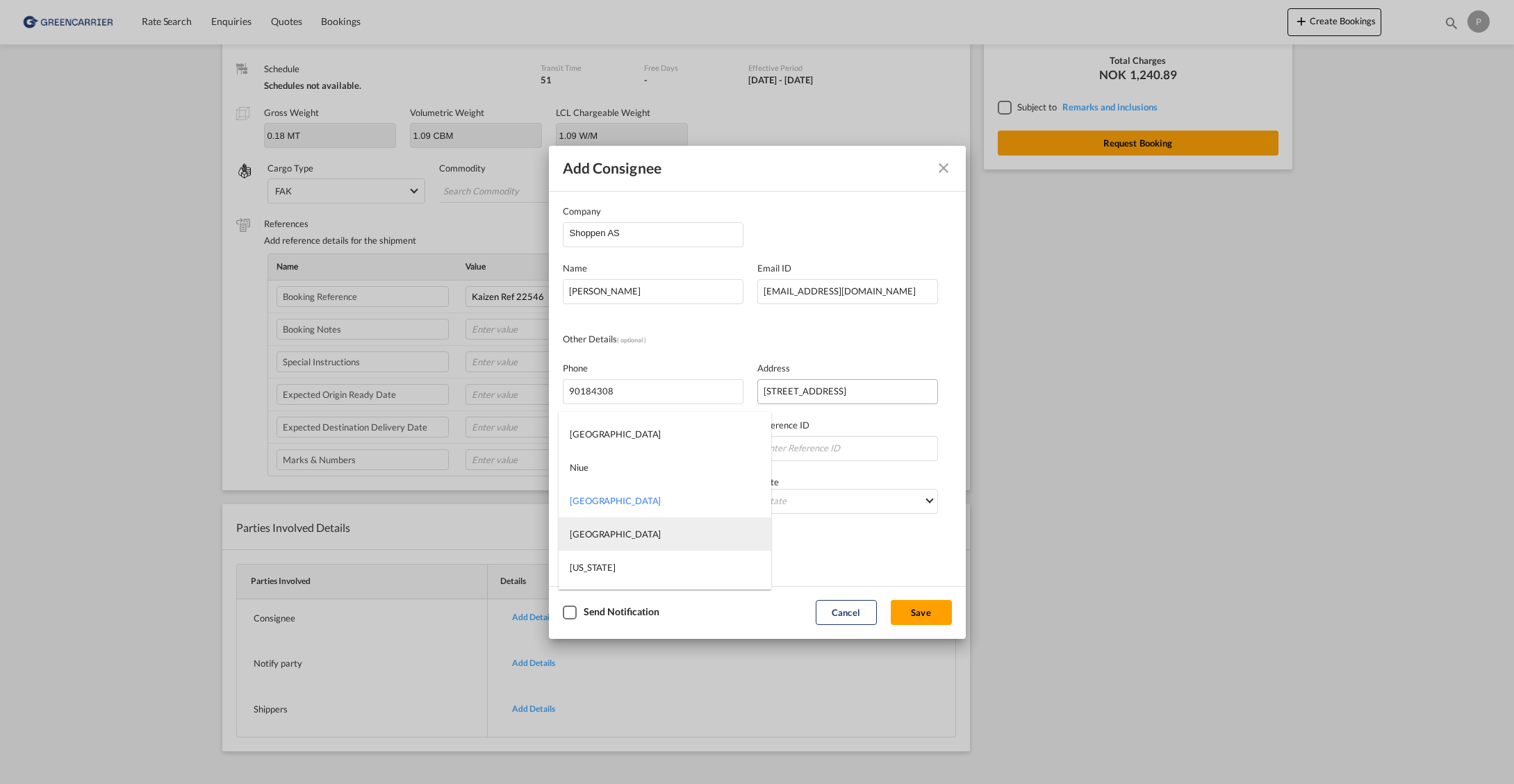
type md-option "[GEOGRAPHIC_DATA]"
type md-option "[US_STATE]"
type md-option "[GEOGRAPHIC_DATA]"
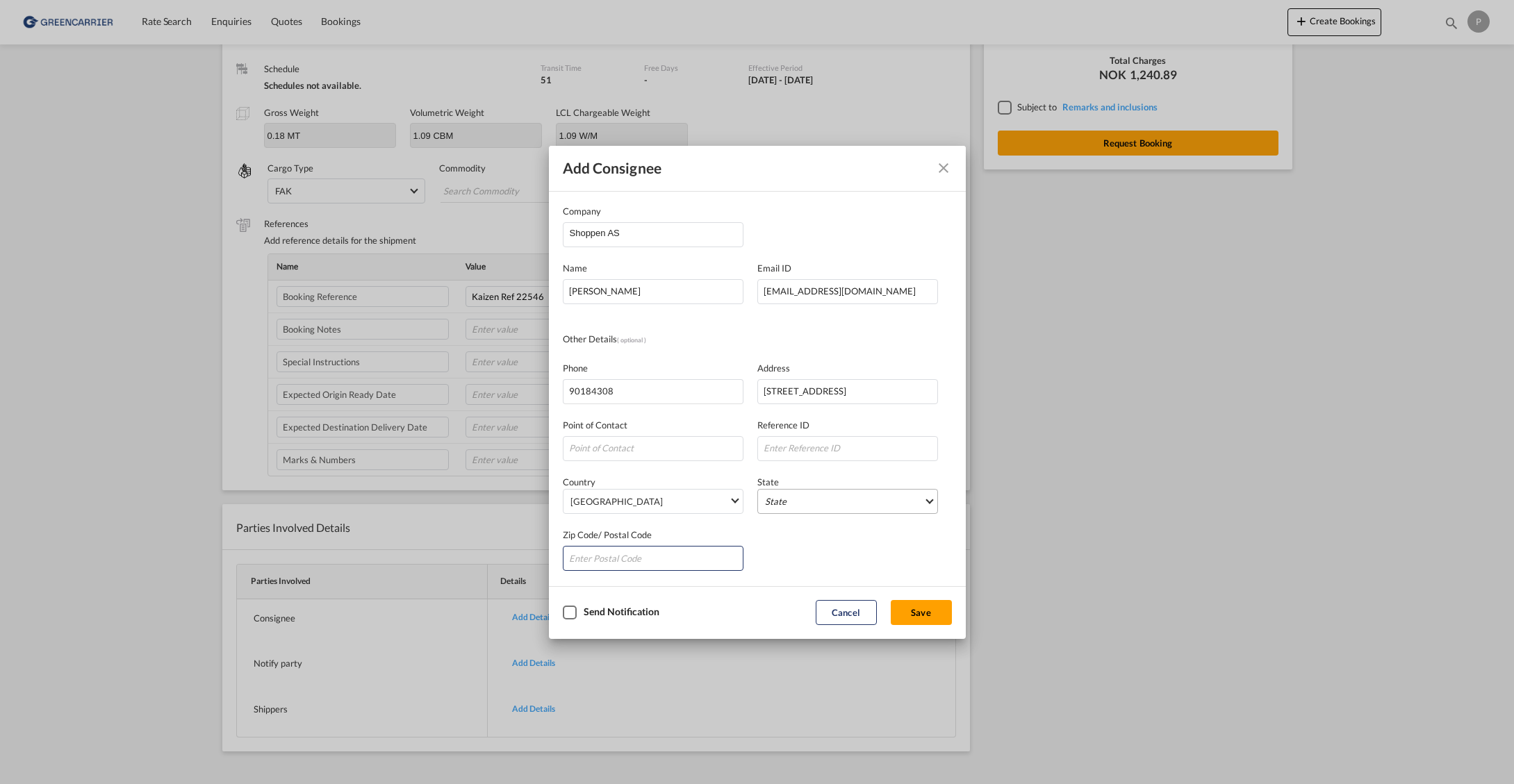
click at [820, 505] on md-select "State [GEOGRAPHIC_DATA] [GEOGRAPHIC_DATA] [GEOGRAPHIC_DATA] [GEOGRAPHIC_DATA] […" at bounding box center [848, 501] width 180 height 25
type md-option "[GEOGRAPHIC_DATA]"
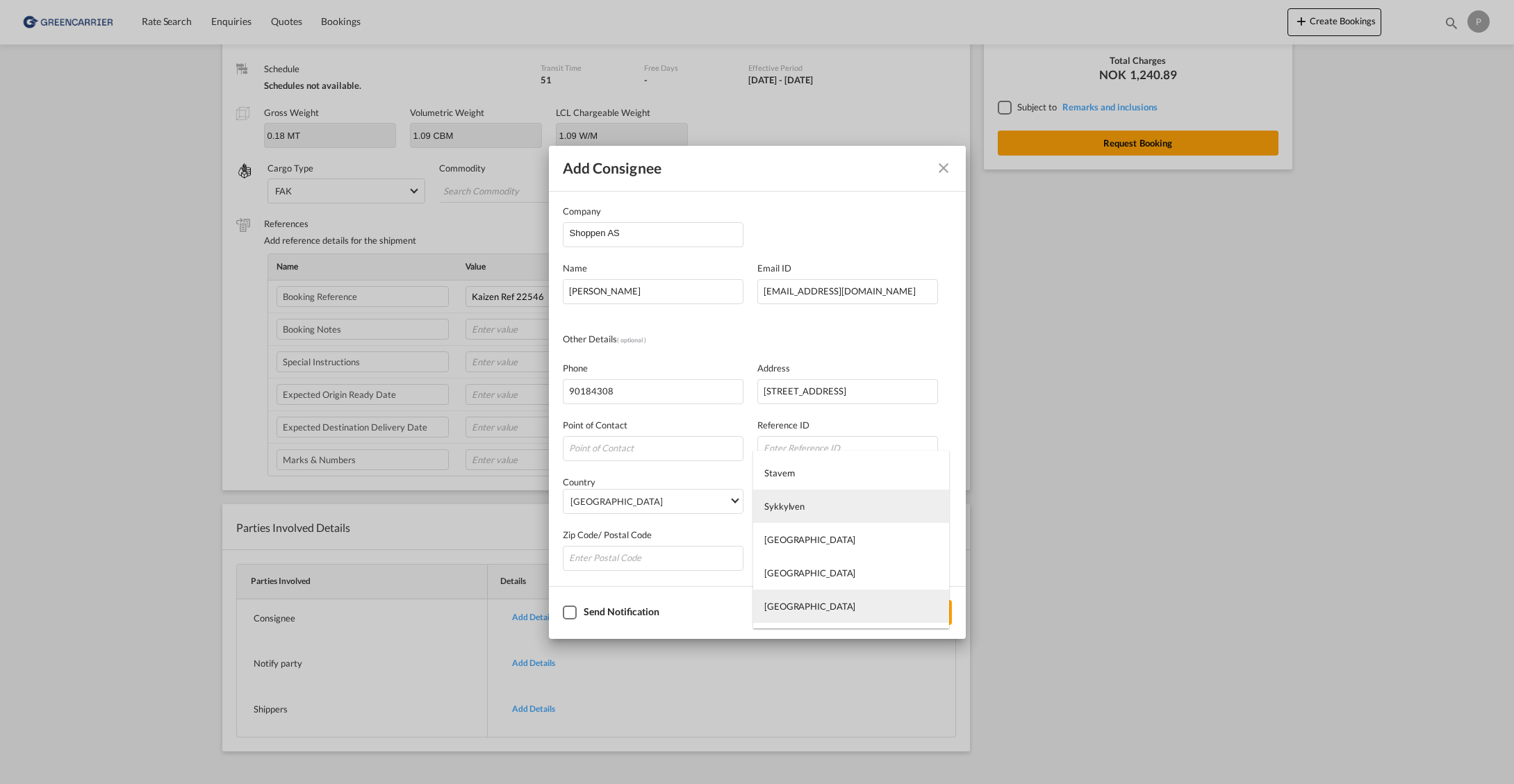
type md-option "[GEOGRAPHIC_DATA]"
type md-option "ÃÆÃËstfold"
type md-option "Sykkylven"
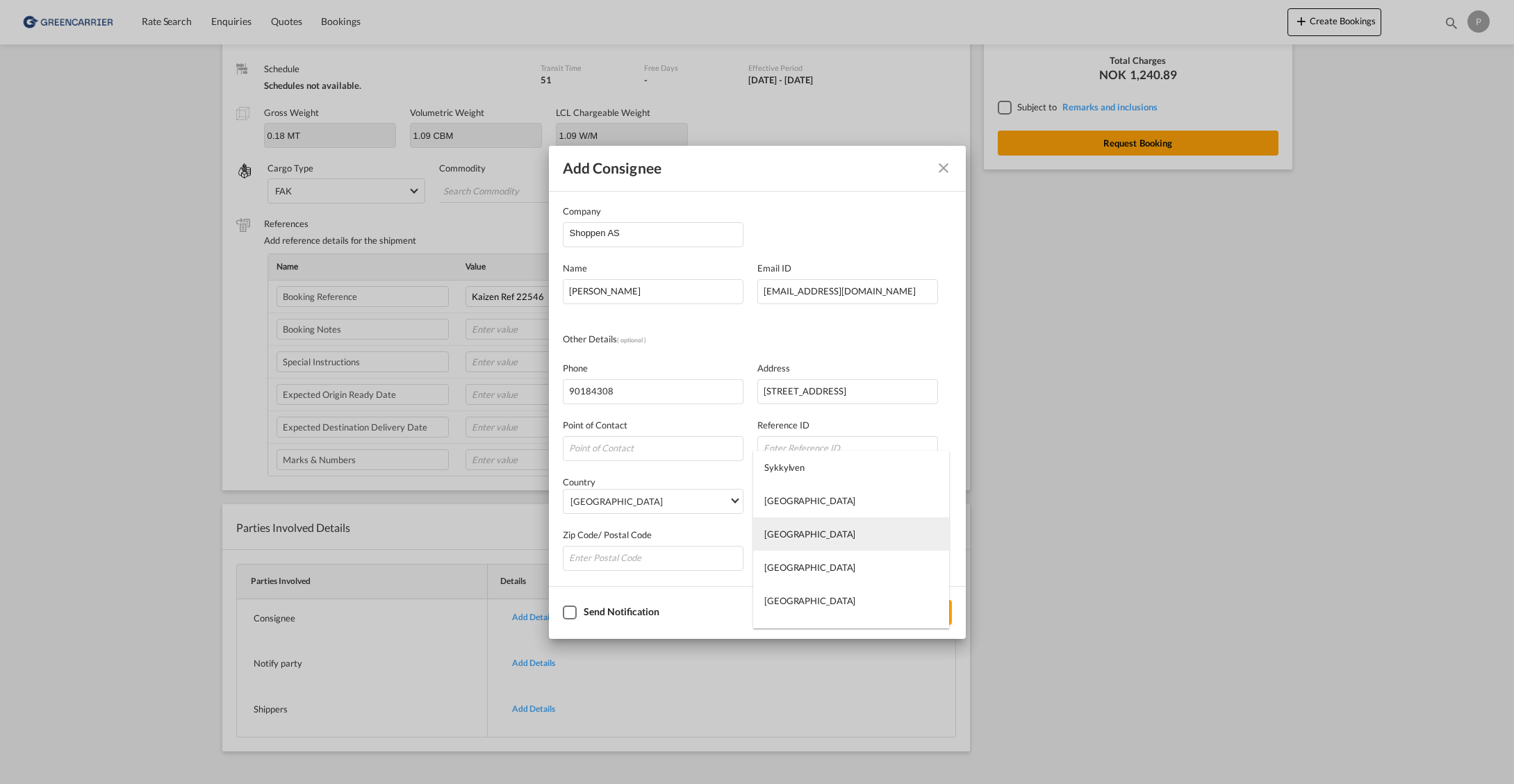
type md-option "Stavern"
type md-option "Sogn og Fjordane"
type md-option "Soer Troendelag"
type md-option "[GEOGRAPHIC_DATA]"
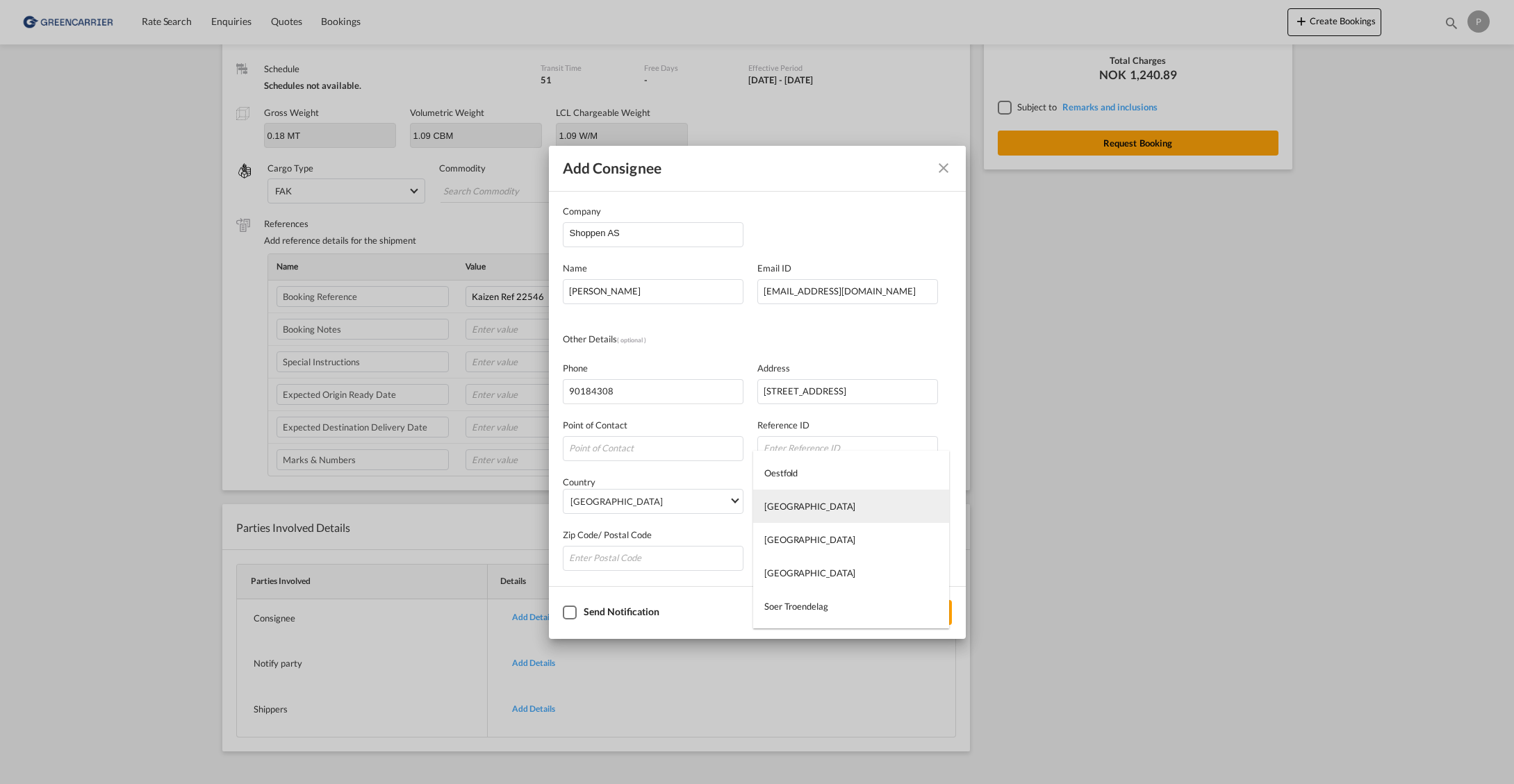
type md-option "[GEOGRAPHIC_DATA]"
type md-option "Oestfold"
type md-option "[GEOGRAPHIC_DATA]"
click at [630, 559] on md-backdrop at bounding box center [757, 392] width 1514 height 784
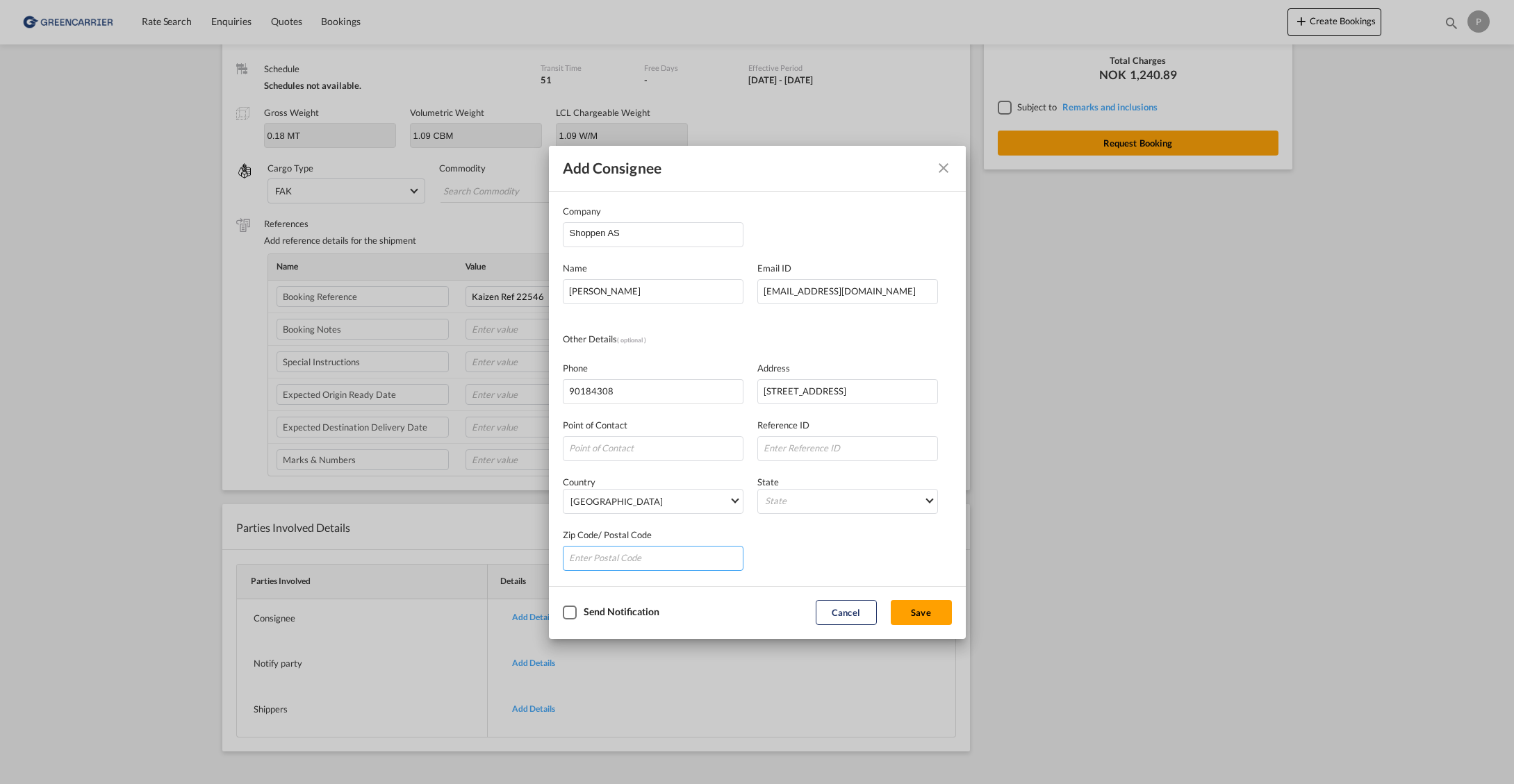
click at [619, 558] on input "Company Name Email ..." at bounding box center [653, 558] width 180 height 25
type input "7092"
click at [827, 560] on div "Zip Code/ Postal Code 7092" at bounding box center [757, 543] width 389 height 57
click at [634, 295] on input "[PERSON_NAME]" at bounding box center [653, 291] width 180 height 25
drag, startPoint x: 634, startPoint y: 292, endPoint x: 424, endPoint y: 285, distance: 210.1
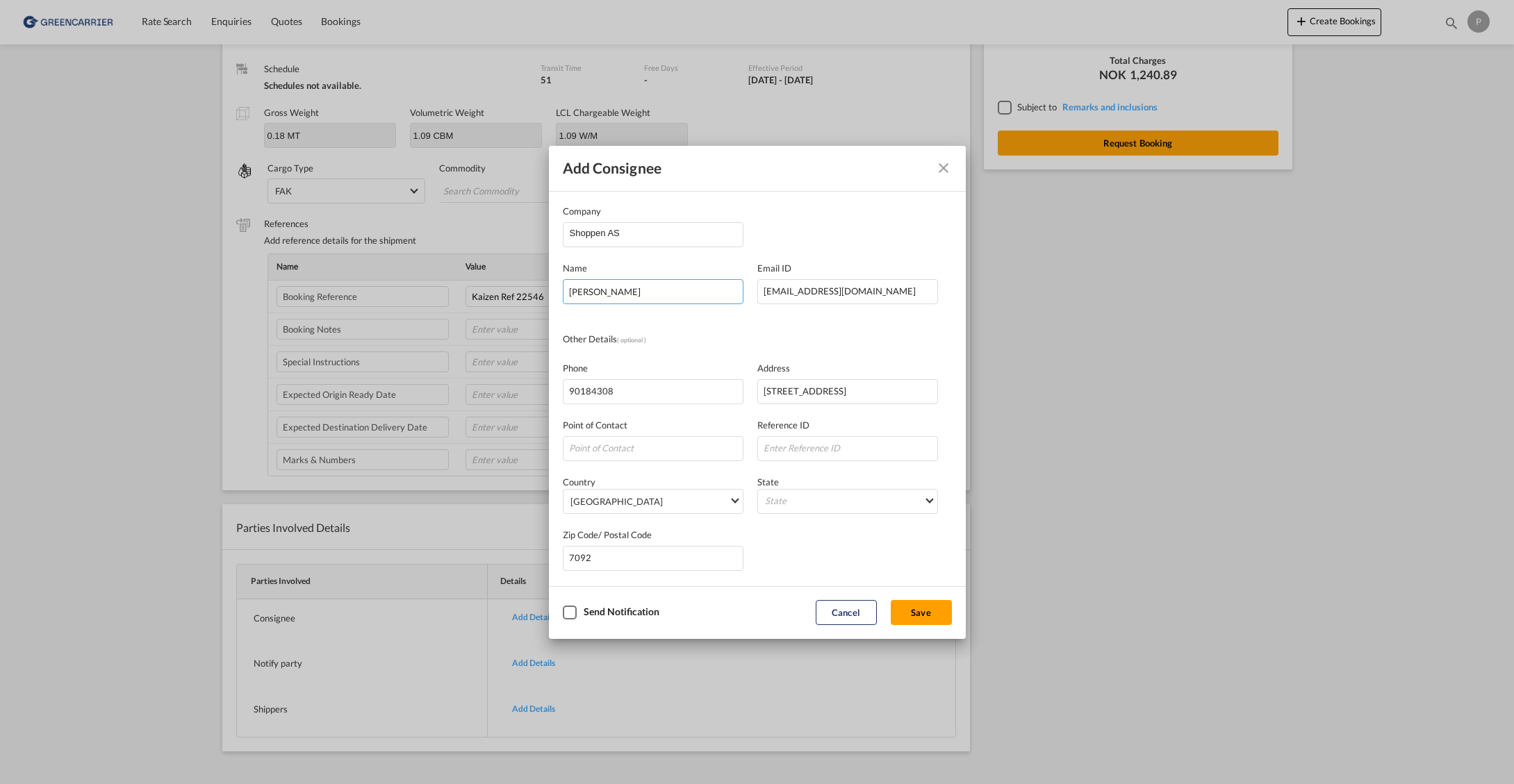
click at [424, 285] on div "Add consignee Company Shoppen AS N[PERSON_NAME] Email ID [EMAIL_ADDRESS][DOMAIN…" at bounding box center [757, 392] width 1514 height 784
type input "[PERSON_NAME] Nordbotten"
click at [917, 617] on button "Save" at bounding box center [921, 612] width 61 height 25
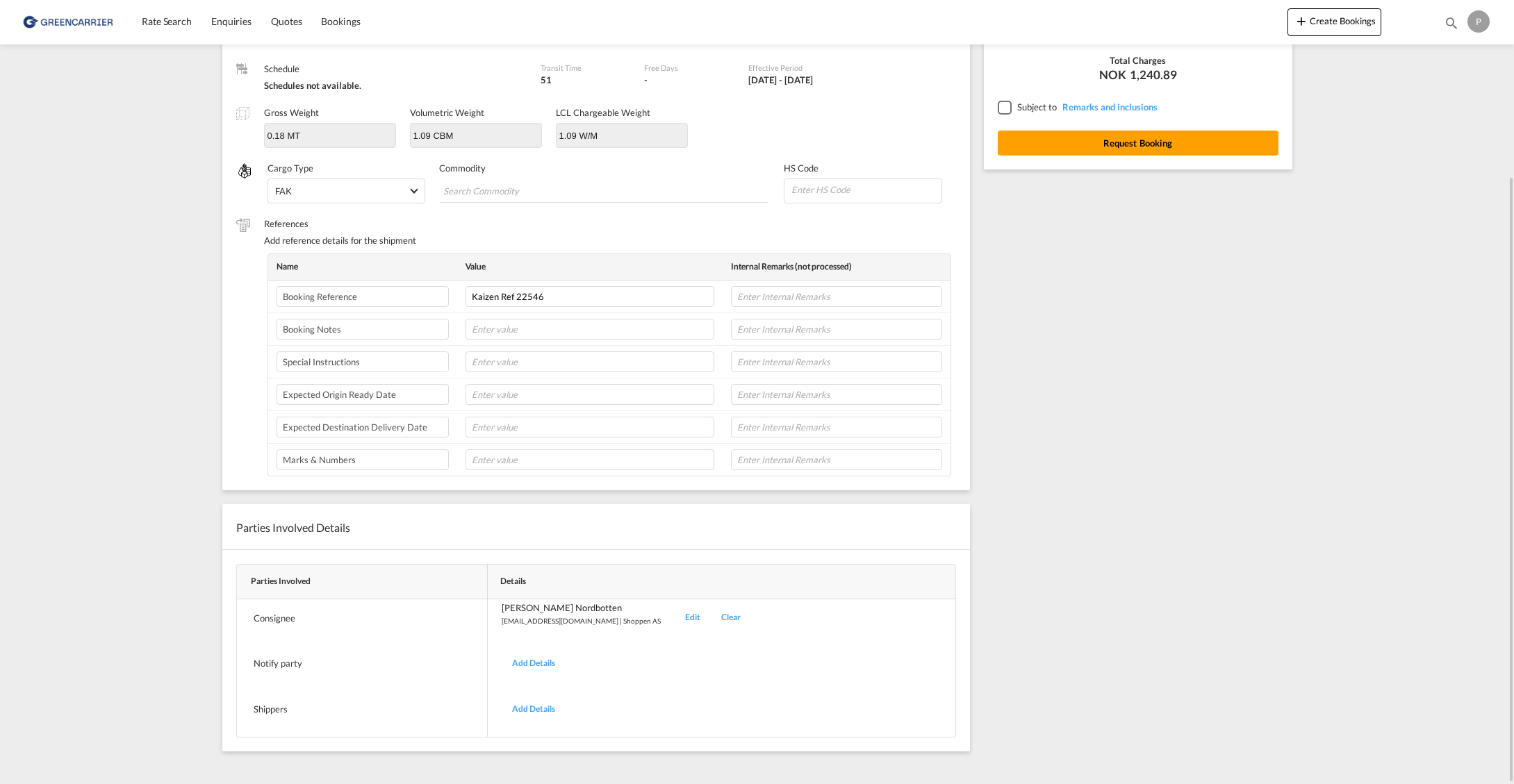
click at [533, 660] on div "Add Details" at bounding box center [534, 664] width 64 height 33
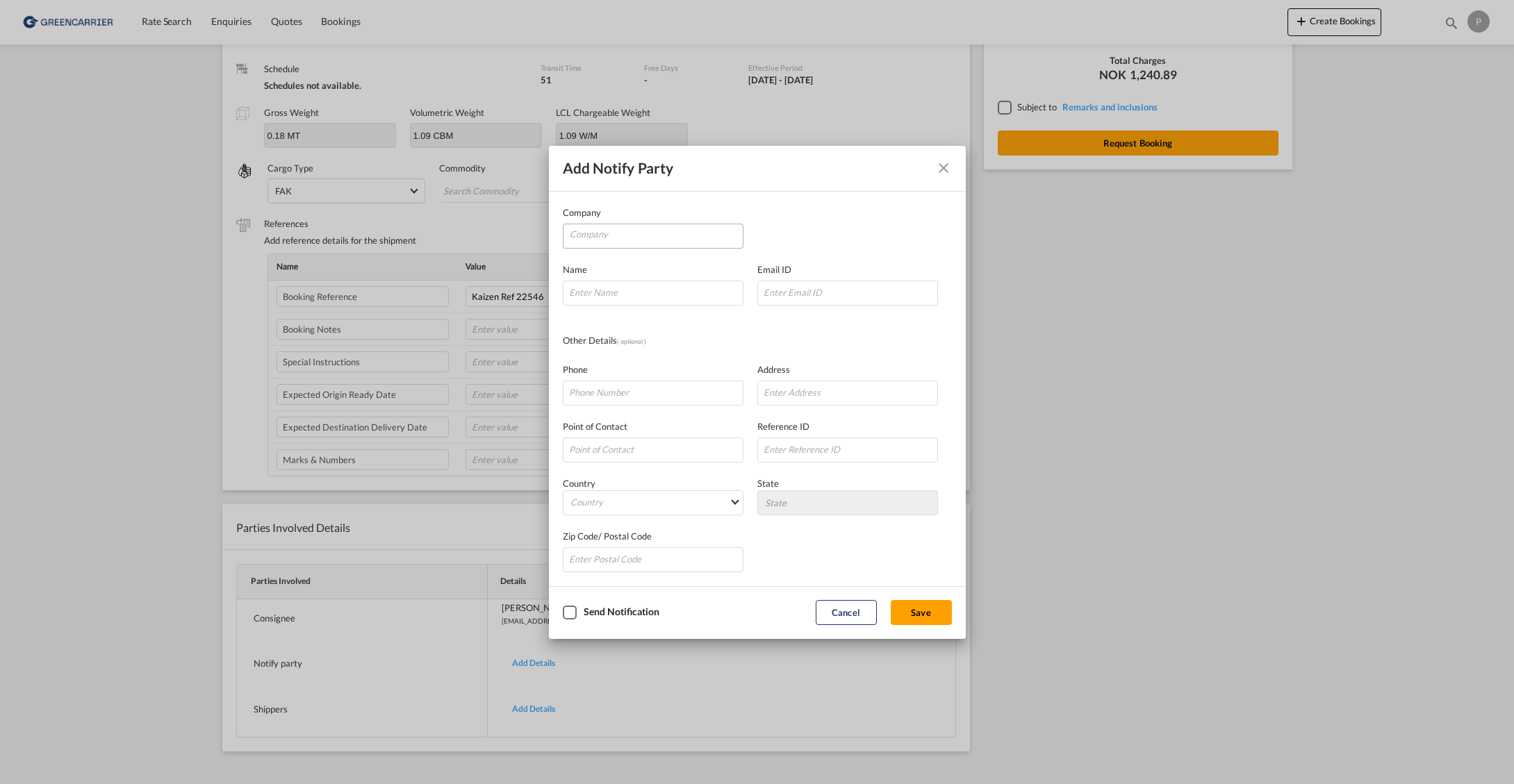
scroll to position [0, 0]
click at [614, 230] on input "Company" at bounding box center [656, 234] width 173 height 21
click at [742, 263] on li "Kaizen Shipping AS" at bounding box center [656, 269] width 174 height 33
type input "Kaizen Shipping AS"
type input "[EMAIL_ADDRESS][DOMAIN_NAME]"
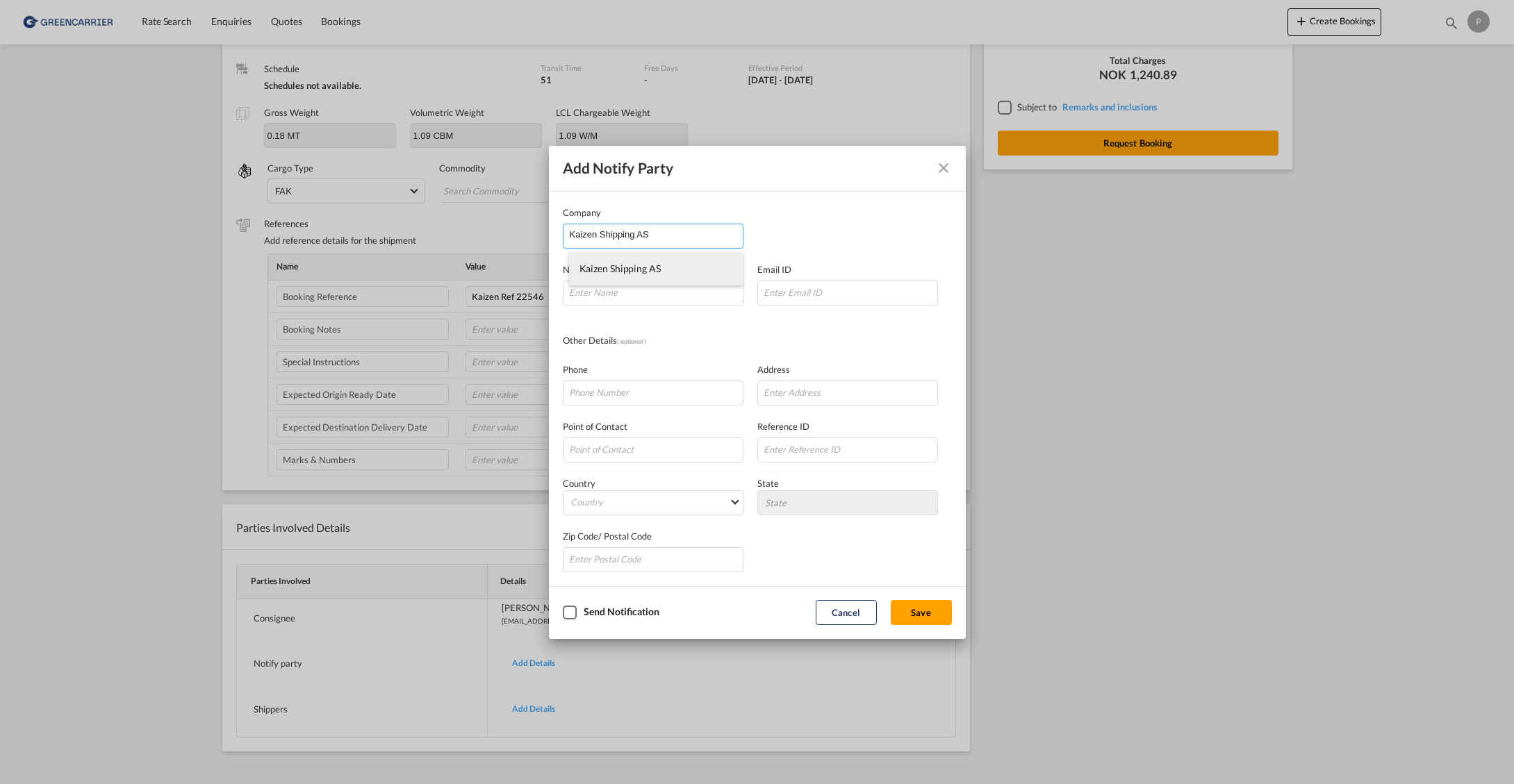
type input "[PHONE_NUMBER]"
type input "[STREET_ADDRESS]"
type input "1423"
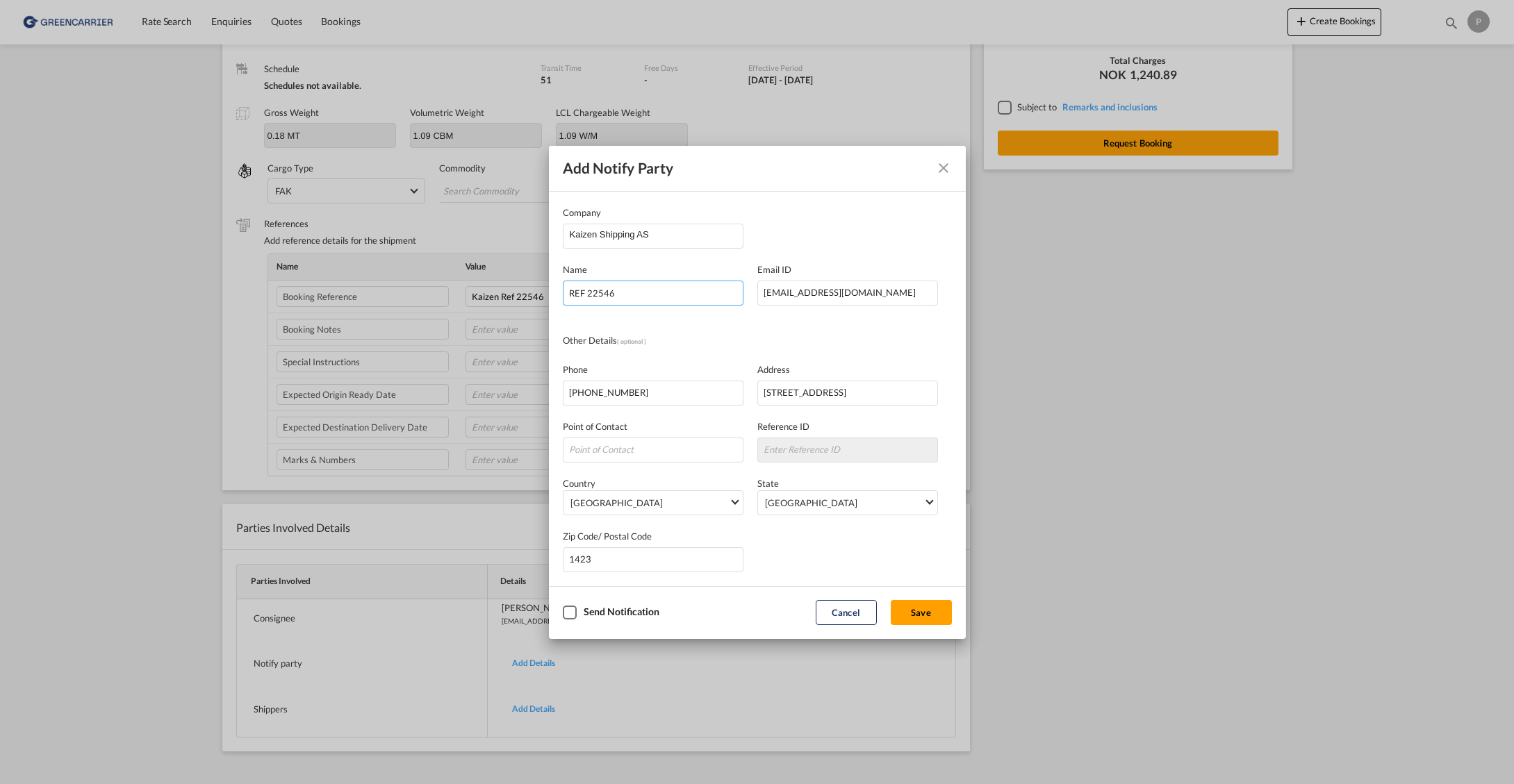
type input "REF 22546"
drag, startPoint x: 568, startPoint y: 612, endPoint x: 586, endPoint y: 615, distance: 18.2
click at [568, 612] on div "Checkbox No Ink" at bounding box center [570, 612] width 14 height 14
click at [911, 618] on button "Save" at bounding box center [921, 612] width 61 height 25
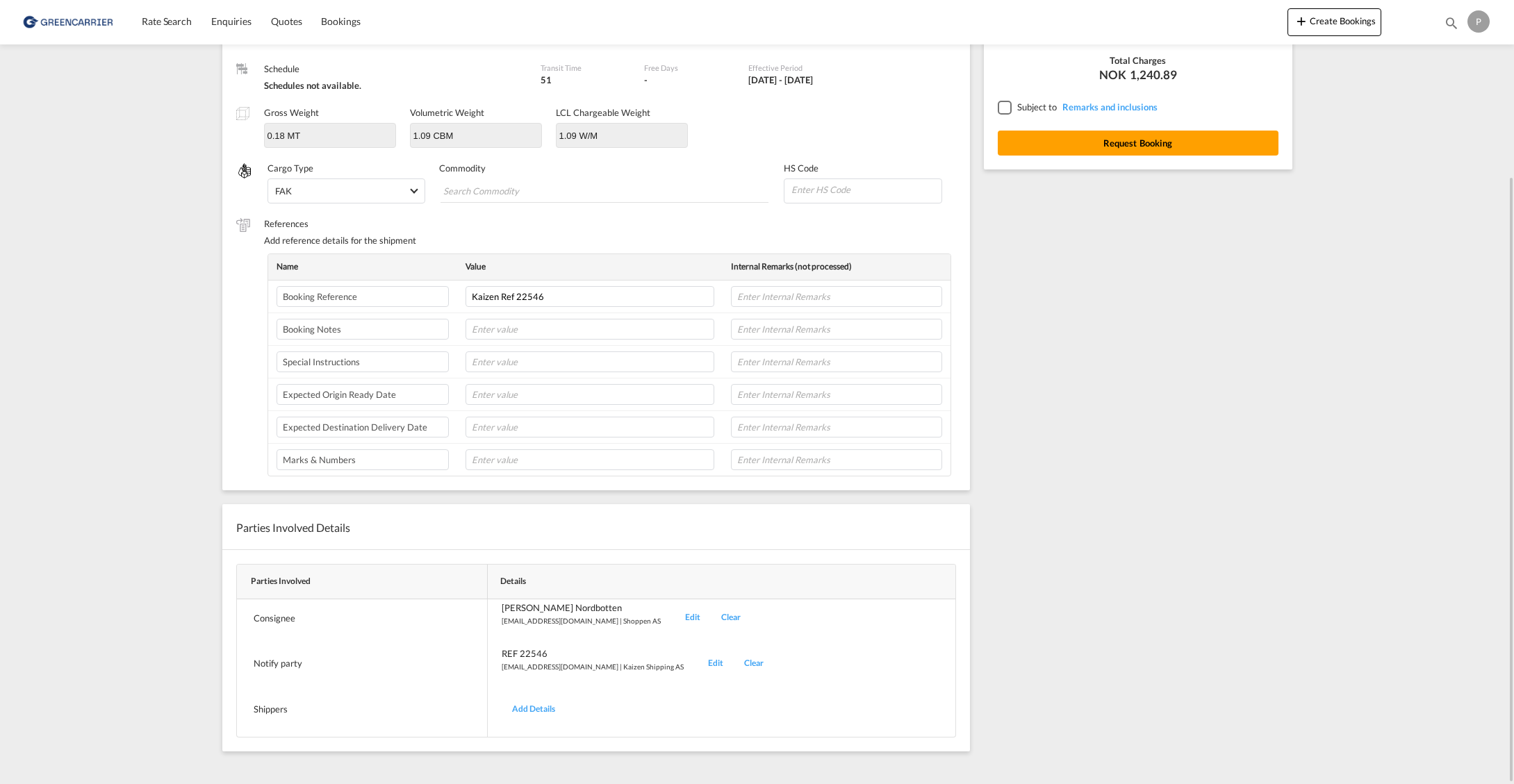
click at [535, 704] on div "Add Details" at bounding box center [534, 709] width 64 height 33
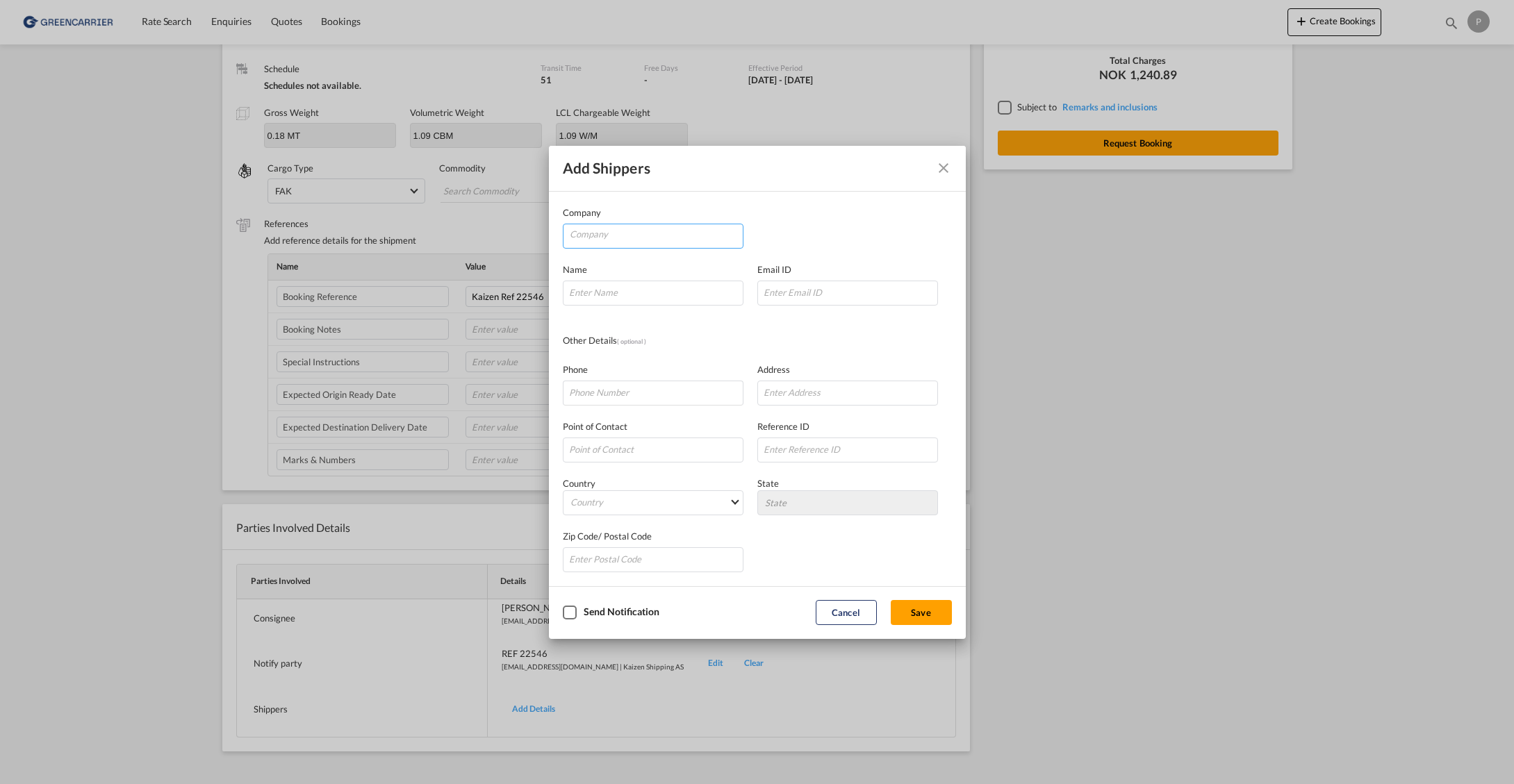
click at [660, 238] on input "Company" at bounding box center [656, 234] width 173 height 21
paste input "Dongguan Fengze Stationery LTD"
type input "Dongguan Fengze Stationery LTD"
type input "[PERSON_NAME]"
paste input "[EMAIL_ADDRESS][DOMAIN_NAME]"
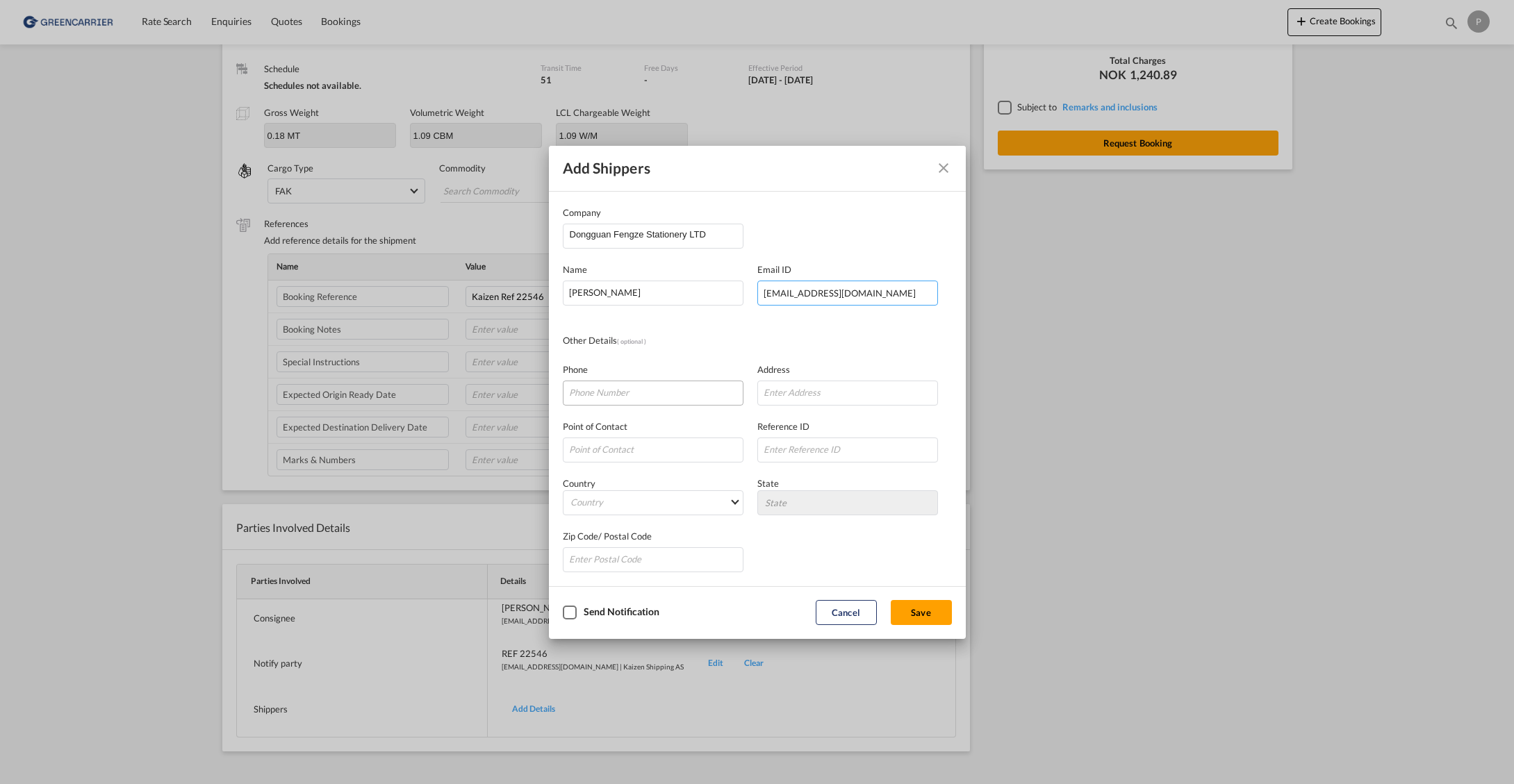
type input "[EMAIL_ADDRESS][DOMAIN_NAME]"
paste input "13723535456"
type input "13723535456"
paste input "No. 38"
paste input "[GEOGRAPHIC_DATA],[GEOGRAPHIC_DATA]"
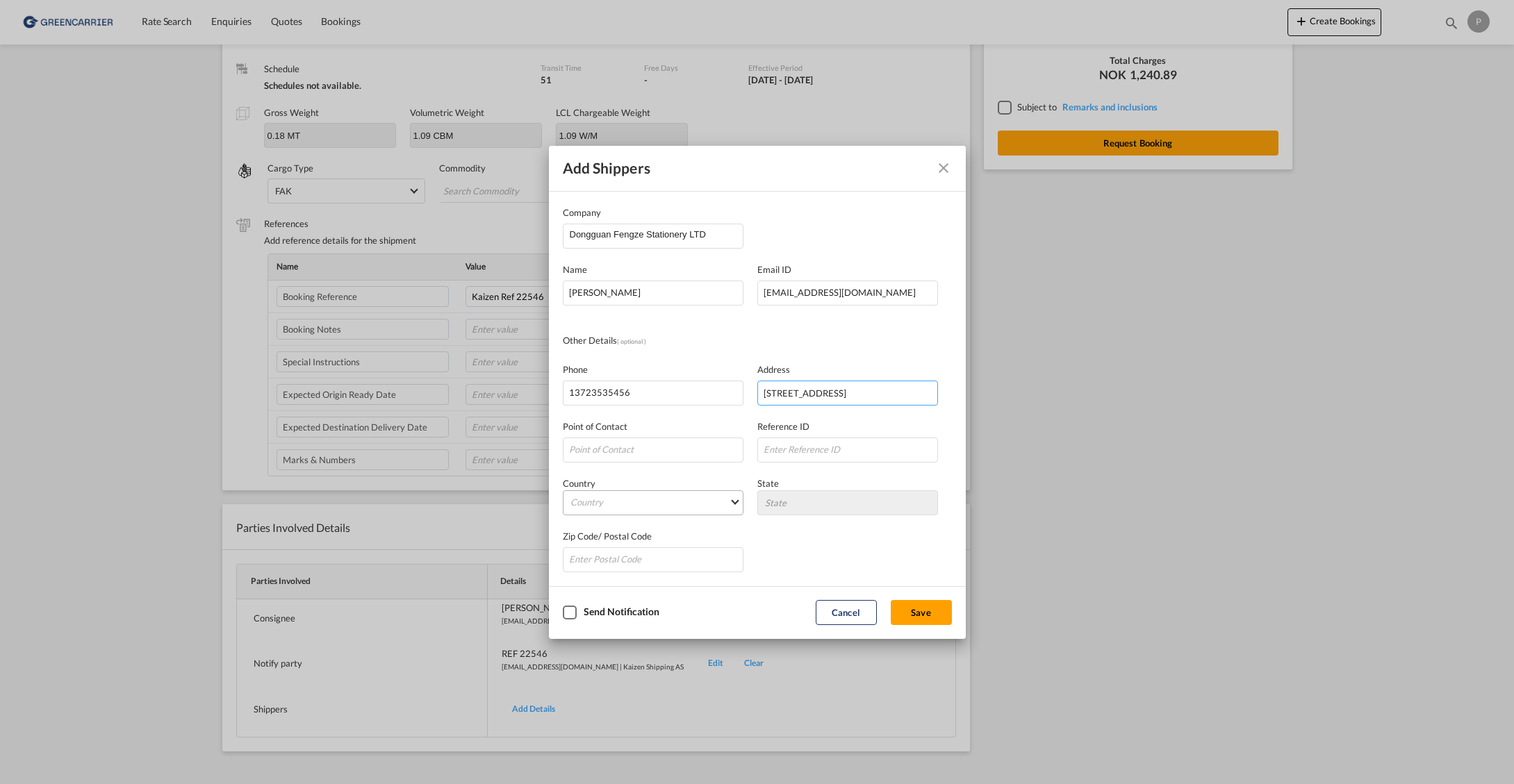
type input "[STREET_ADDRESS]"
click at [638, 504] on md-select "Country [GEOGRAPHIC_DATA] [GEOGRAPHIC_DATA] [GEOGRAPHIC_DATA] [US_STATE] [GEOGR…" at bounding box center [653, 502] width 180 height 25
type md-option "[GEOGRAPHIC_DATA]"
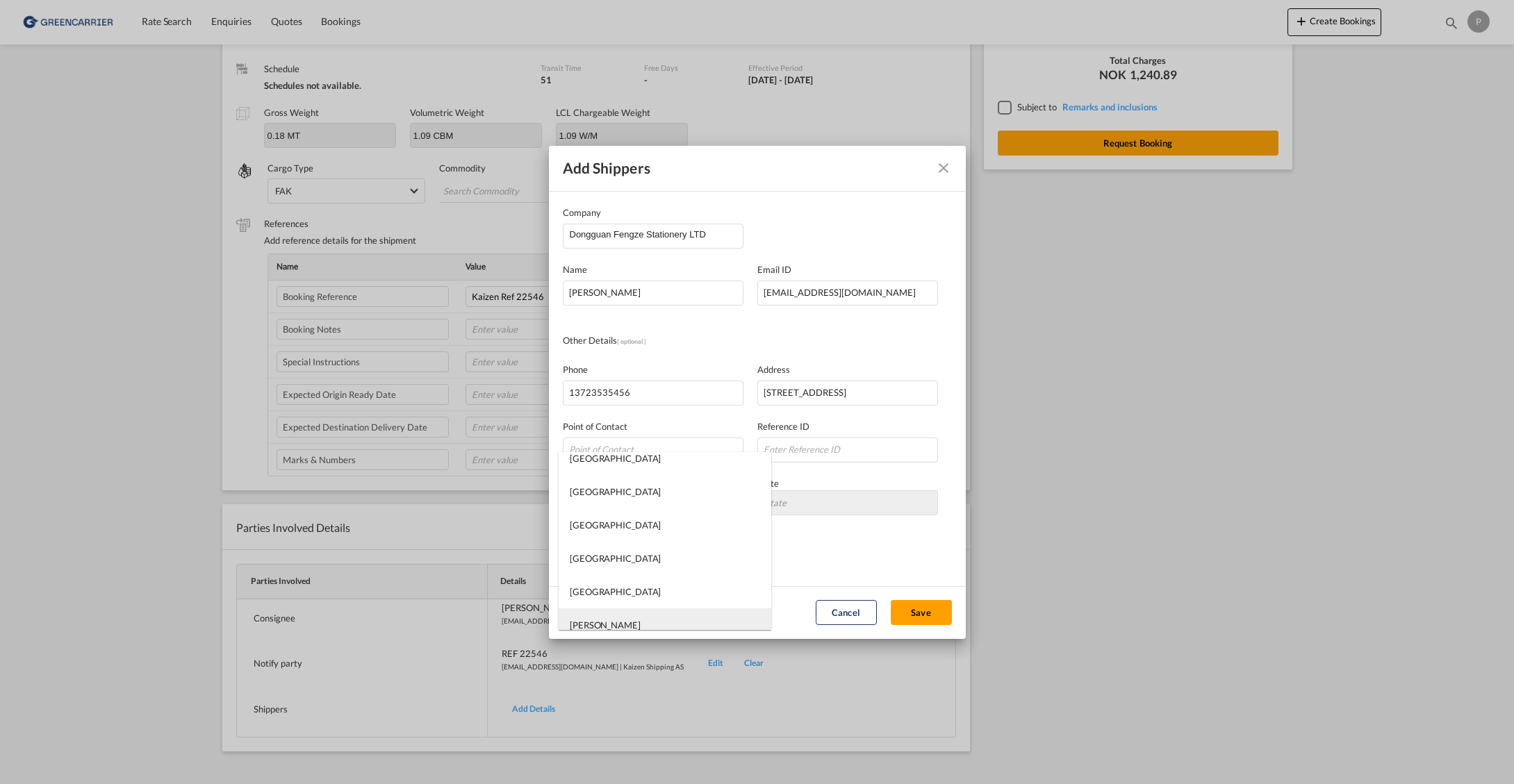
type md-option "[PERSON_NAME]"
type md-option "[GEOGRAPHIC_DATA]"
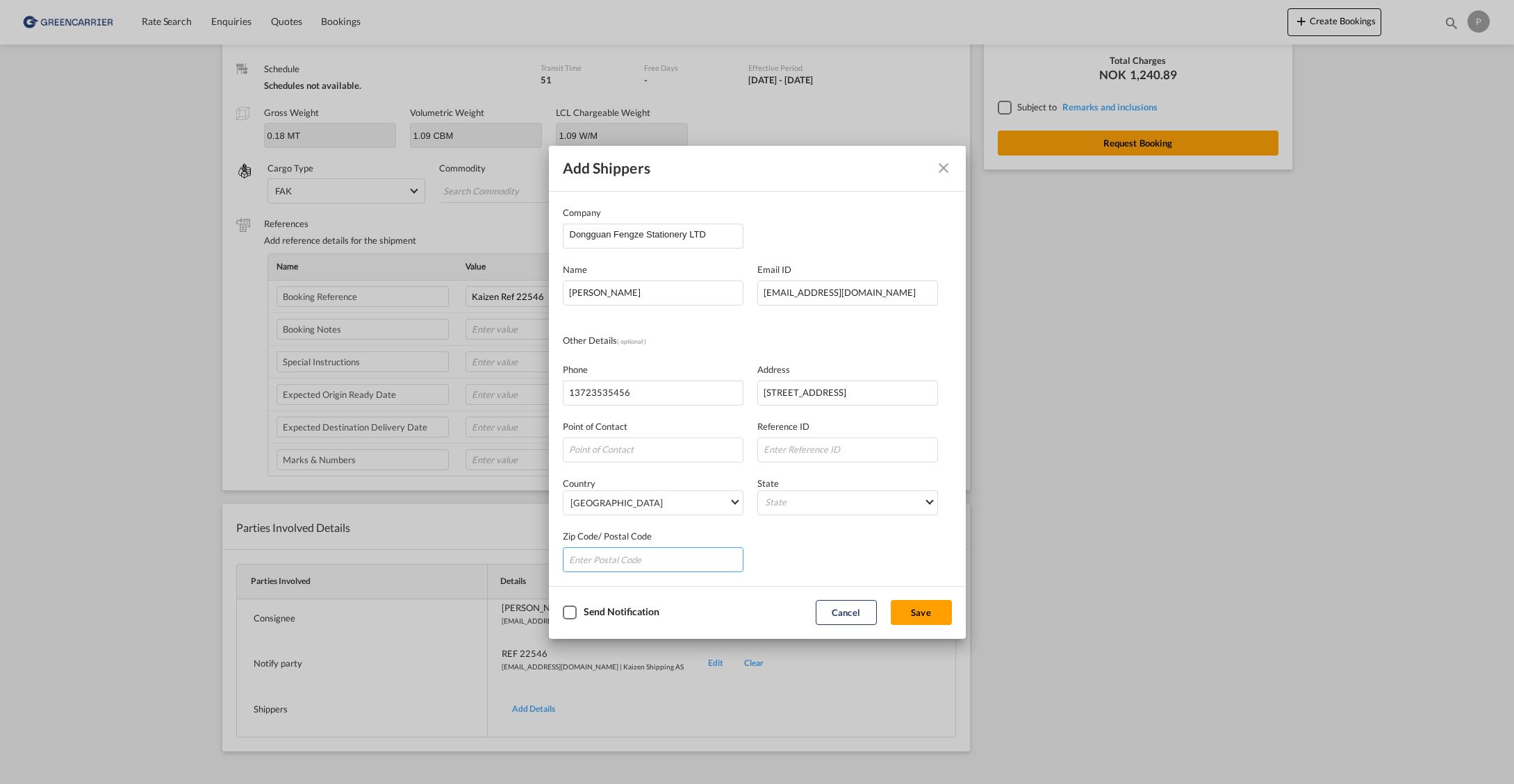
paste input "523919"
type input "523919"
click at [857, 499] on md-select "State [GEOGRAPHIC_DATA] [GEOGRAPHIC_DATA] [GEOGRAPHIC_DATA] [PERSON_NAME][GEOGR…" at bounding box center [848, 502] width 180 height 25
type md-option "Anhui"
type md-option "Gansu"
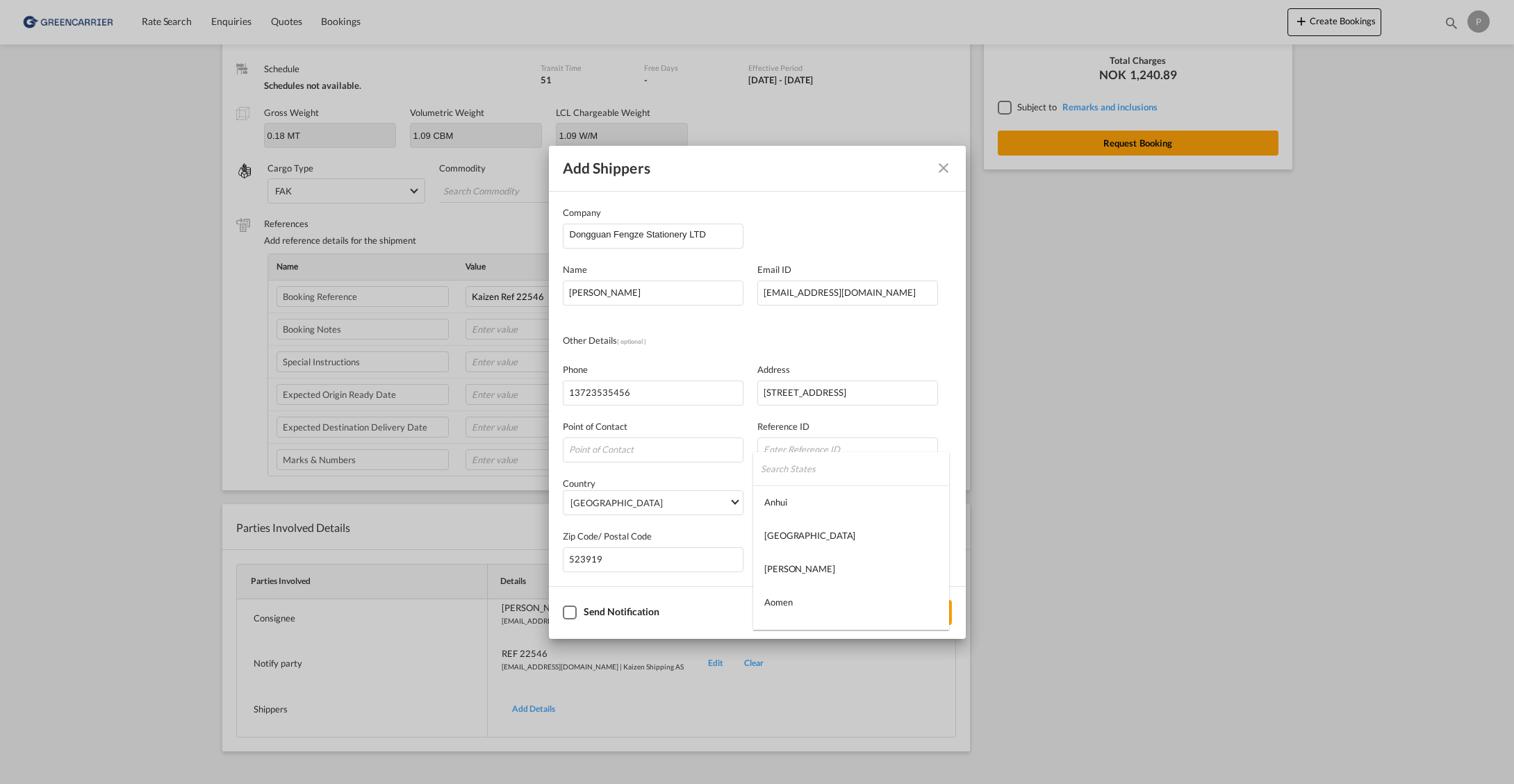
scroll to position [261, 0]
type md-option "[GEOGRAPHIC_DATA]"
click at [844, 574] on md-option "[GEOGRAPHIC_DATA]" at bounding box center [852, 574] width 196 height 33
click at [839, 556] on div "Zip Code/ Postal Code 523919" at bounding box center [757, 544] width 389 height 57
drag, startPoint x: 568, startPoint y: 612, endPoint x: 583, endPoint y: 617, distance: 15.8
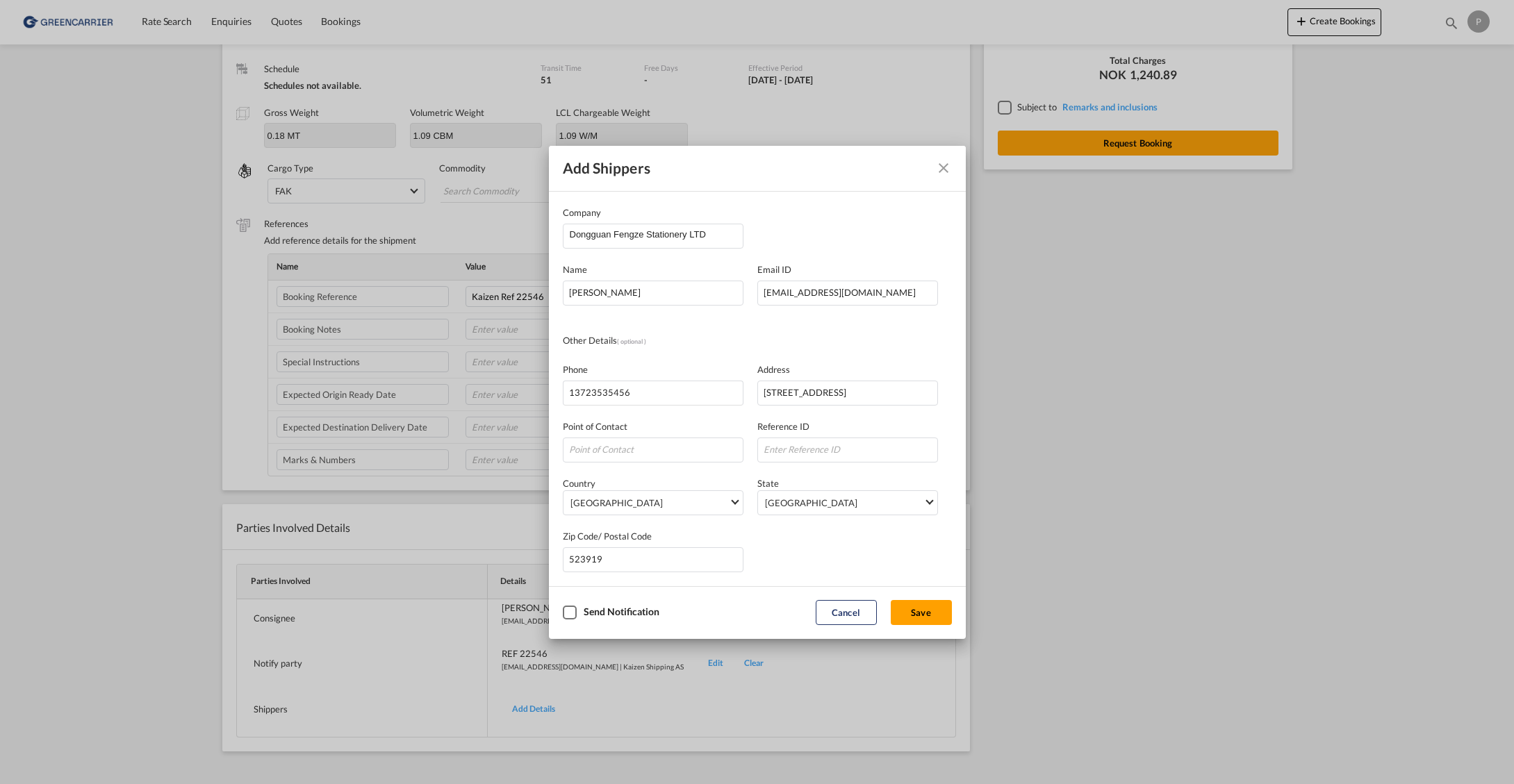
click at [569, 612] on div "Checkbox No Ink" at bounding box center [570, 612] width 14 height 14
click at [932, 611] on button "Save" at bounding box center [921, 612] width 61 height 25
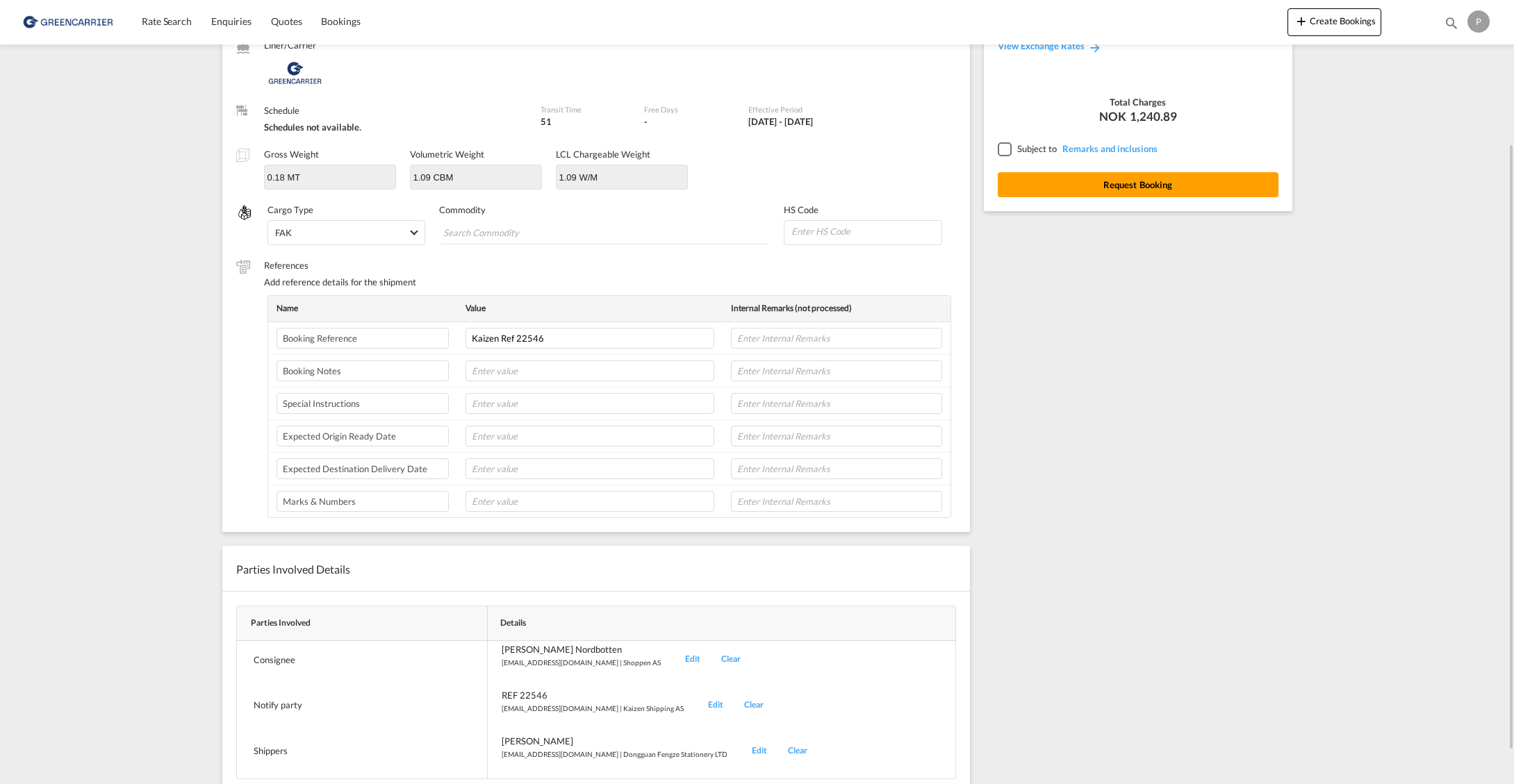
scroll to position [186, 0]
click at [834, 225] on input at bounding box center [866, 230] width 151 height 21
type input "950300"
click at [653, 233] on md-chips-wrap "Chips container with autocompletion. Enter the text area, type text to search, …" at bounding box center [605, 232] width 328 height 25
type input "Dog toys"
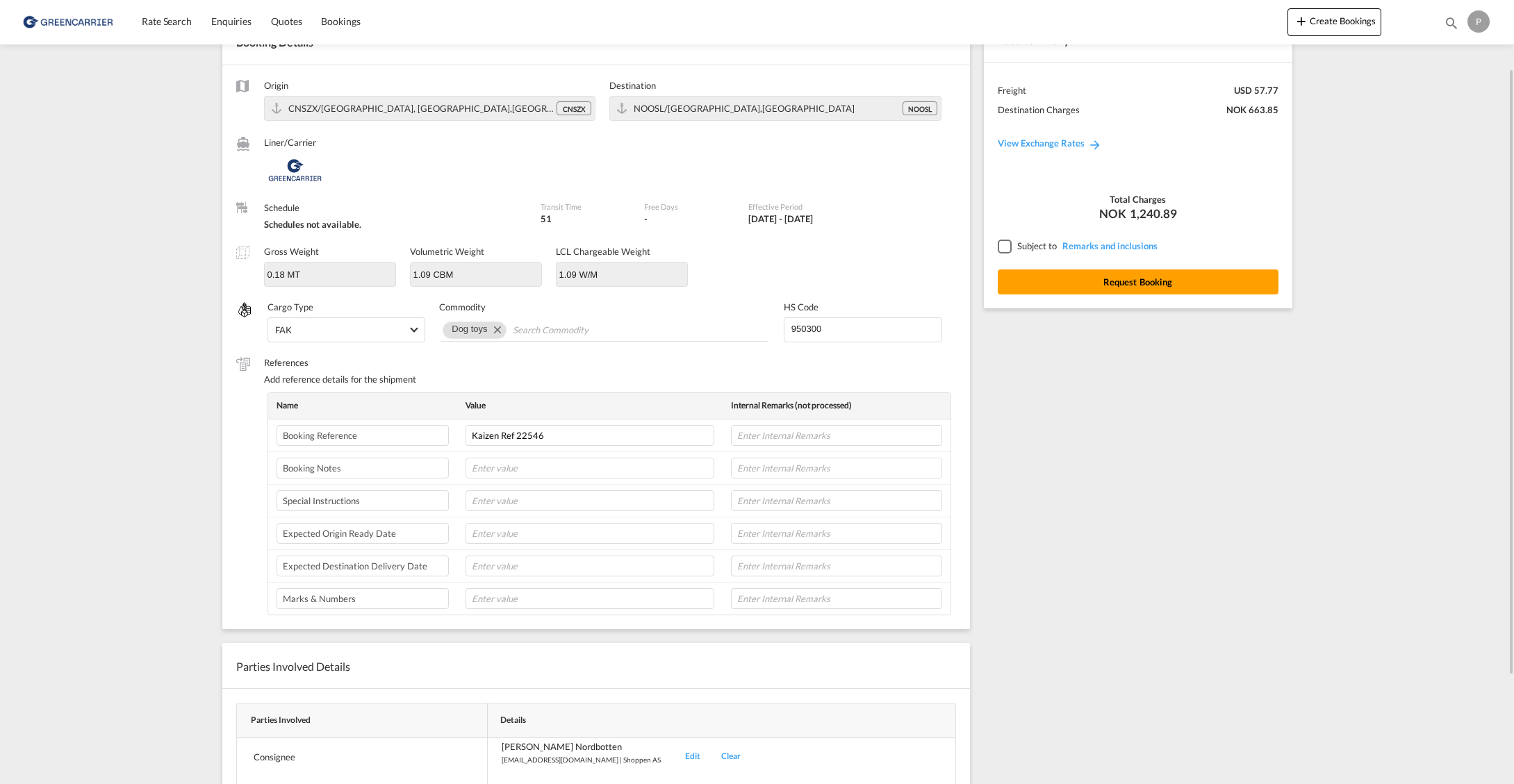
scroll to position [78, 0]
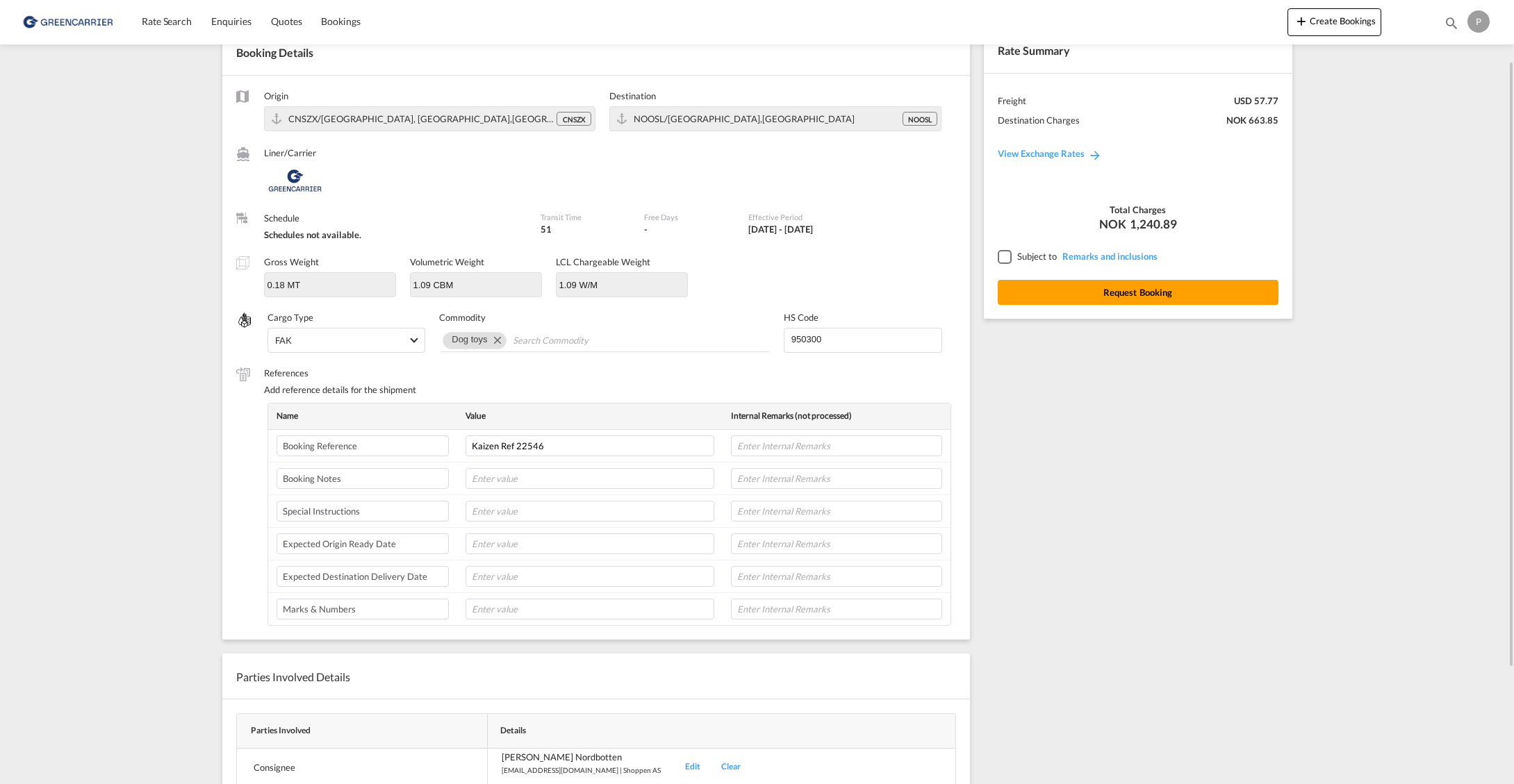
click at [1009, 255] on div at bounding box center [1004, 256] width 13 height 13
click at [1103, 290] on button "Request Booking" at bounding box center [1139, 292] width 281 height 25
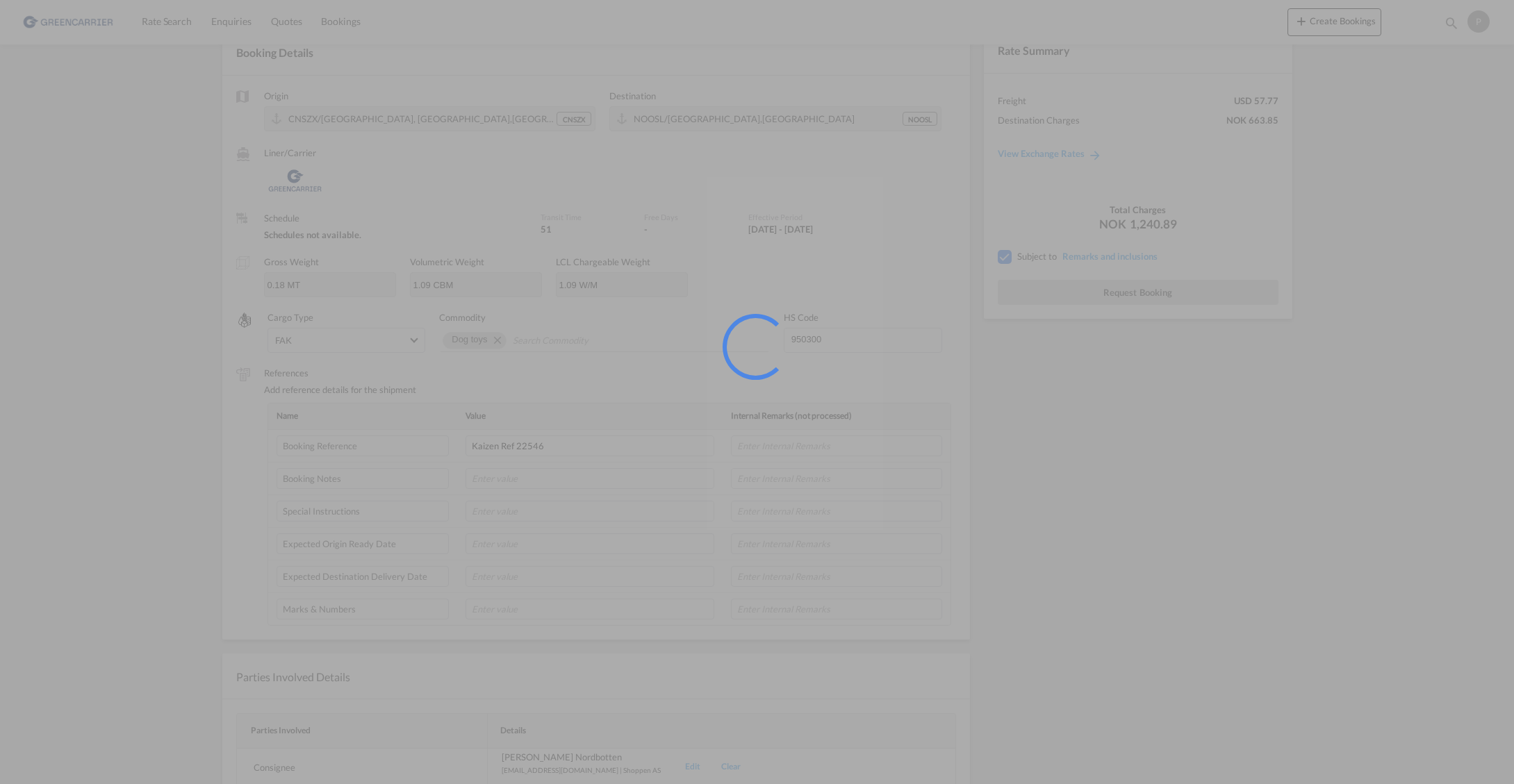
scroll to position [0, 0]
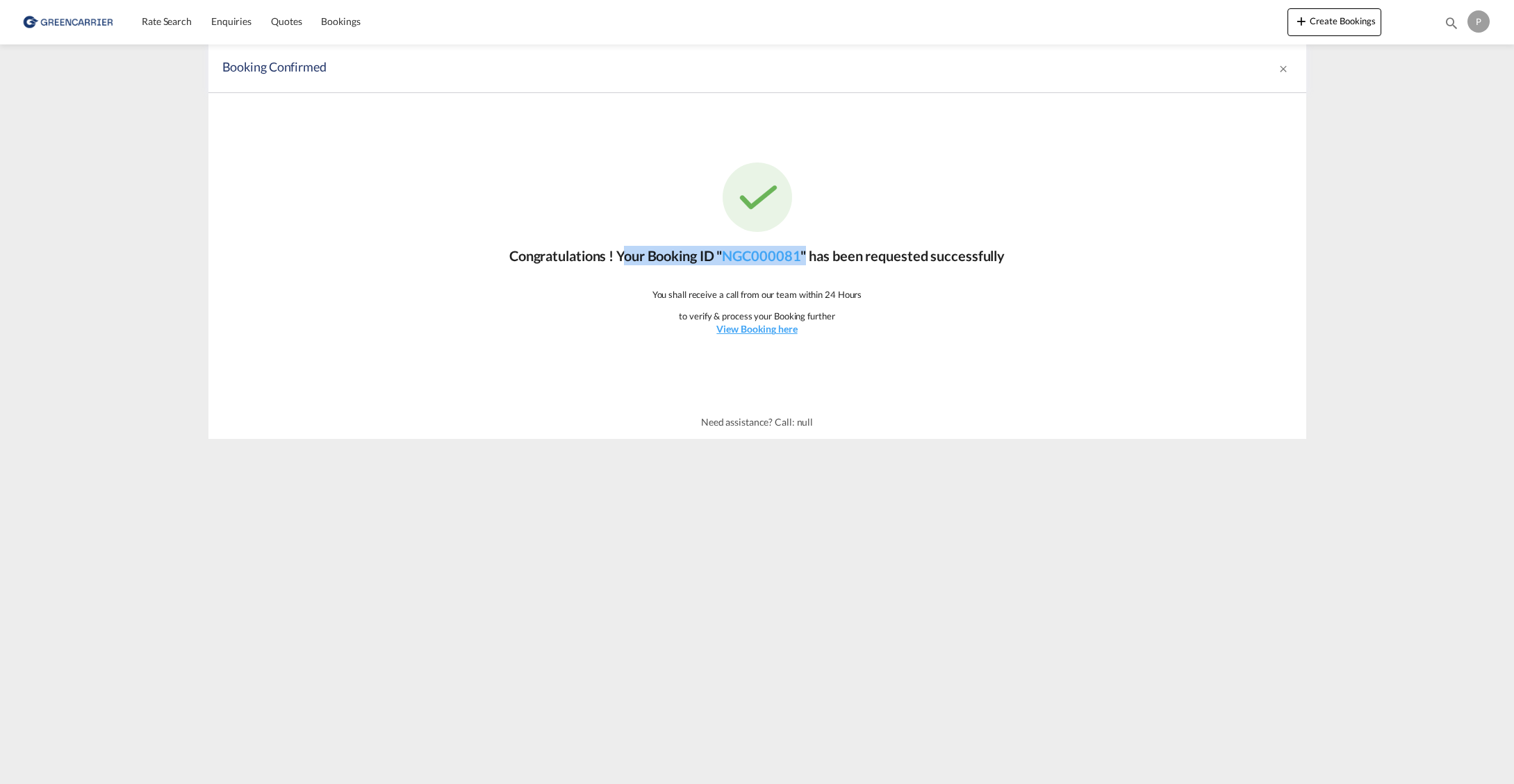
drag, startPoint x: 810, startPoint y: 258, endPoint x: 615, endPoint y: 258, distance: 195.0
click at [615, 258] on p "Congratulations ! Your Booking ID " NGC000081 " has been requested successfully" at bounding box center [757, 255] width 496 height 20
copy p "Your Booking ID " NGC000081 ""
drag, startPoint x: 147, startPoint y: 22, endPoint x: 101, endPoint y: 0, distance: 51.0
click at [146, 22] on span "Rate Search" at bounding box center [167, 21] width 50 height 12
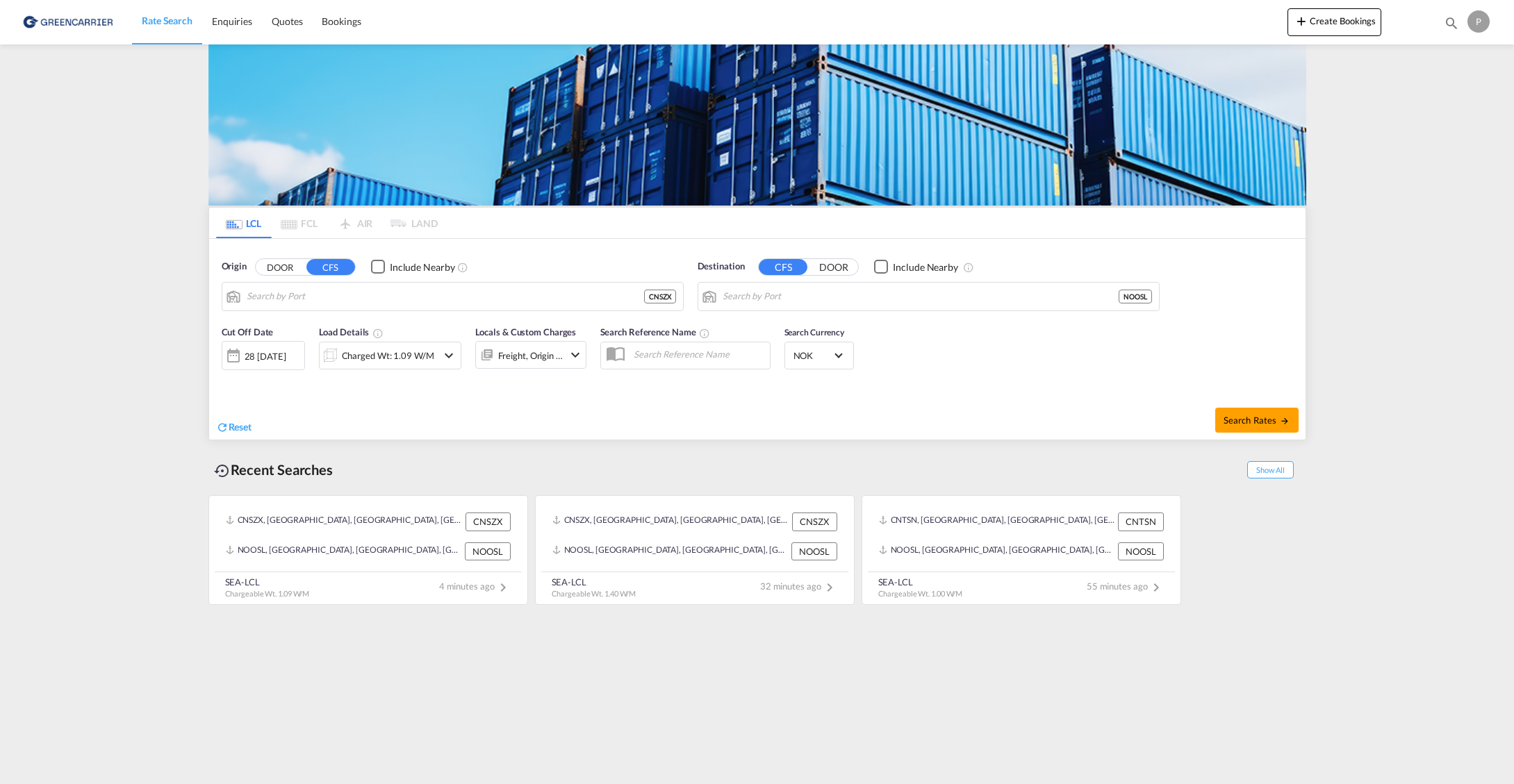
type input "[GEOGRAPHIC_DATA], GD, CNSZX"
type input "[GEOGRAPHIC_DATA], NOOSL"
